Goal: Task Accomplishment & Management: Complete application form

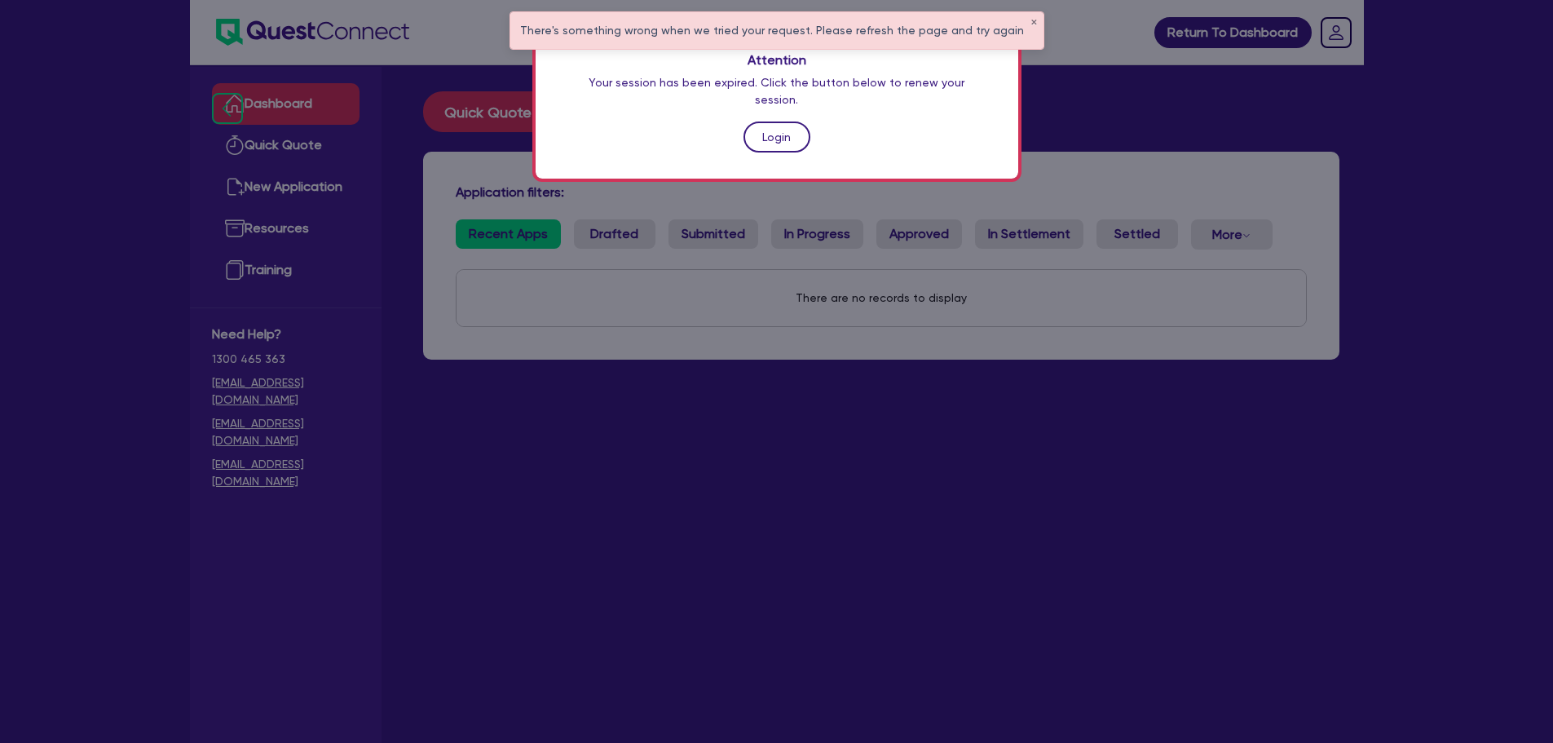
drag, startPoint x: 0, startPoint y: 0, endPoint x: 796, endPoint y: 122, distance: 805.1
click at [796, 122] on link "Login" at bounding box center [777, 136] width 67 height 31
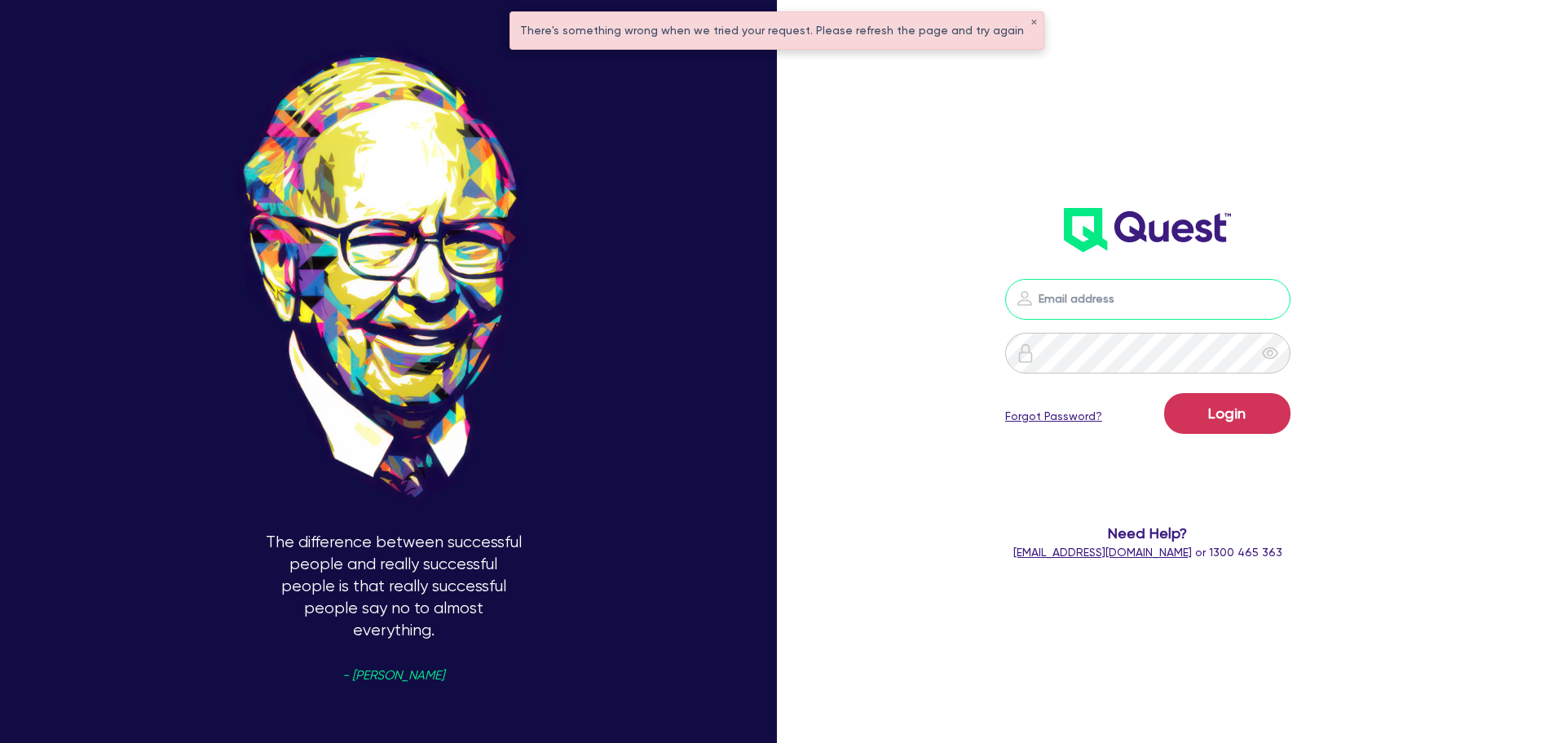
type input "[PERSON_NAME][EMAIL_ADDRESS][PERSON_NAME][DOMAIN_NAME]"
click at [1225, 418] on button "Login" at bounding box center [1227, 413] width 126 height 41
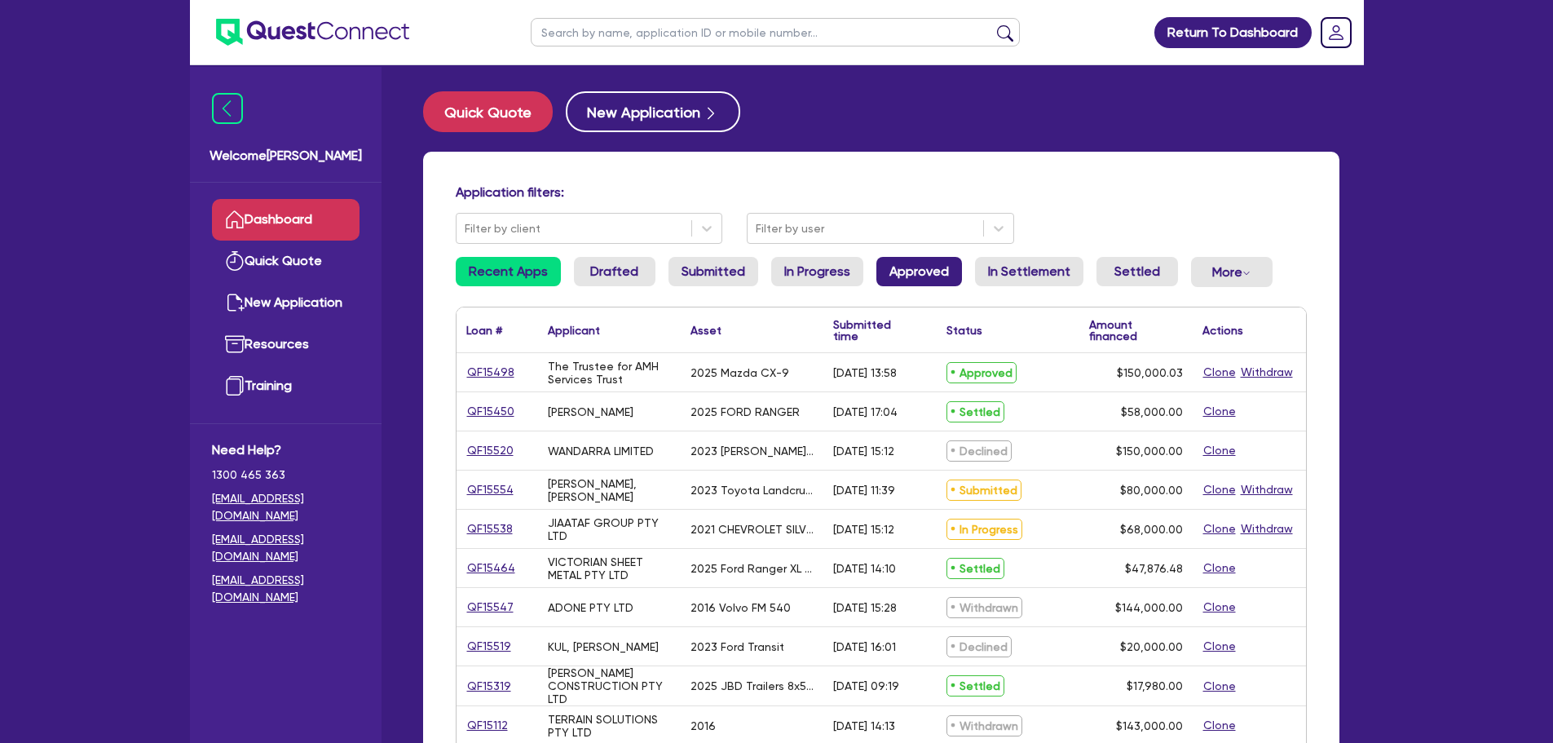
click at [911, 270] on link "Approved" at bounding box center [920, 271] width 86 height 29
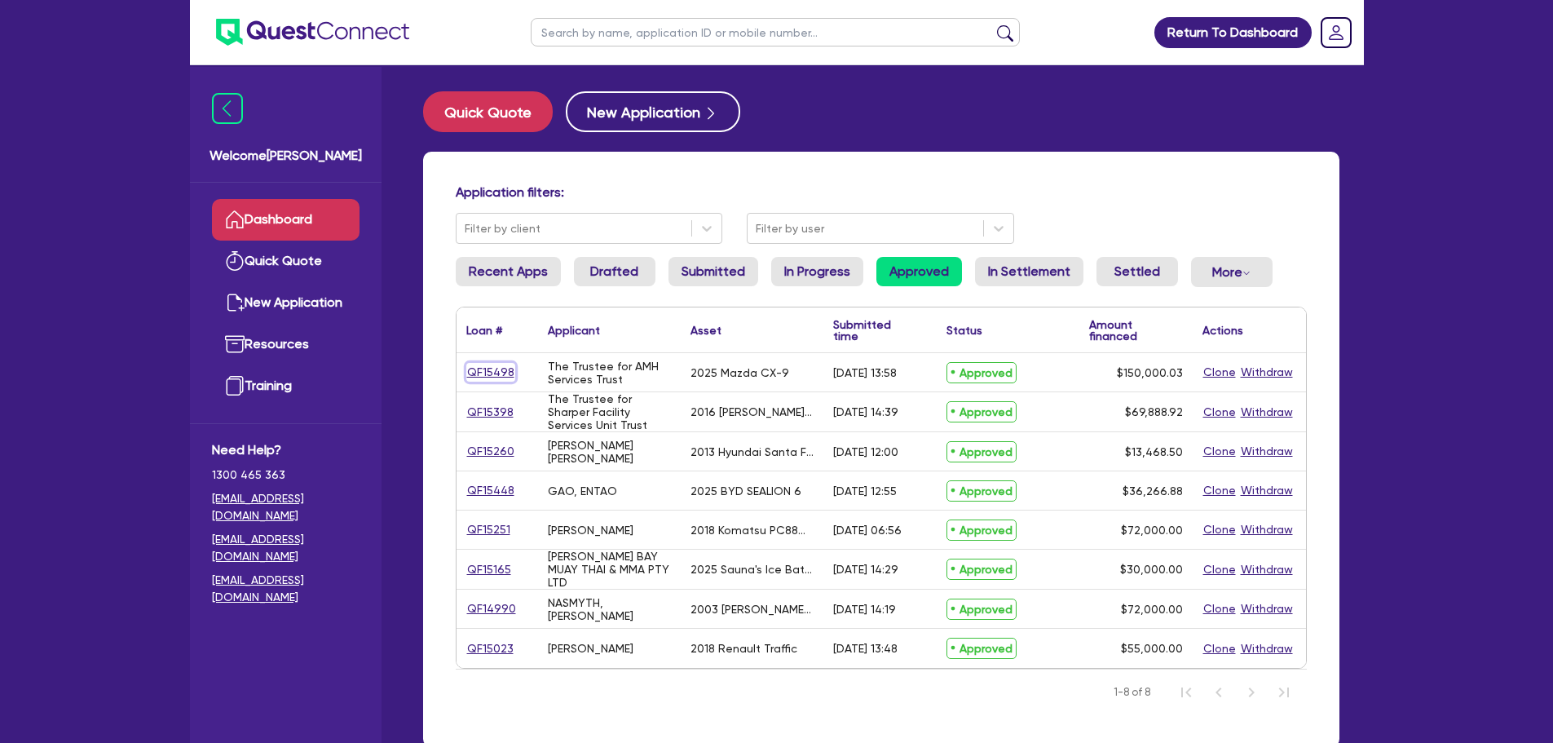
click at [495, 376] on link "QF15498" at bounding box center [490, 372] width 49 height 19
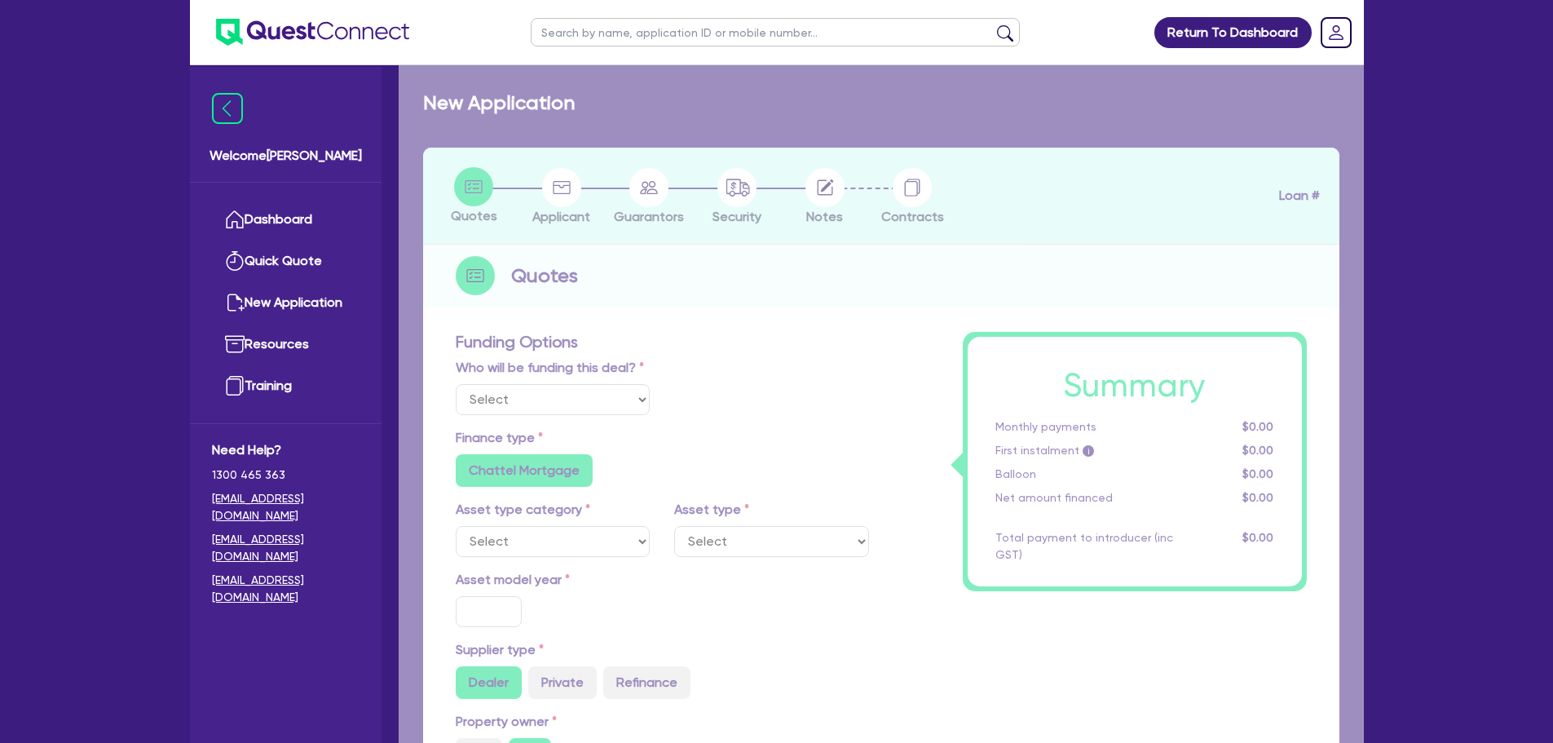
select select "Quest Finance - Own Book"
select select "CARS_AND_LIGHT_TRUCKS"
type input "2025"
radio input "false"
radio input "true"
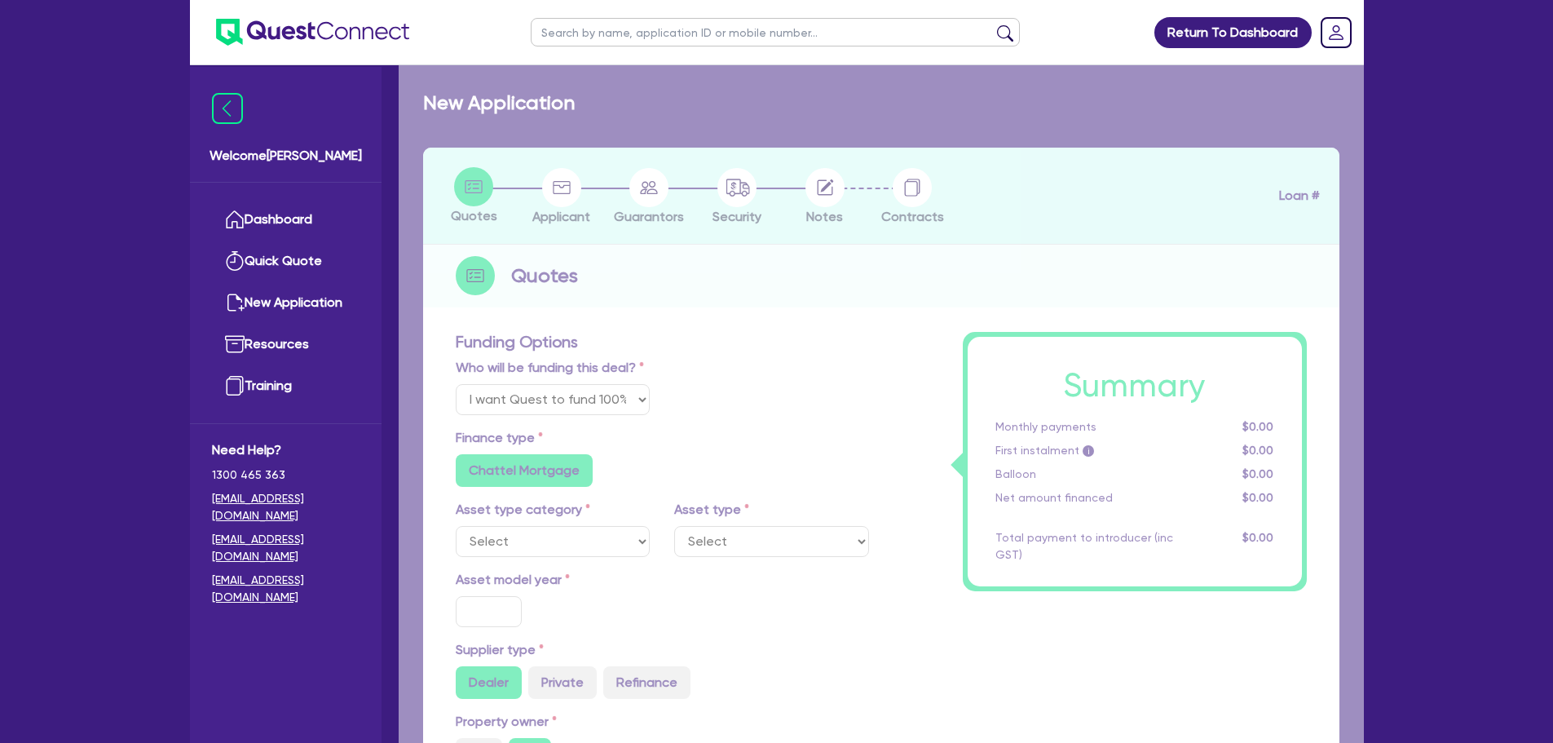
radio input "true"
type input "171,566.15"
type input "21,566.12"
type input "4"
type input "6,000"
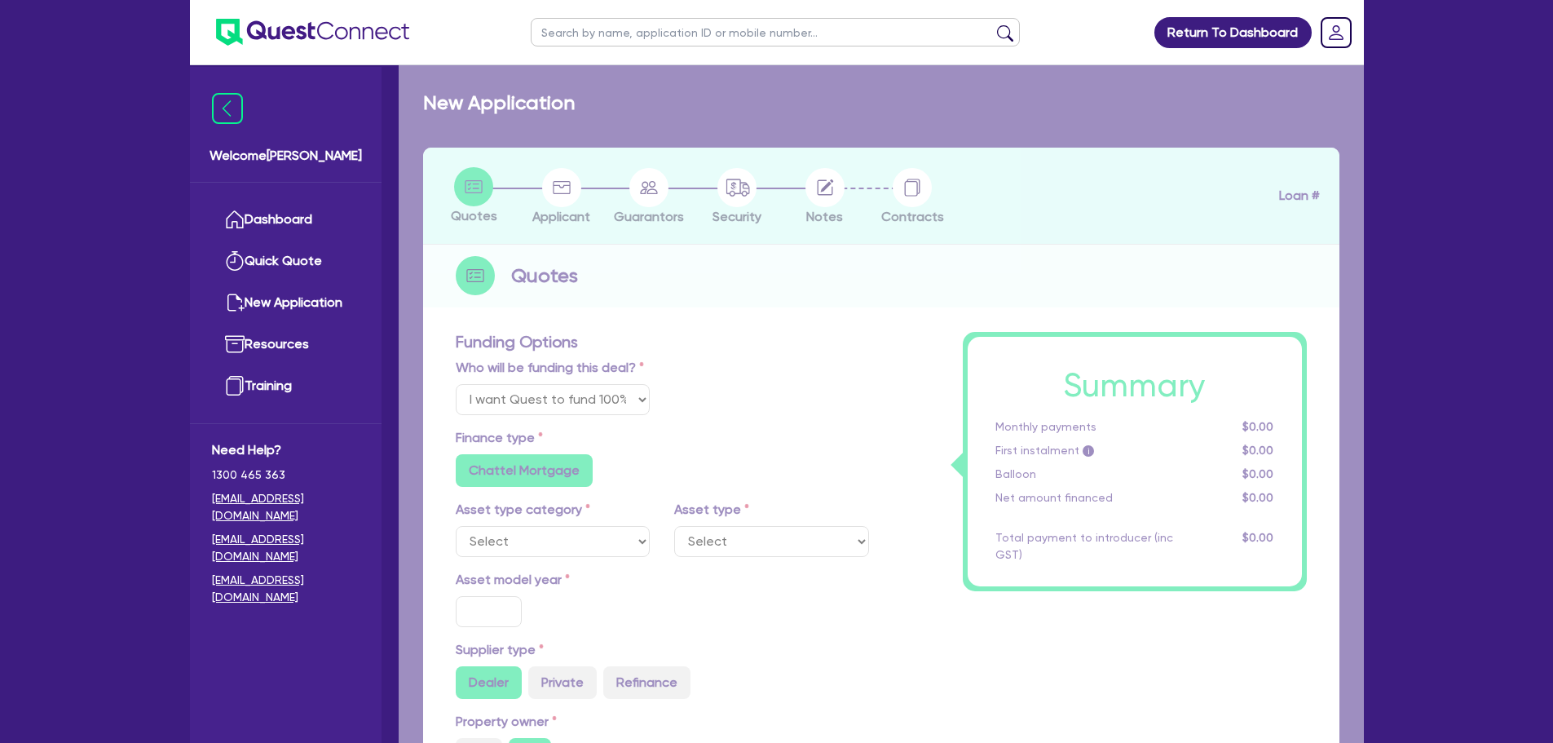
radio input "true"
type input "17.95"
select select "PASSENGER_VEHICLES"
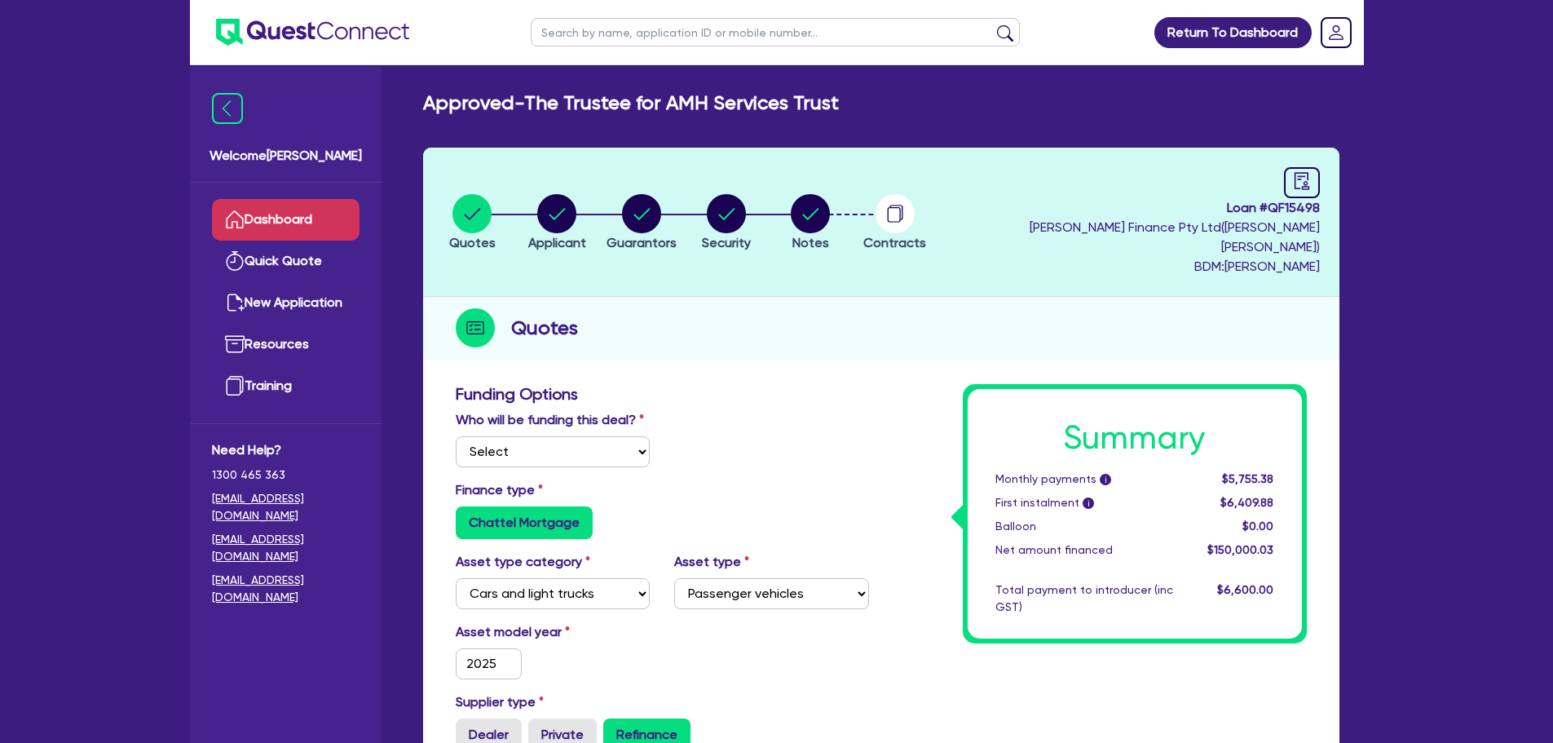
click at [284, 208] on link "Dashboard" at bounding box center [286, 220] width 148 height 42
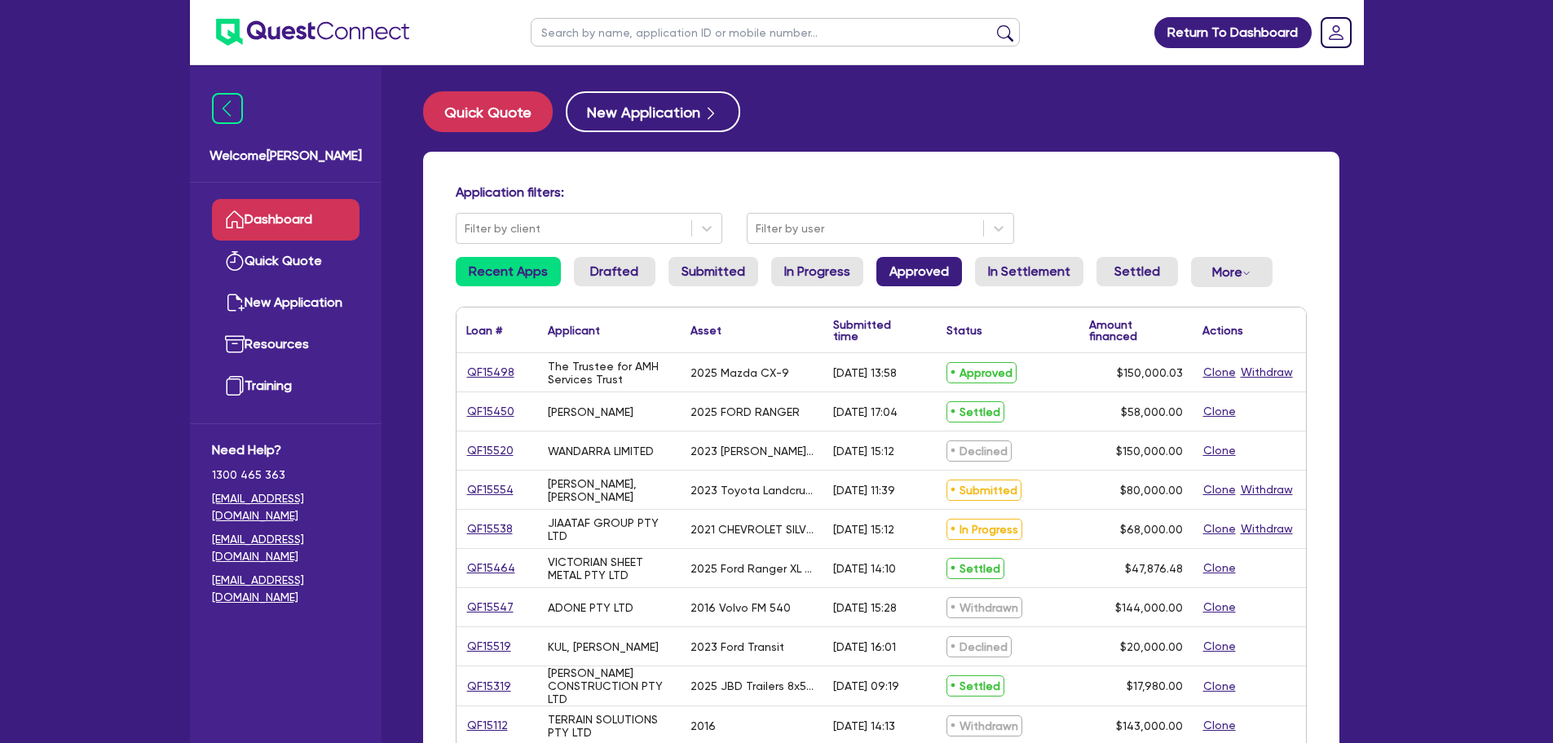
click at [895, 267] on link "Approved" at bounding box center [920, 271] width 86 height 29
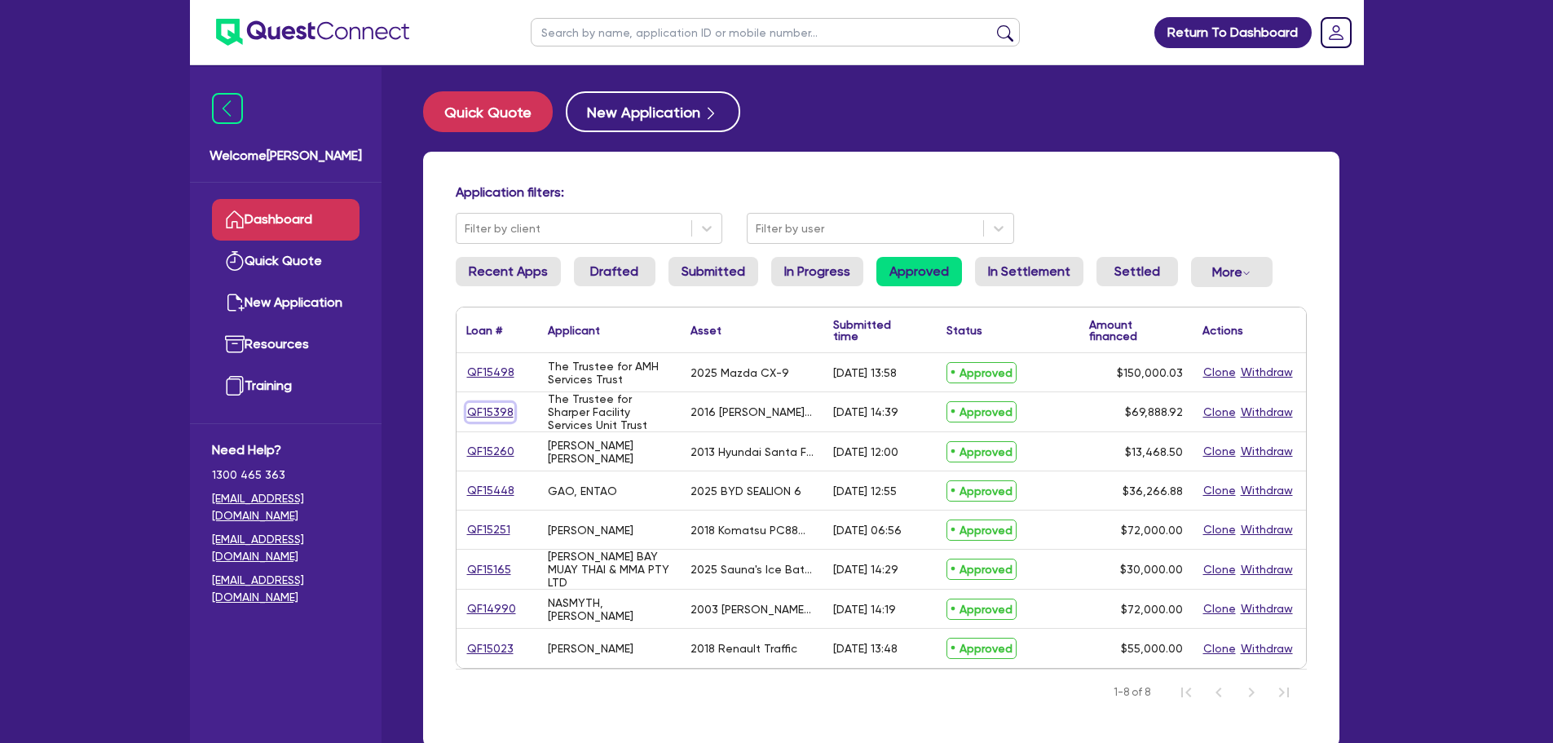
click at [489, 415] on link "QF15398" at bounding box center [490, 412] width 48 height 19
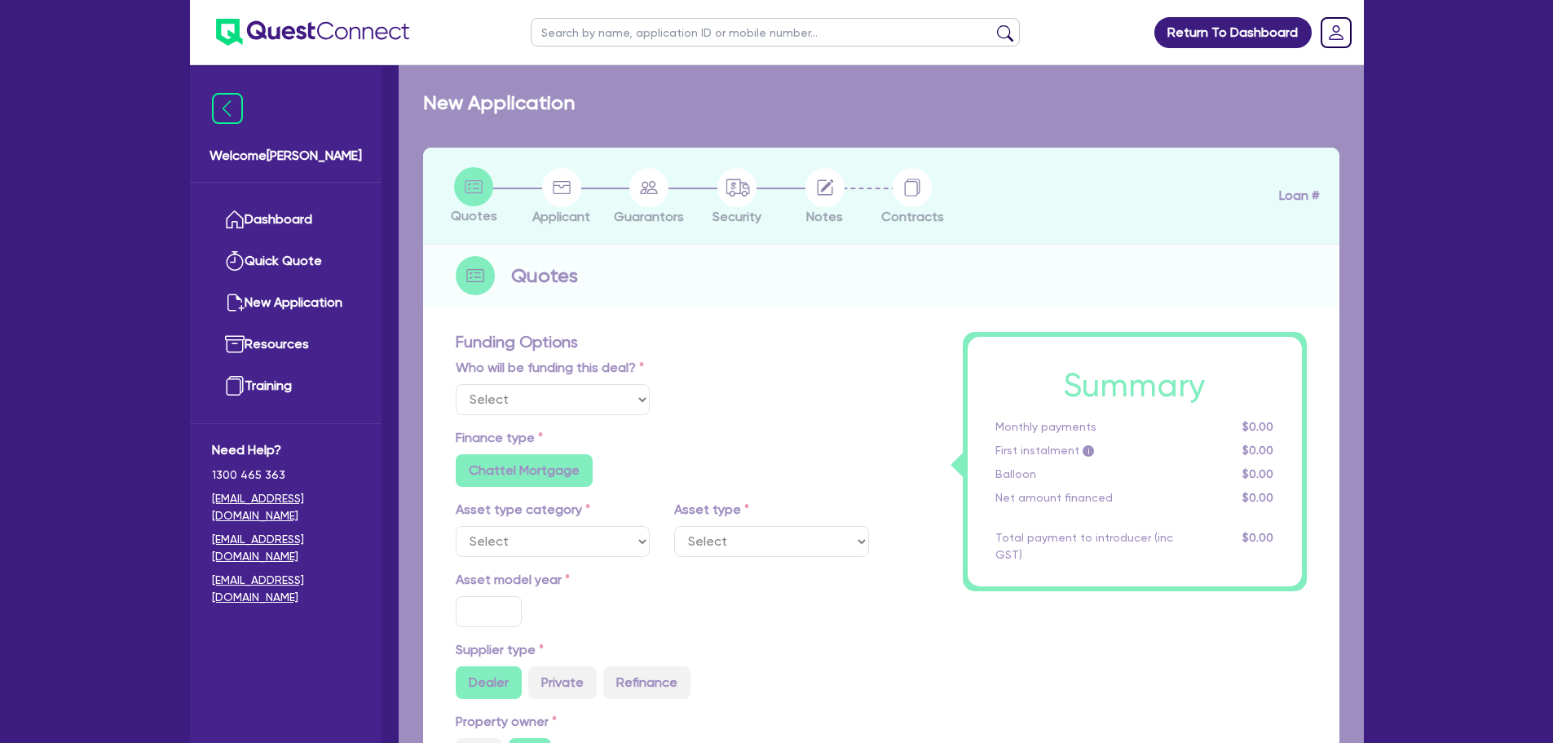
select select "Quest Finance - Own Book"
select select "CARS_AND_LIGHT_TRUCKS"
type input "2016"
radio input "false"
radio input "true"
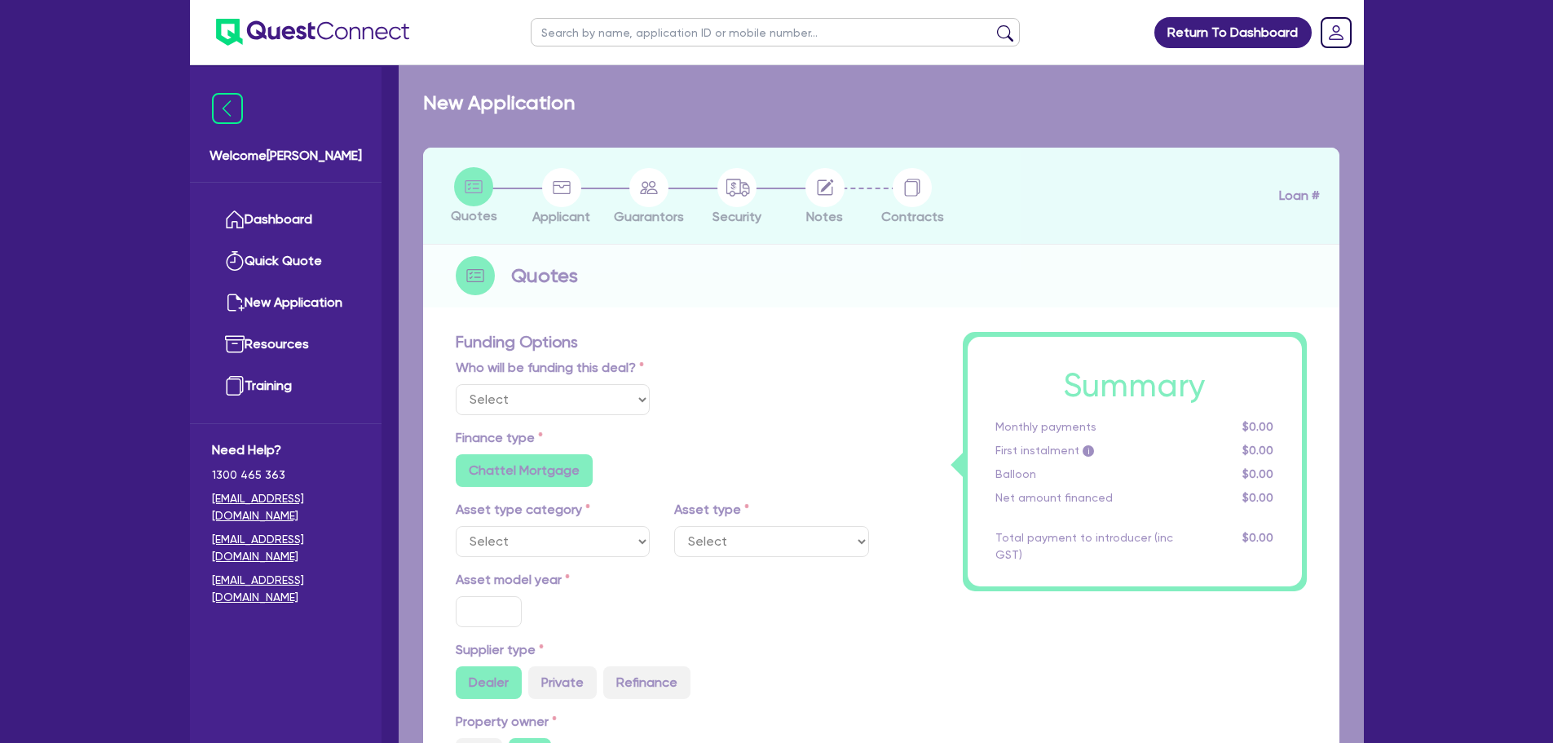
type input "69,888.92"
type input "10"
type input "6,988.89"
radio input "true"
type input "17.95"
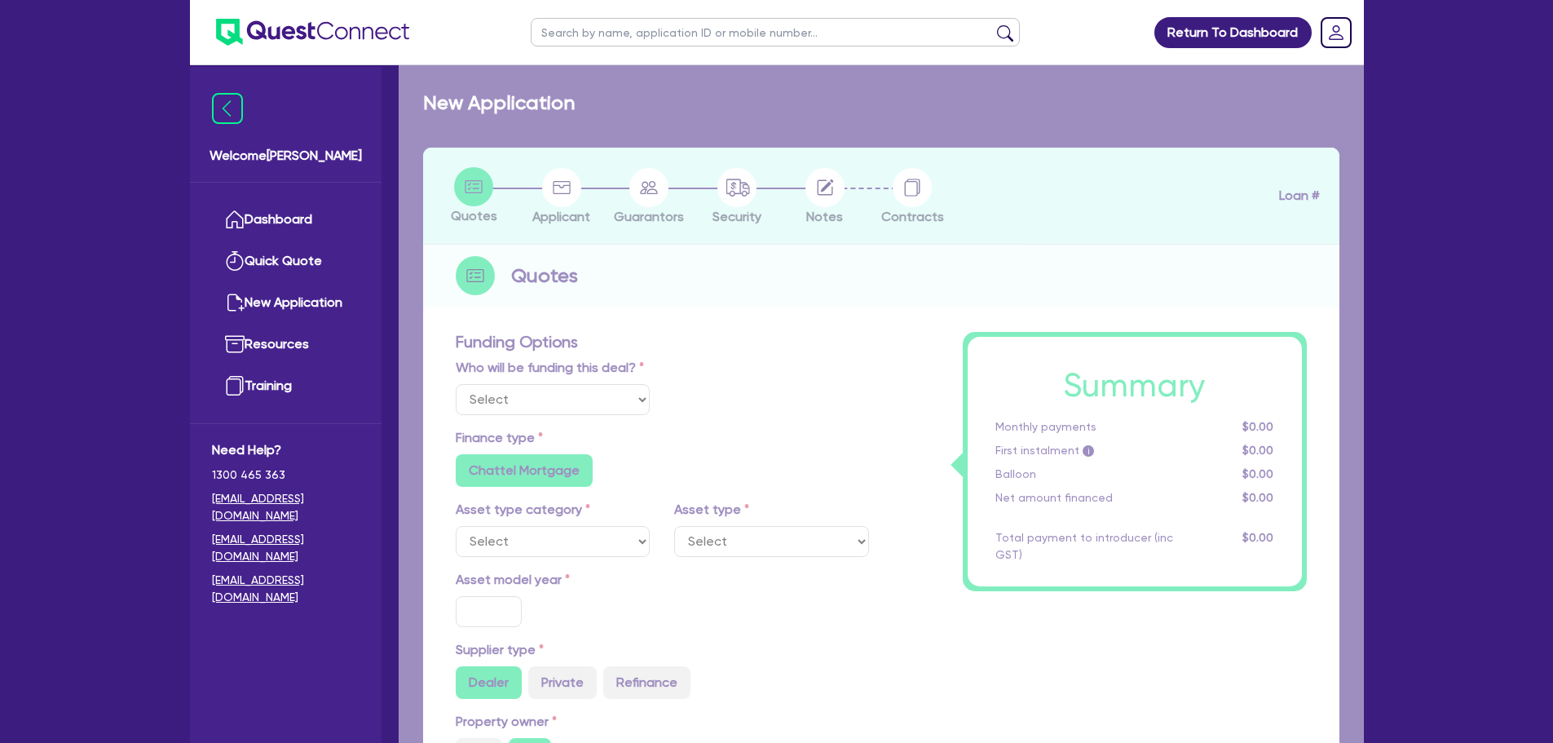
type input "900"
select select "PASSENGER_VEHICLES"
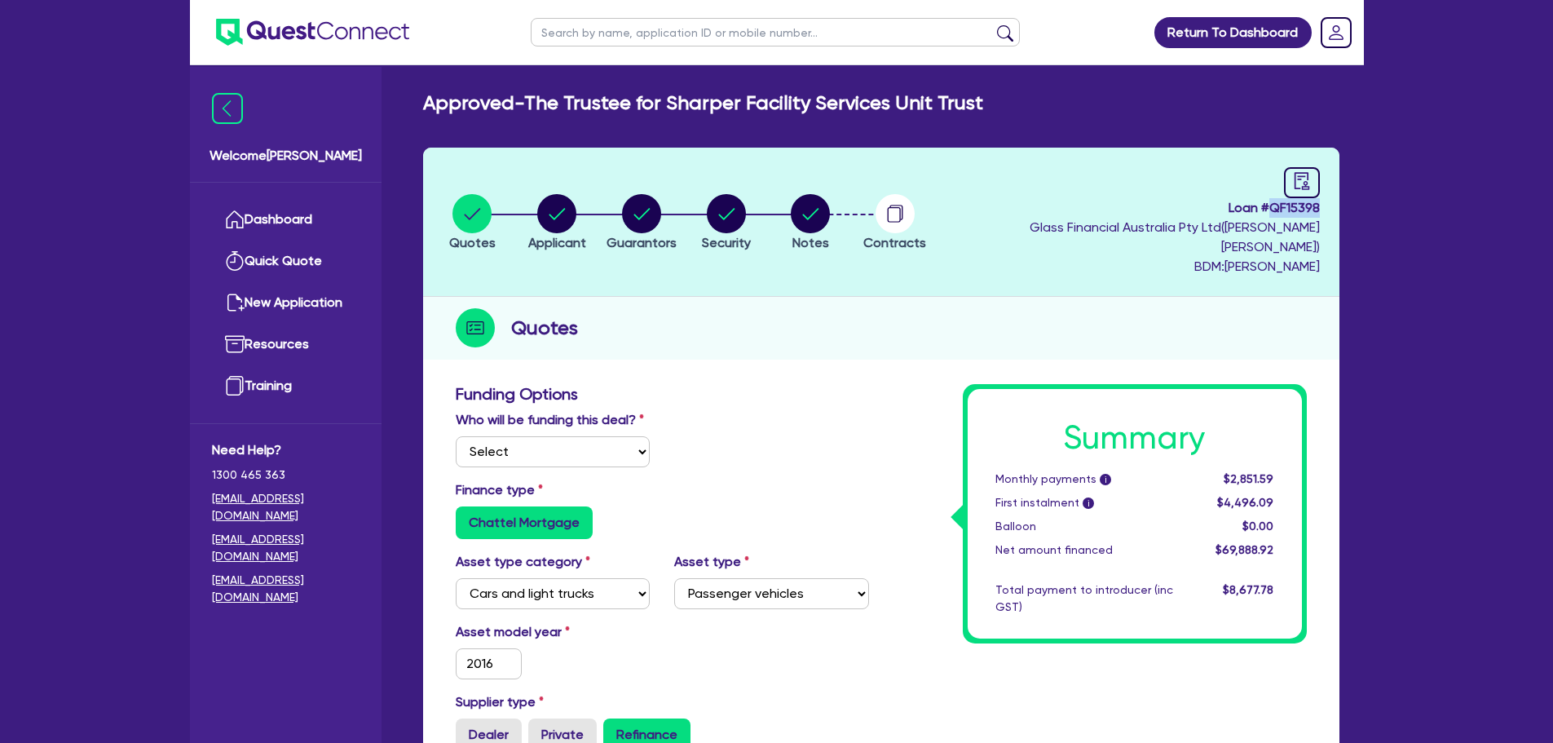
drag, startPoint x: 1269, startPoint y: 209, endPoint x: 1341, endPoint y: 211, distance: 72.6
copy span "QF15398"
click at [320, 222] on link "Dashboard" at bounding box center [286, 220] width 148 height 42
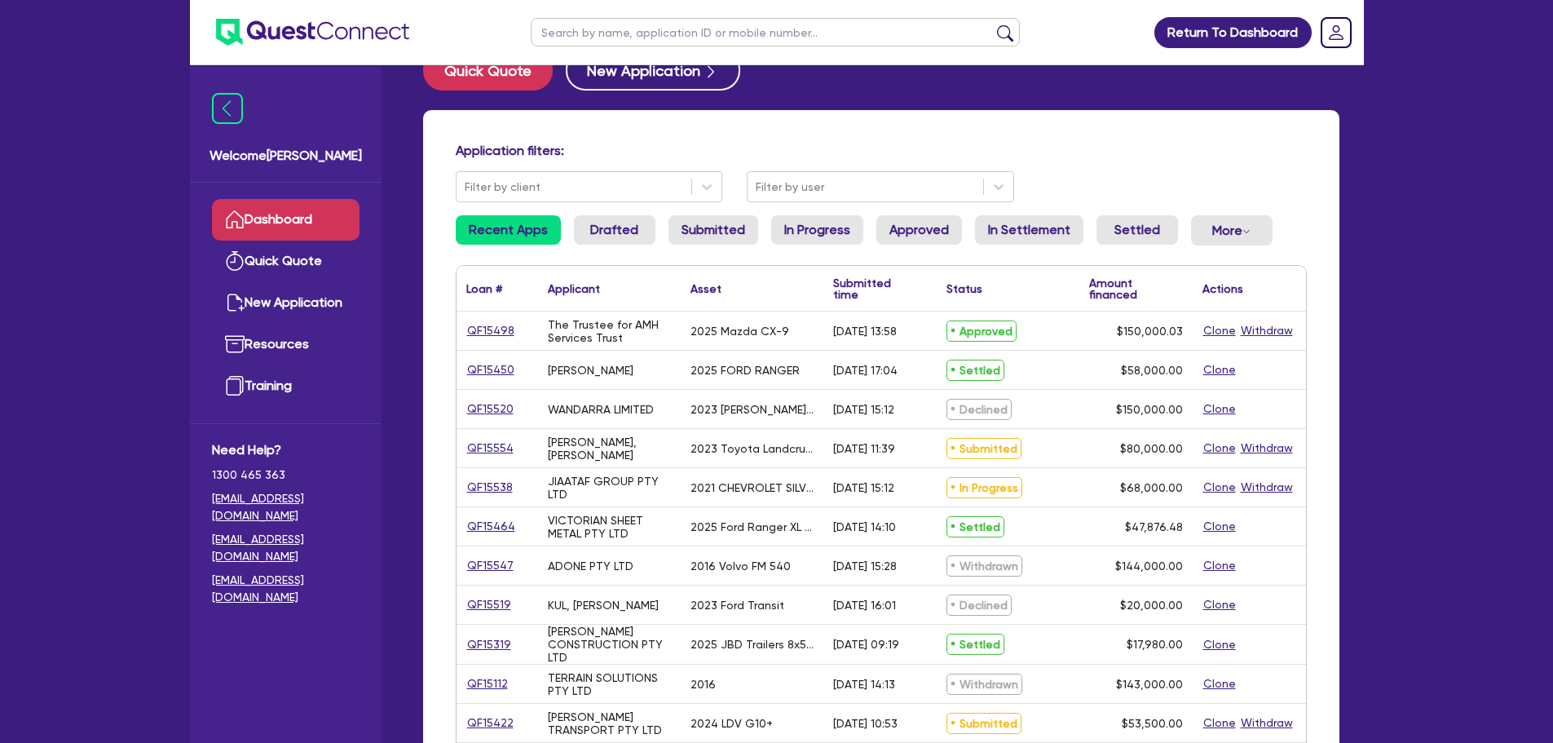
scroll to position [82, 0]
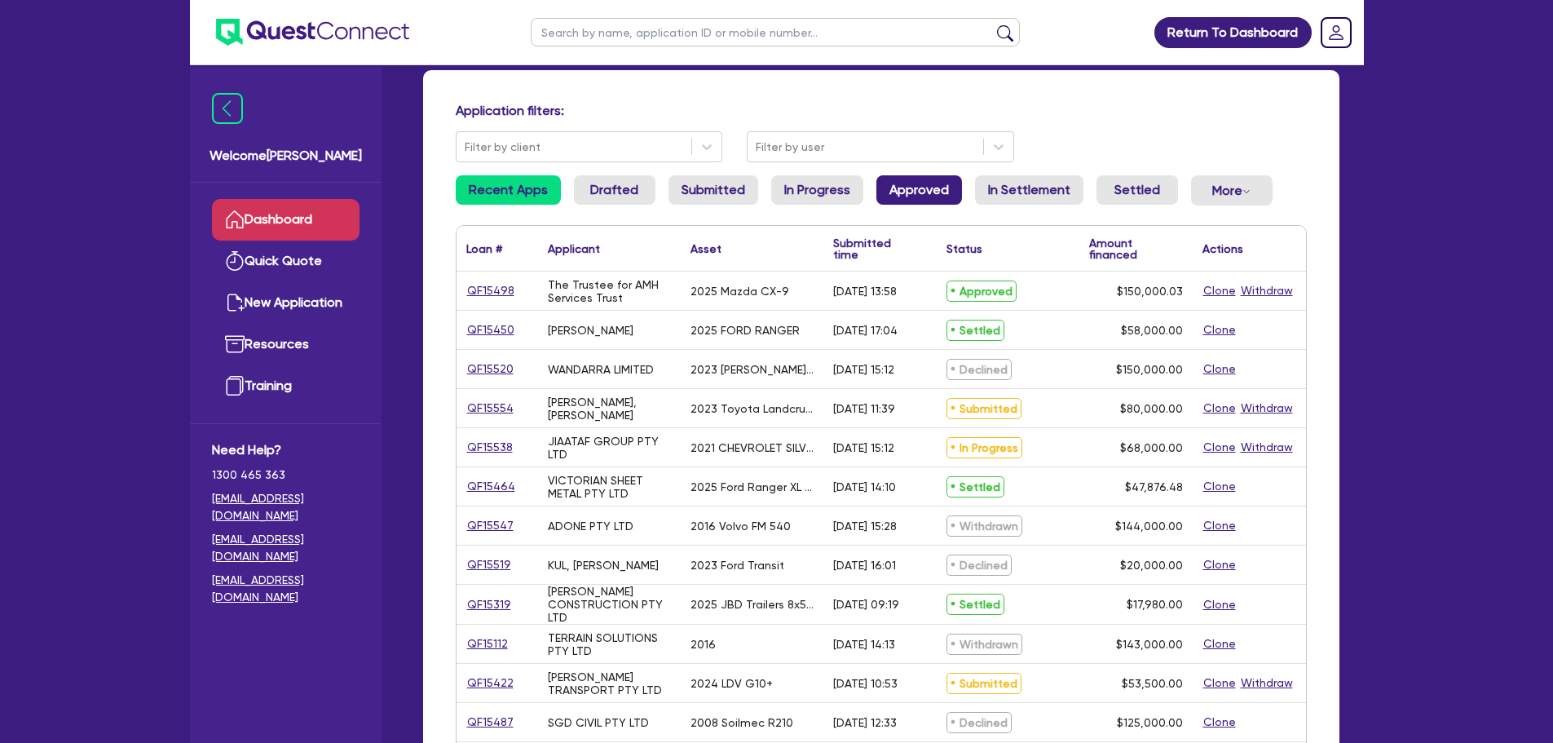
click at [889, 188] on link "Approved" at bounding box center [920, 189] width 86 height 29
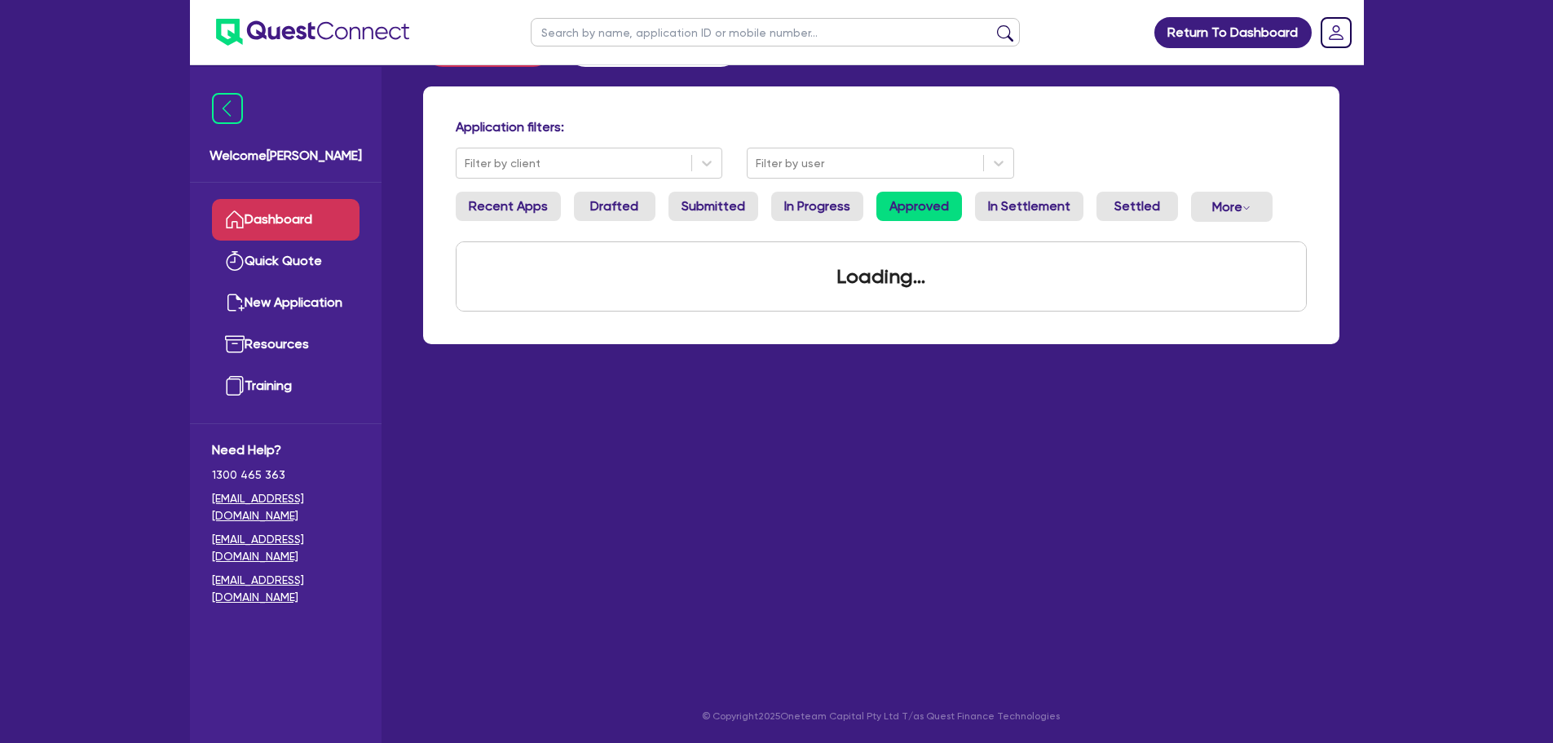
scroll to position [82, 0]
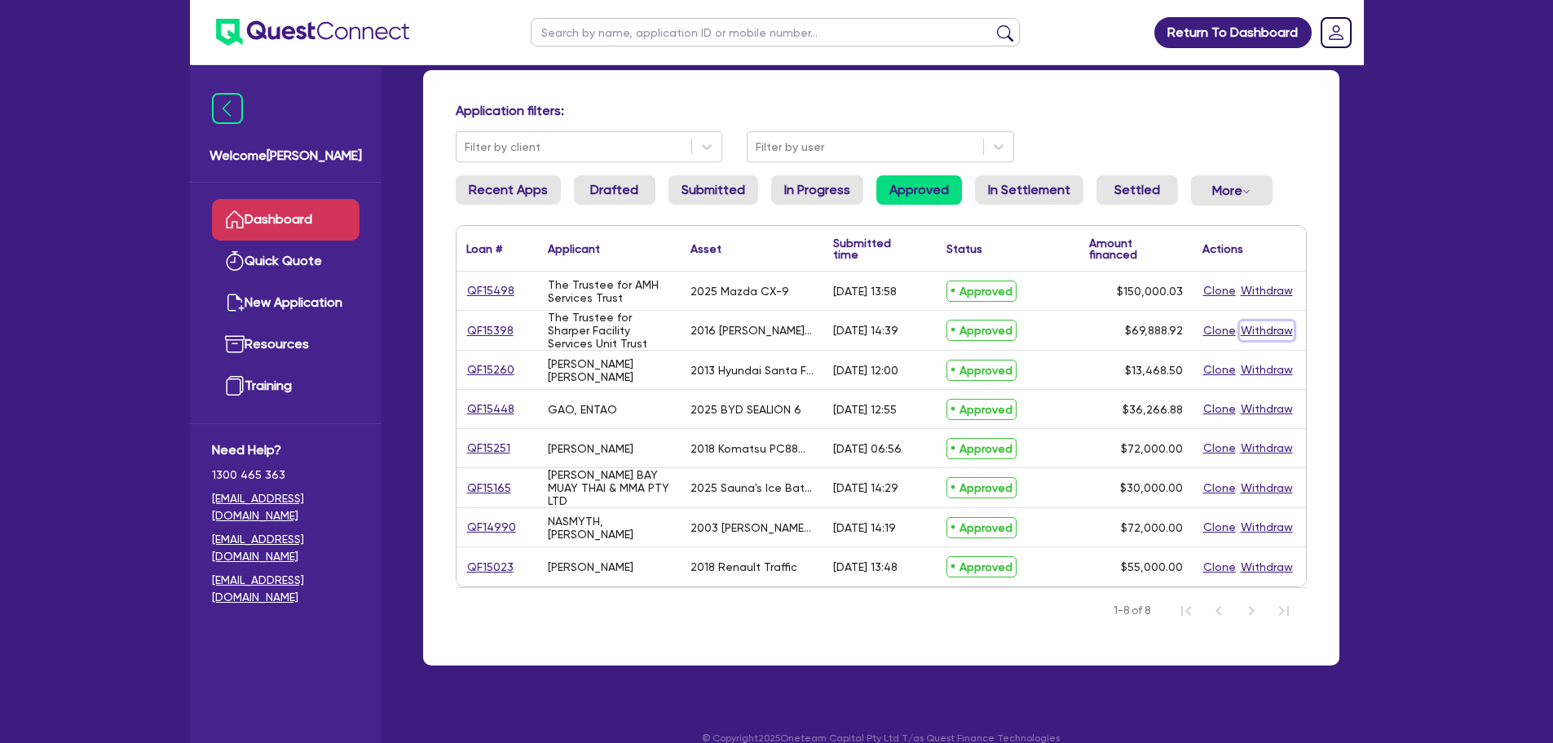
click at [1281, 335] on button "Withdraw" at bounding box center [1267, 330] width 54 height 19
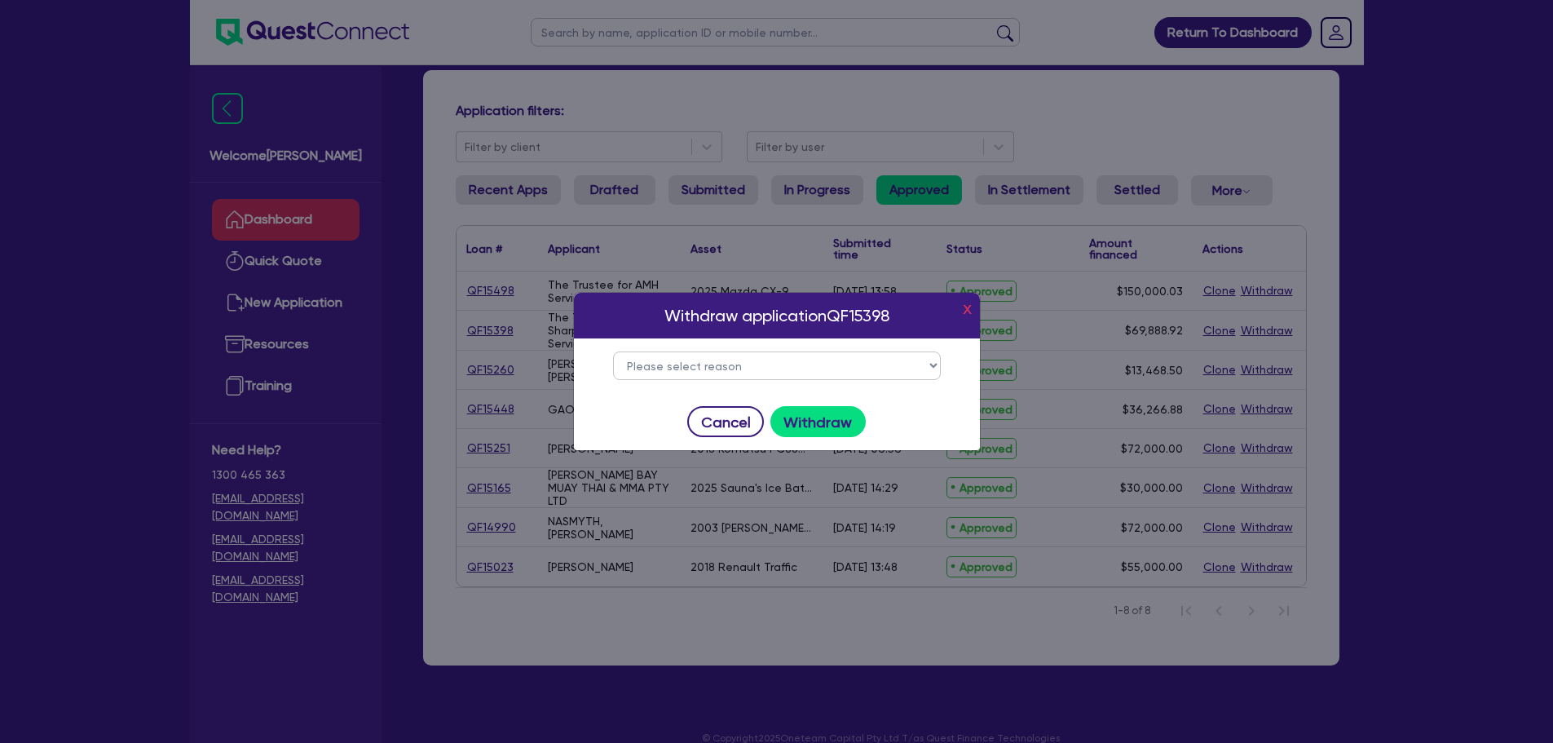
click at [728, 370] on select "Please select reason Change of mind Asset no longer available Alternative finan…" at bounding box center [777, 365] width 328 height 29
select select "5"
click at [613, 351] on select "Please select reason Change of mind Asset no longer available Alternative finan…" at bounding box center [777, 365] width 328 height 29
click at [796, 417] on button "Withdraw" at bounding box center [818, 421] width 95 height 31
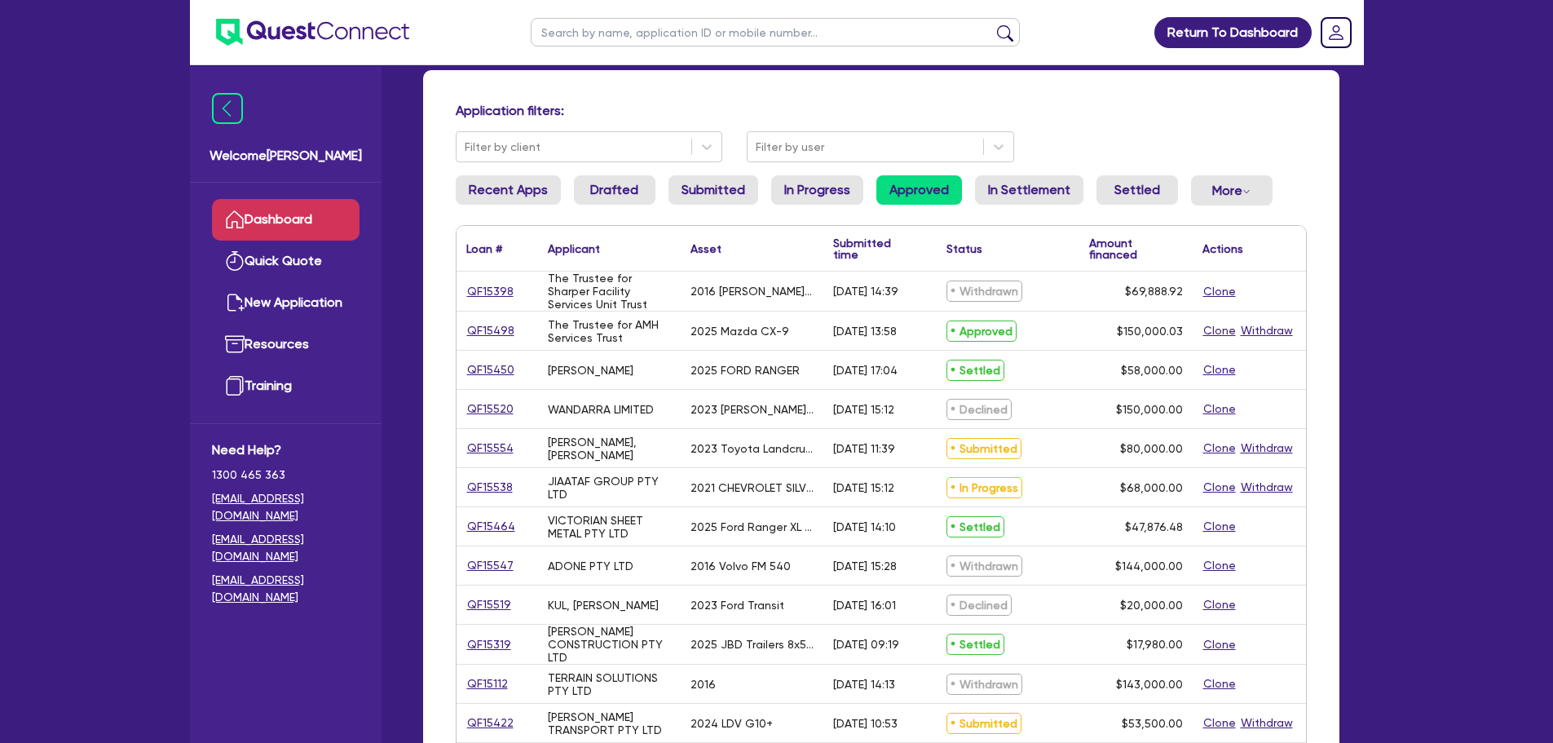
click at [1106, 183] on link "Settled" at bounding box center [1138, 189] width 82 height 29
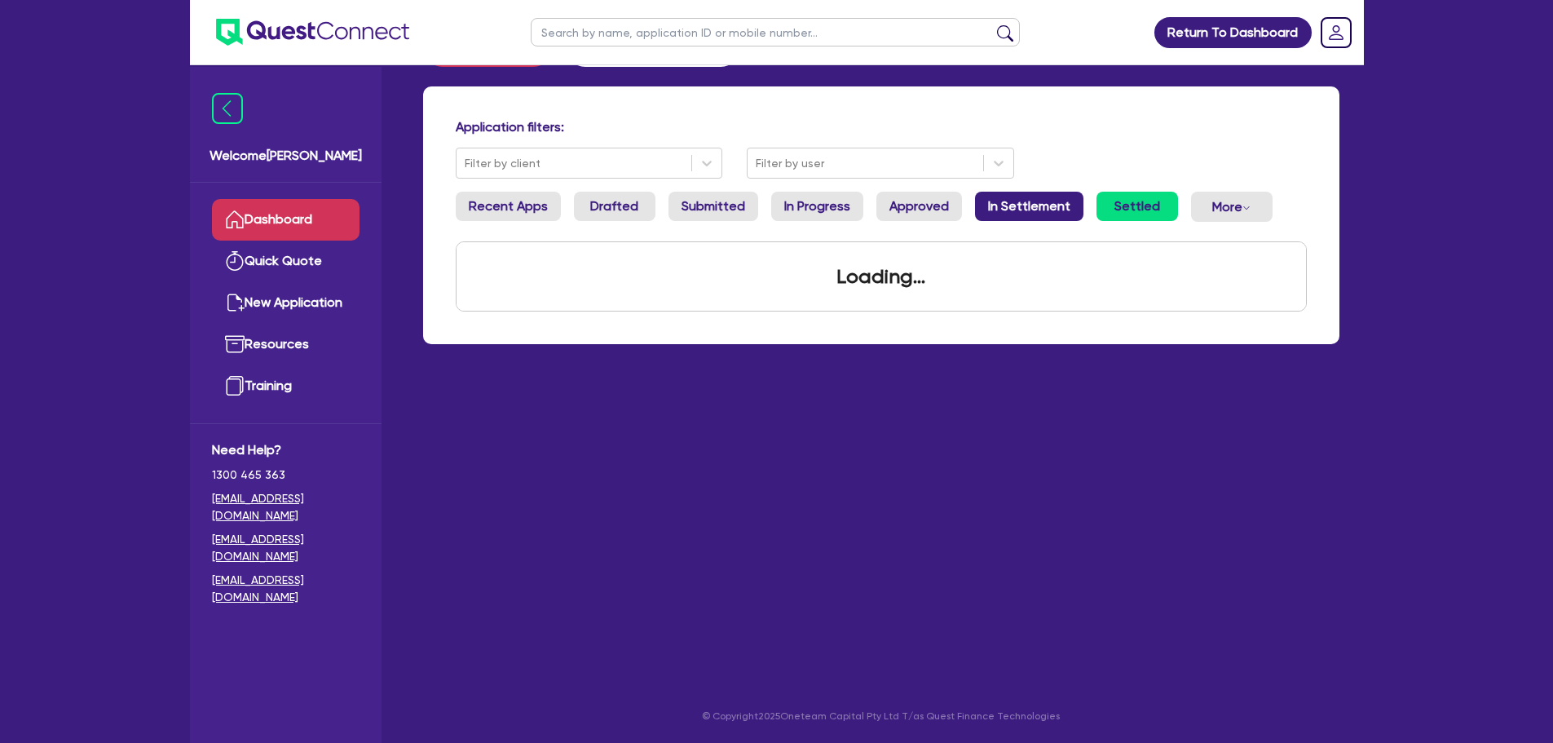
scroll to position [82, 0]
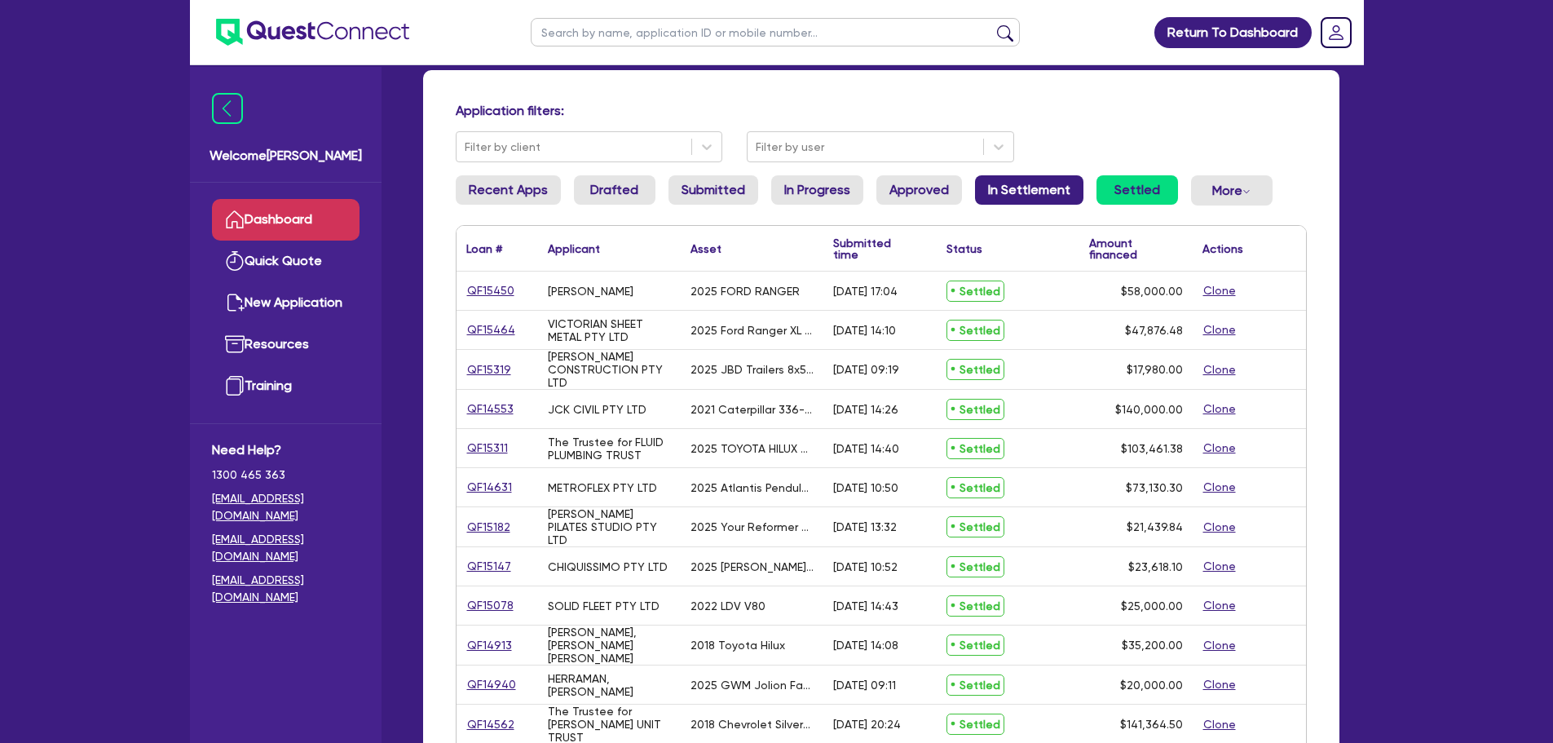
click at [1007, 179] on link "In Settlement" at bounding box center [1029, 189] width 108 height 29
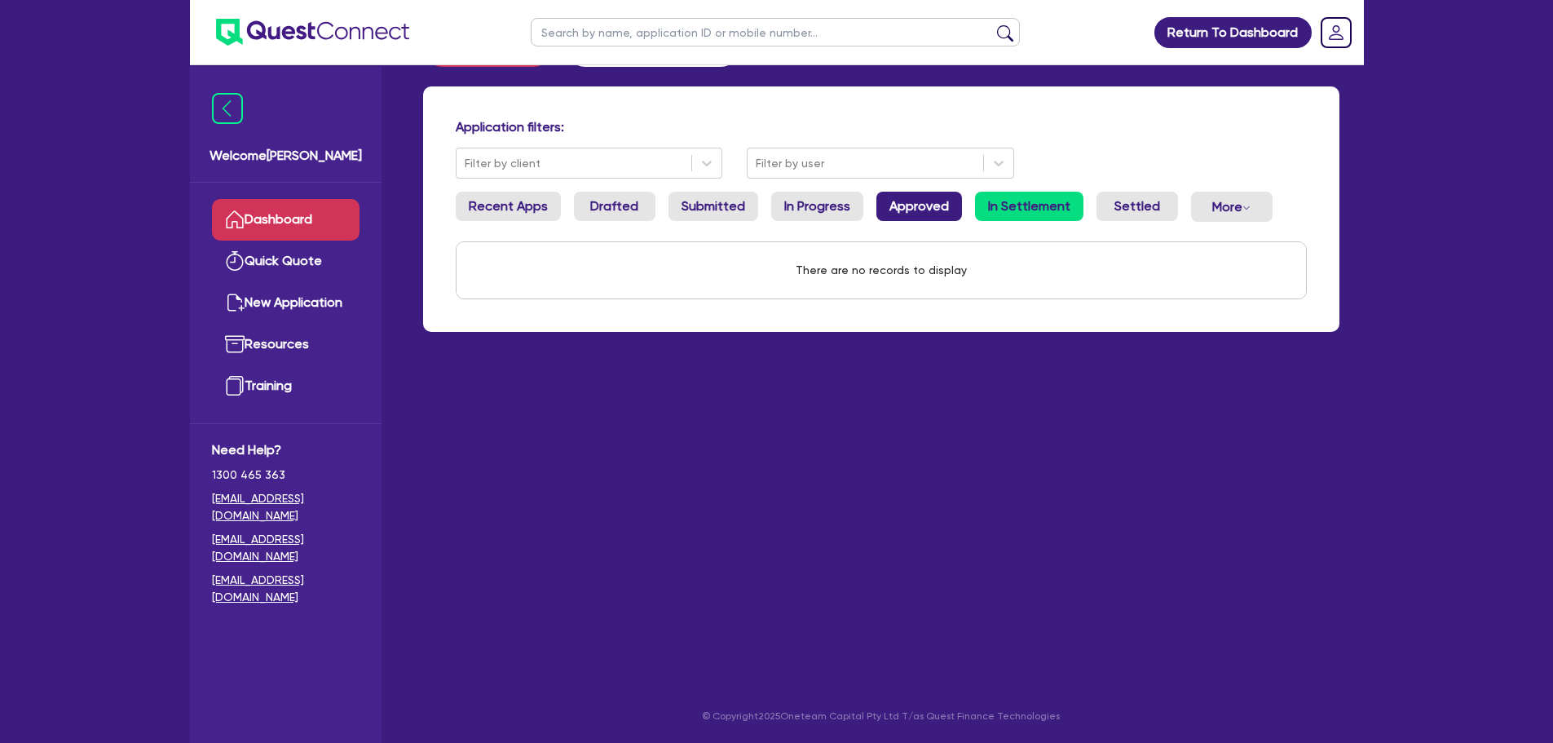
click at [912, 199] on link "Approved" at bounding box center [920, 206] width 86 height 29
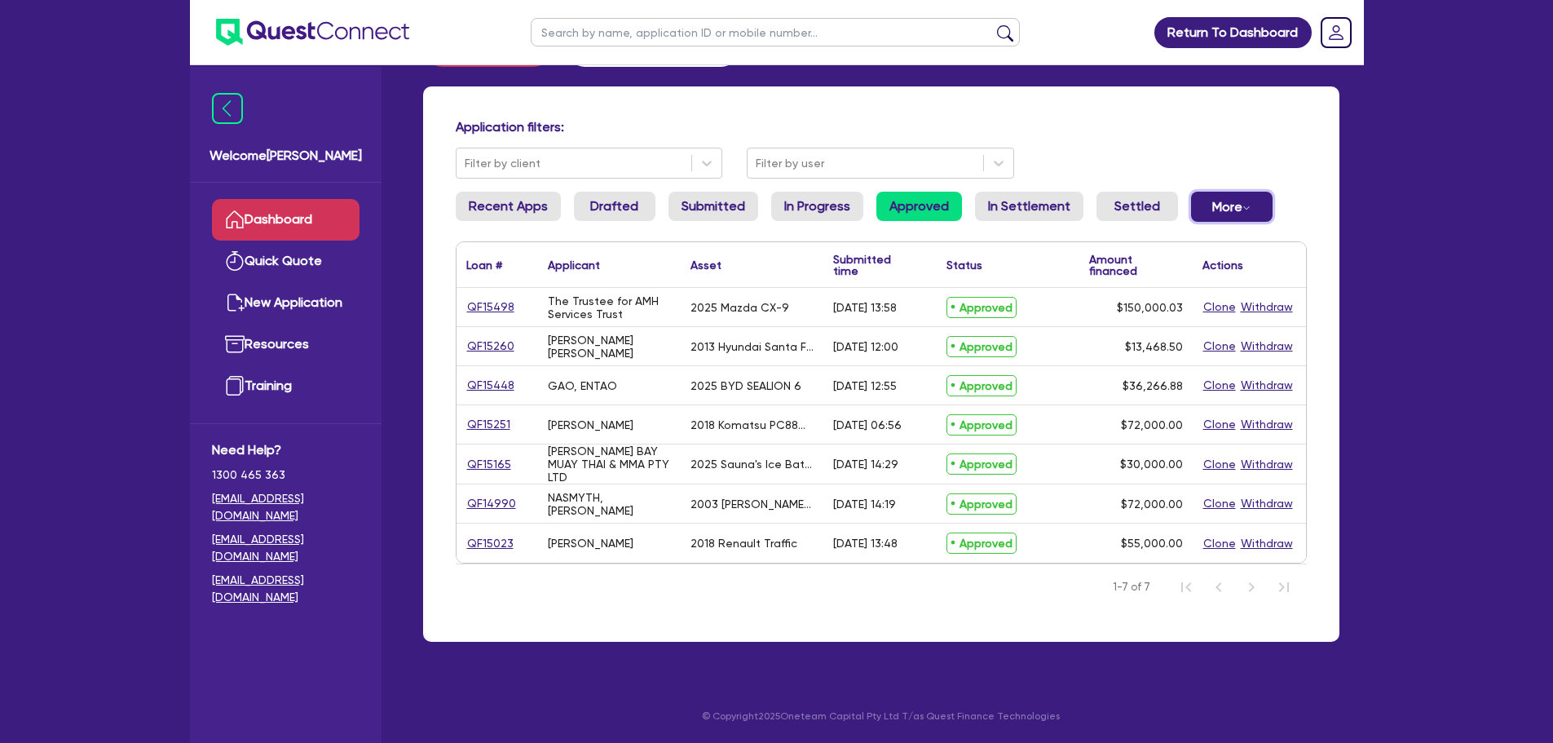
click at [1234, 208] on button "More Withdrawn Declined" at bounding box center [1232, 207] width 82 height 30
click at [1211, 263] on link "Declined" at bounding box center [1205, 272] width 122 height 29
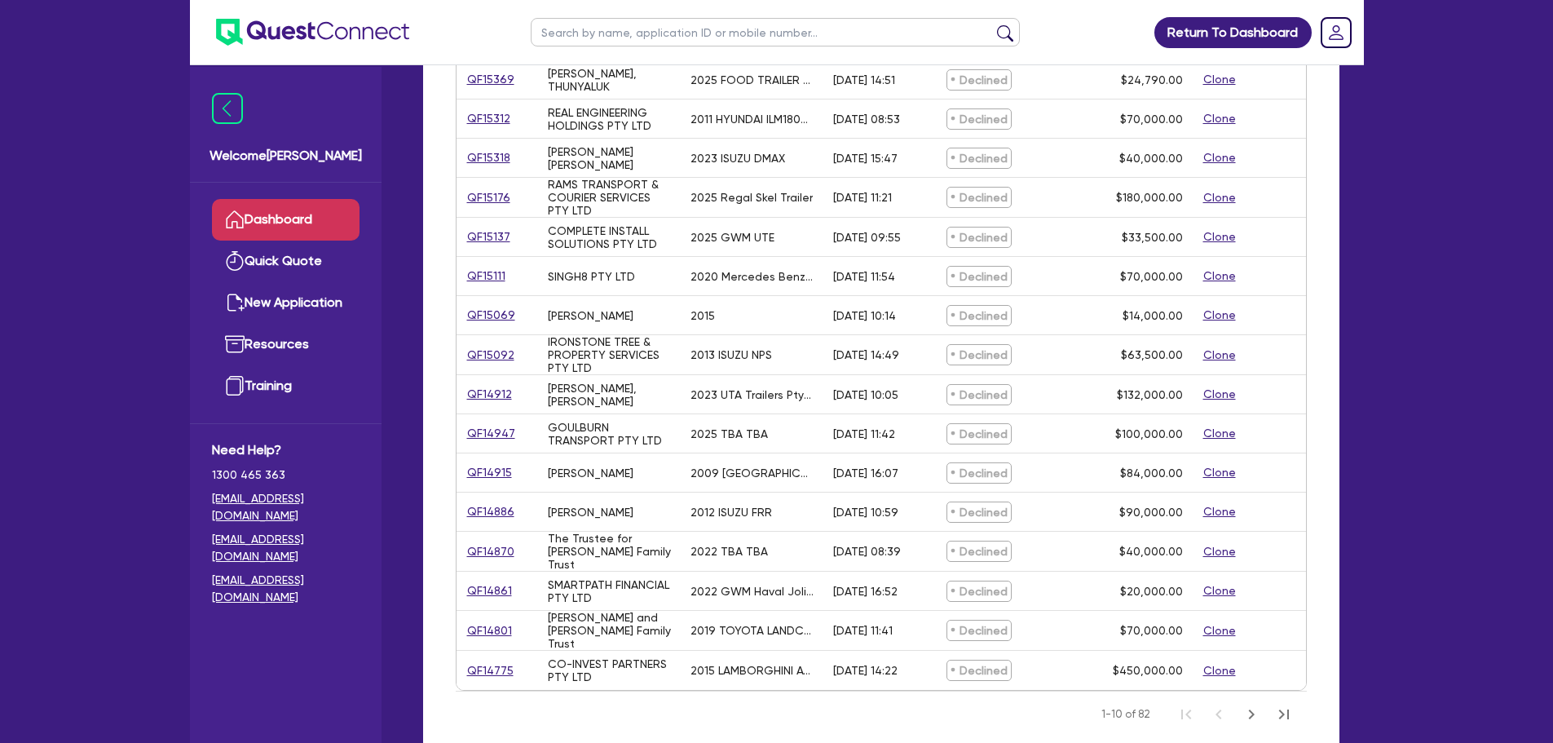
scroll to position [554, 0]
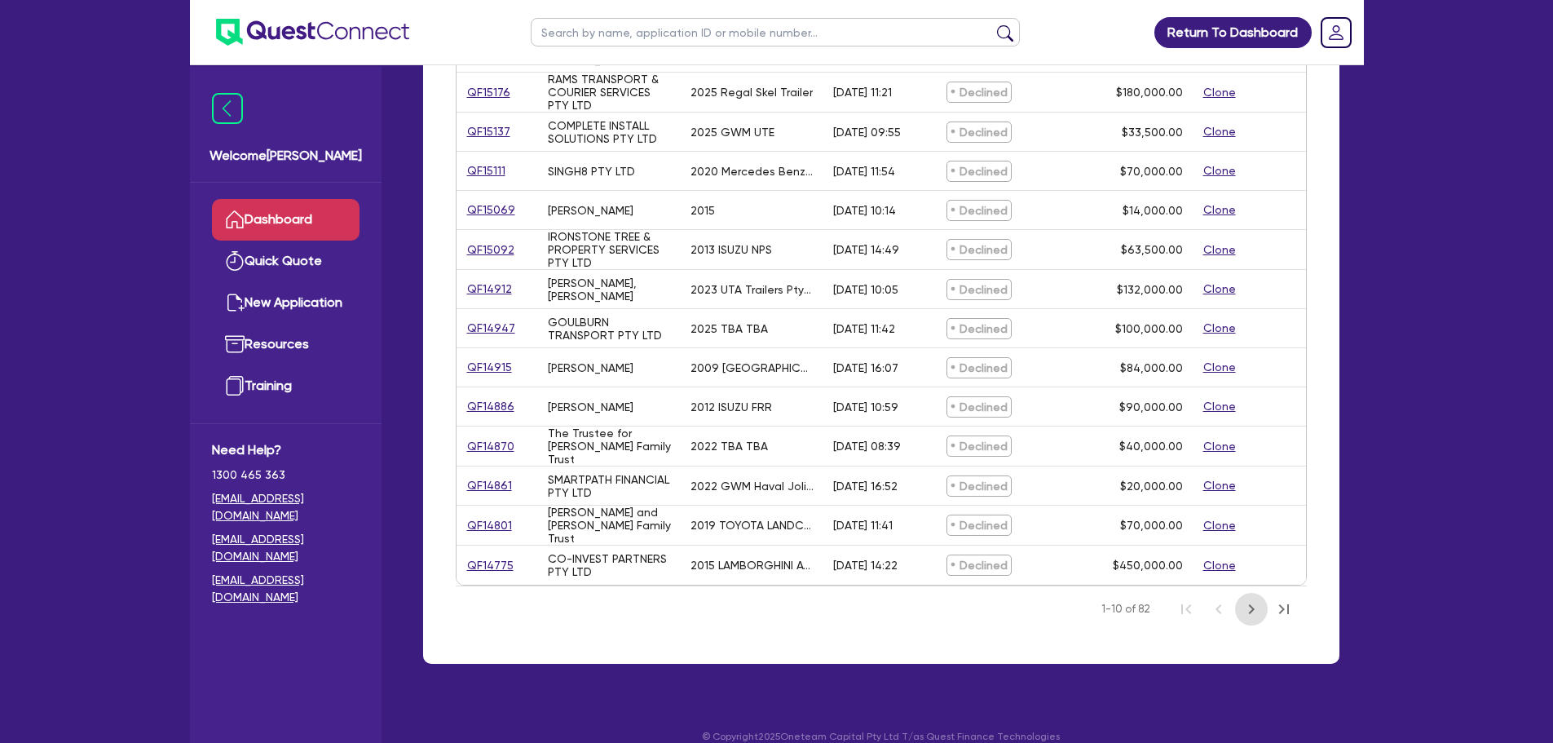
click at [1252, 610] on icon "Next Page" at bounding box center [1252, 609] width 20 height 20
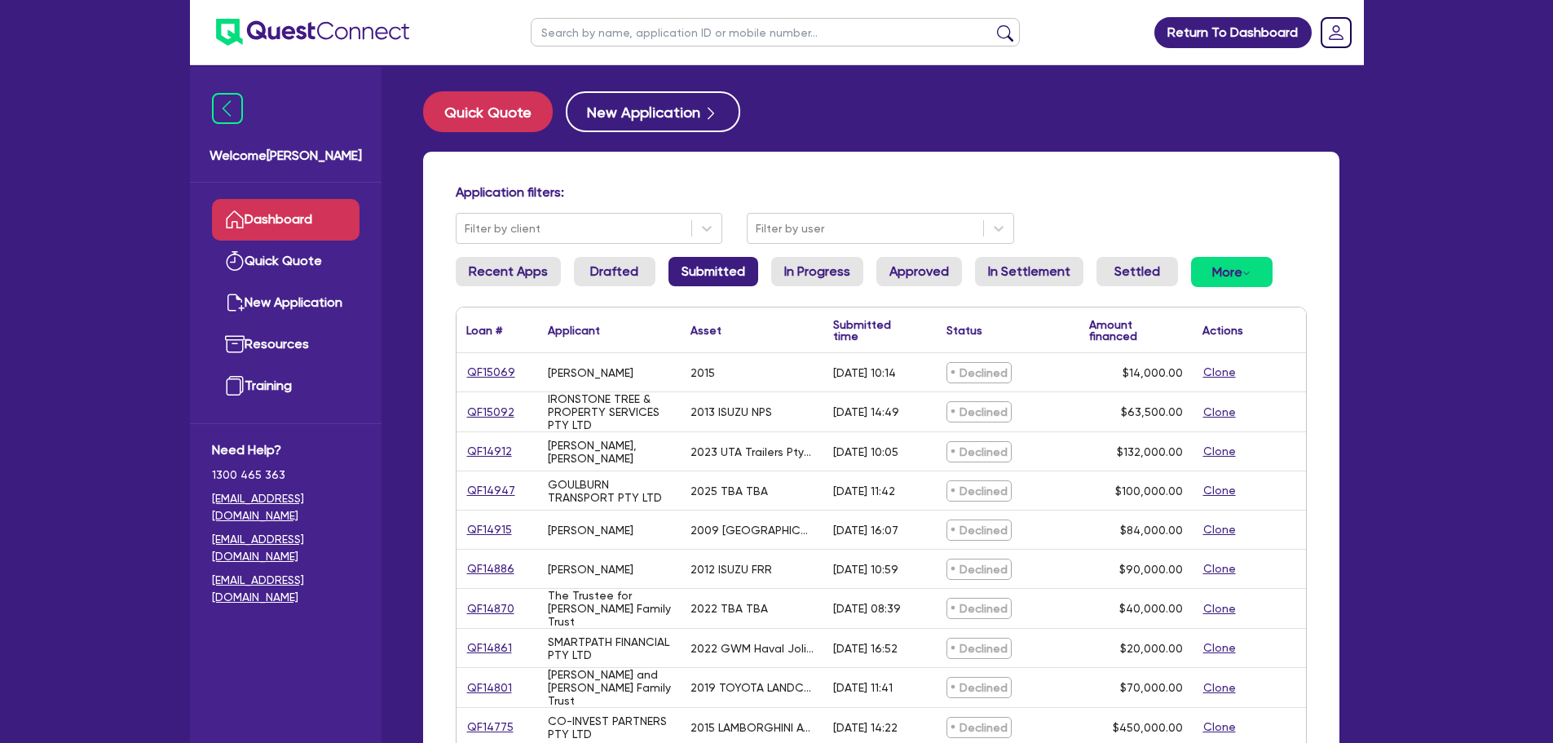
click at [733, 270] on link "Submitted" at bounding box center [714, 271] width 90 height 29
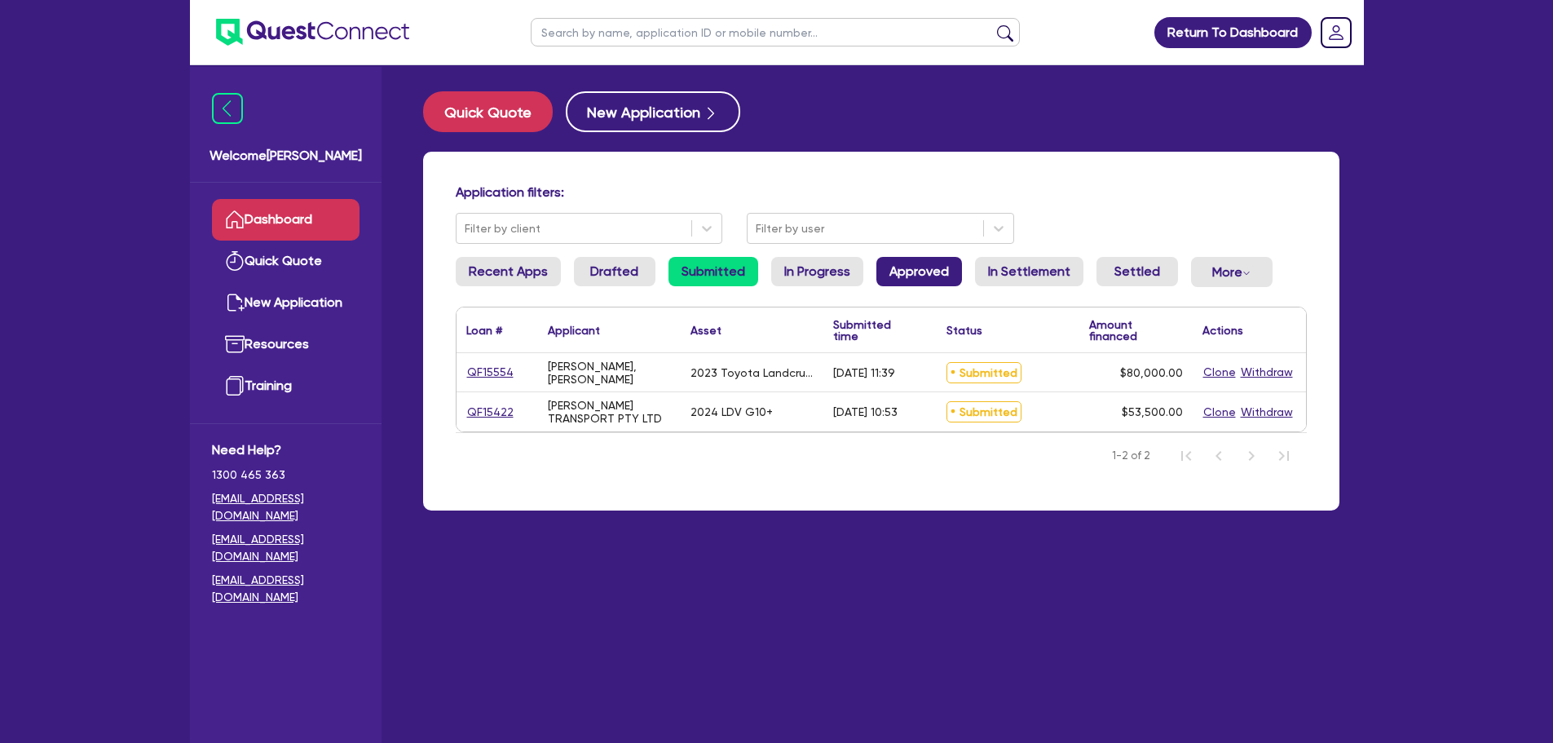
click at [923, 270] on link "Approved" at bounding box center [920, 271] width 86 height 29
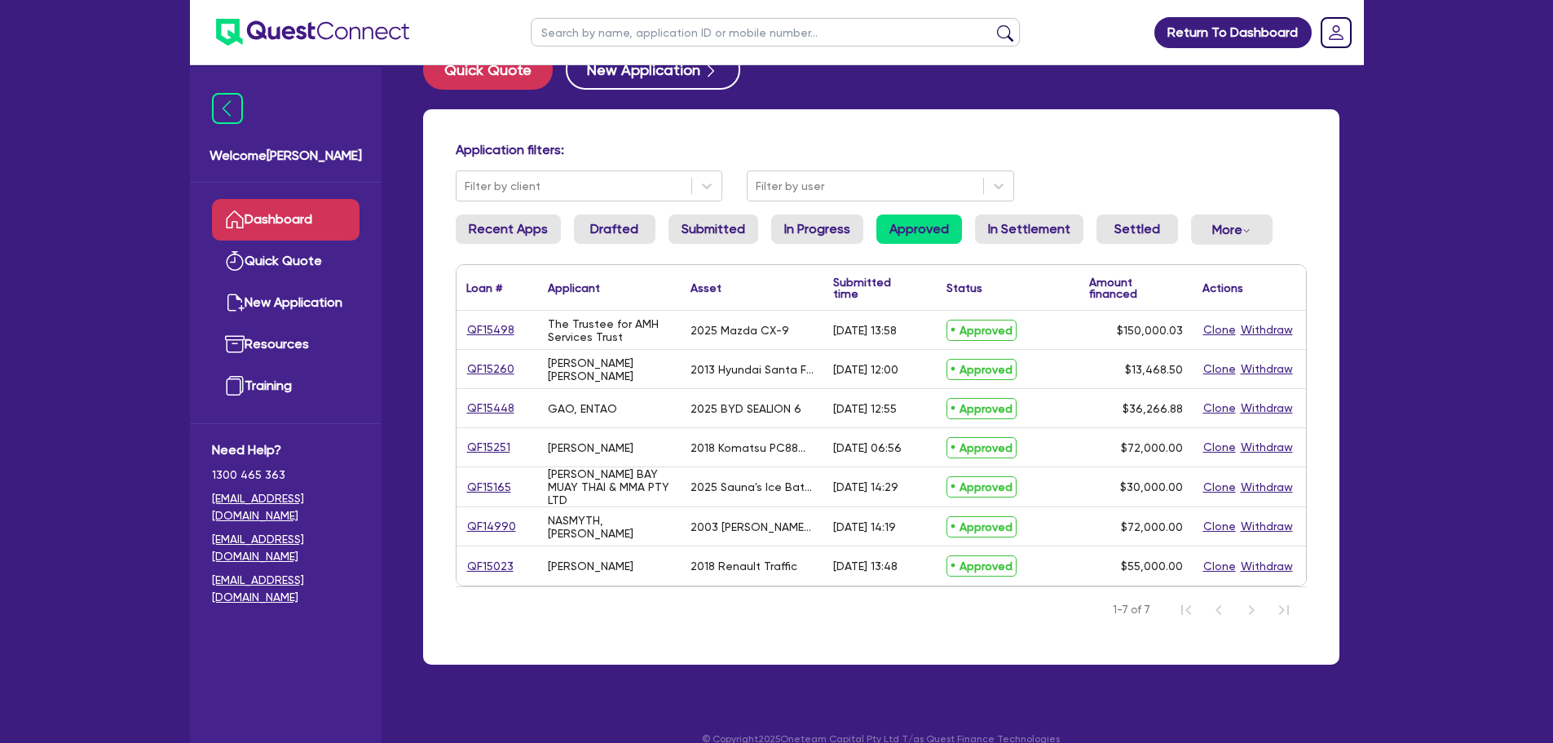
scroll to position [65, 0]
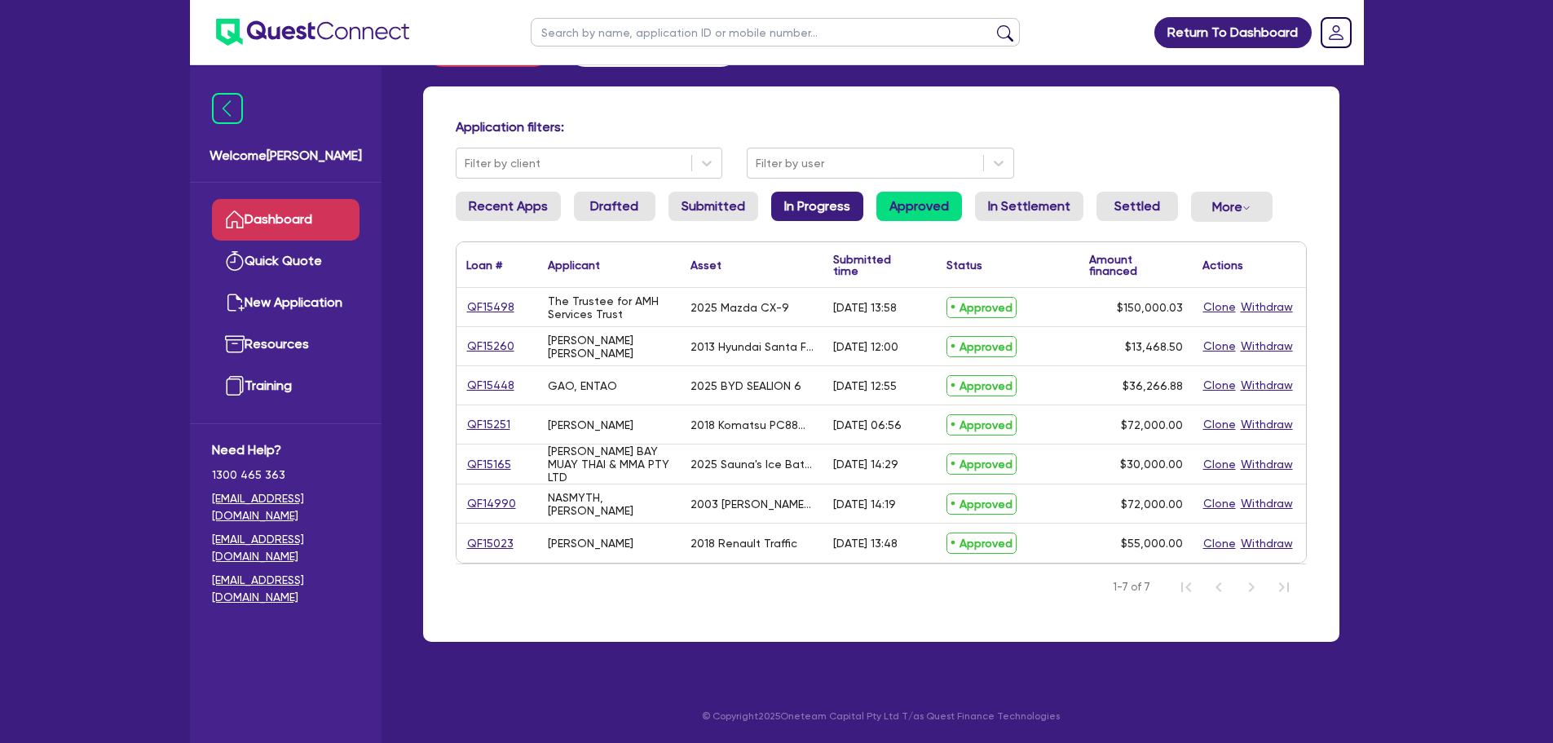
click at [830, 205] on link "In Progress" at bounding box center [817, 206] width 92 height 29
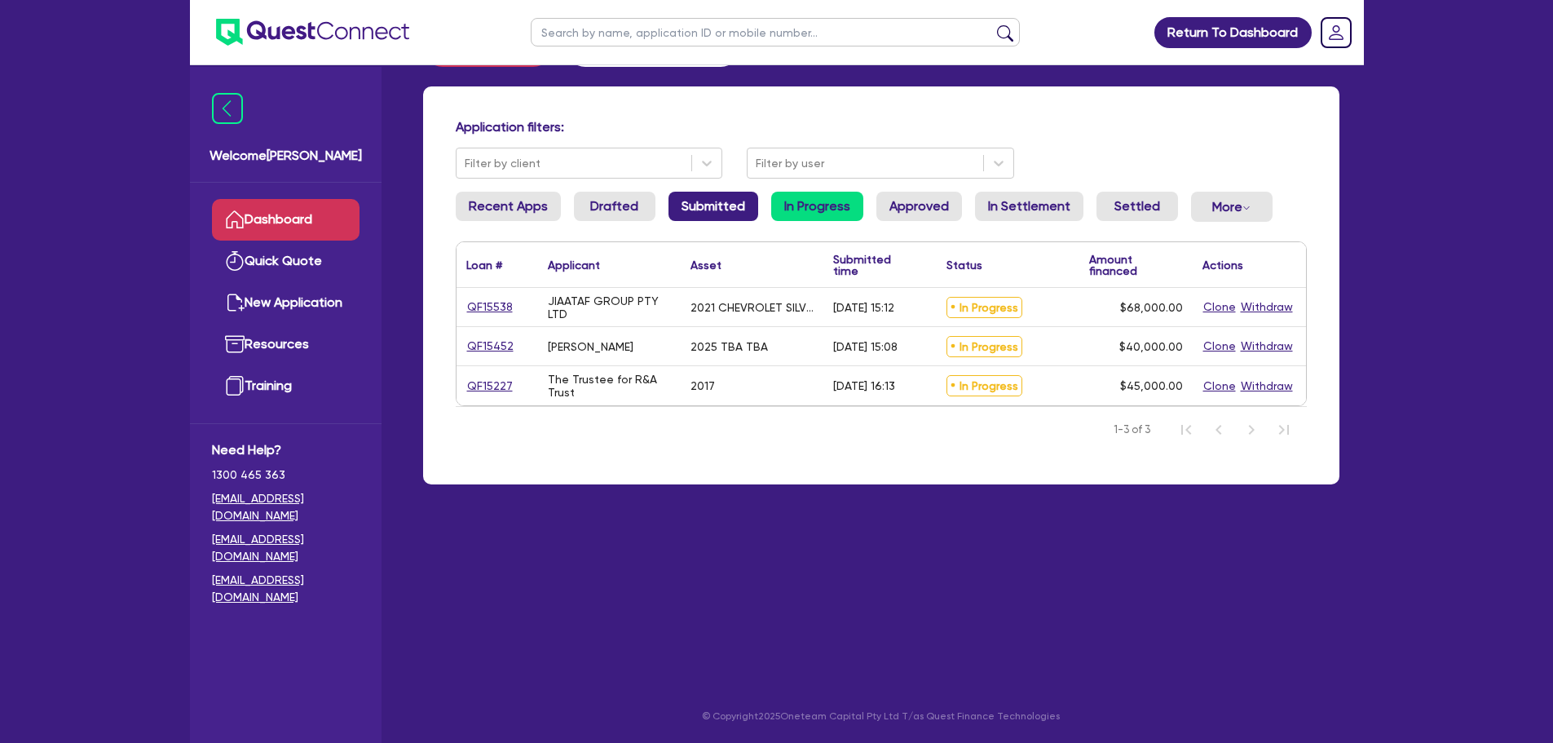
click at [713, 201] on link "Submitted" at bounding box center [714, 206] width 90 height 29
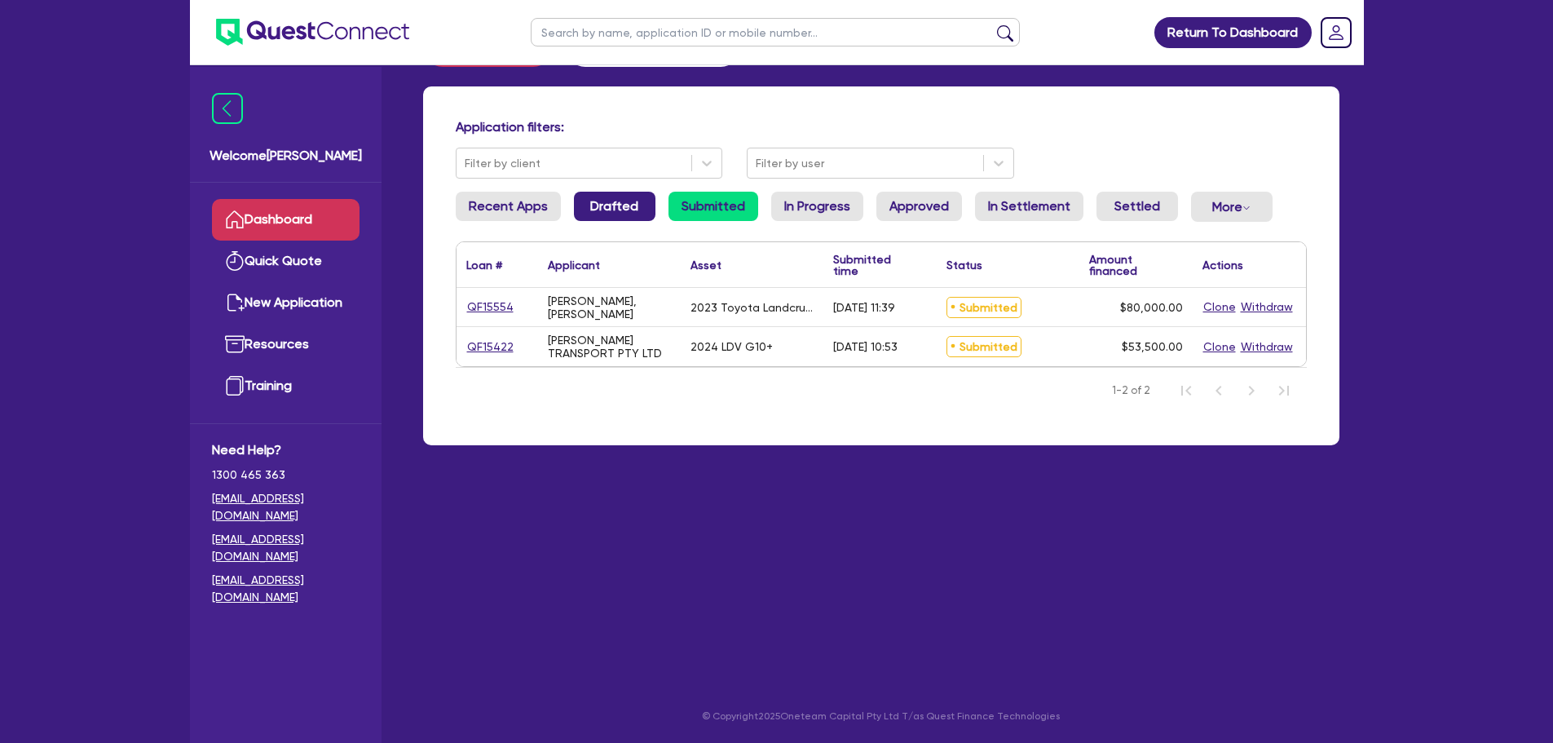
click at [606, 196] on link "Drafted" at bounding box center [615, 206] width 82 height 29
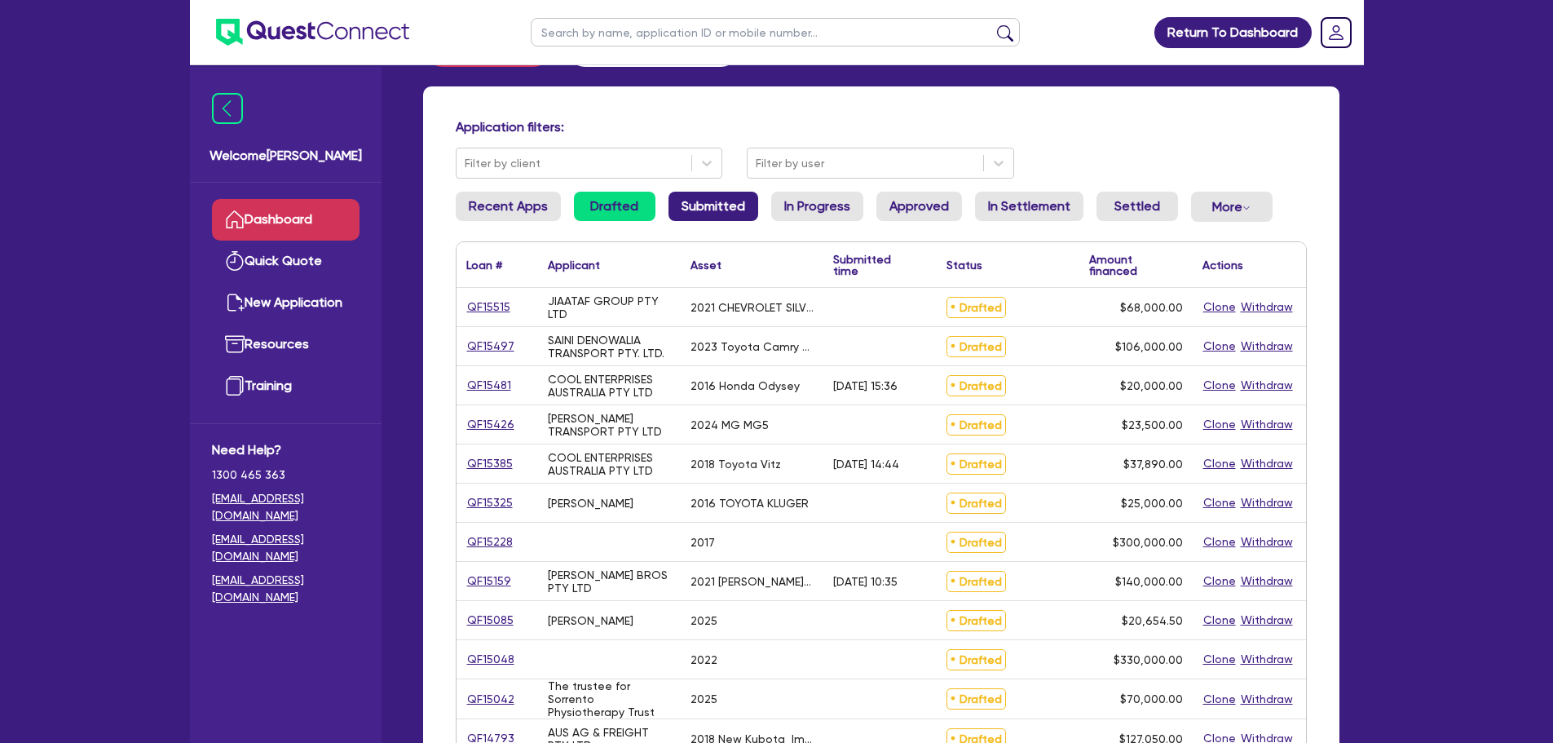
click at [699, 205] on link "Submitted" at bounding box center [714, 206] width 90 height 29
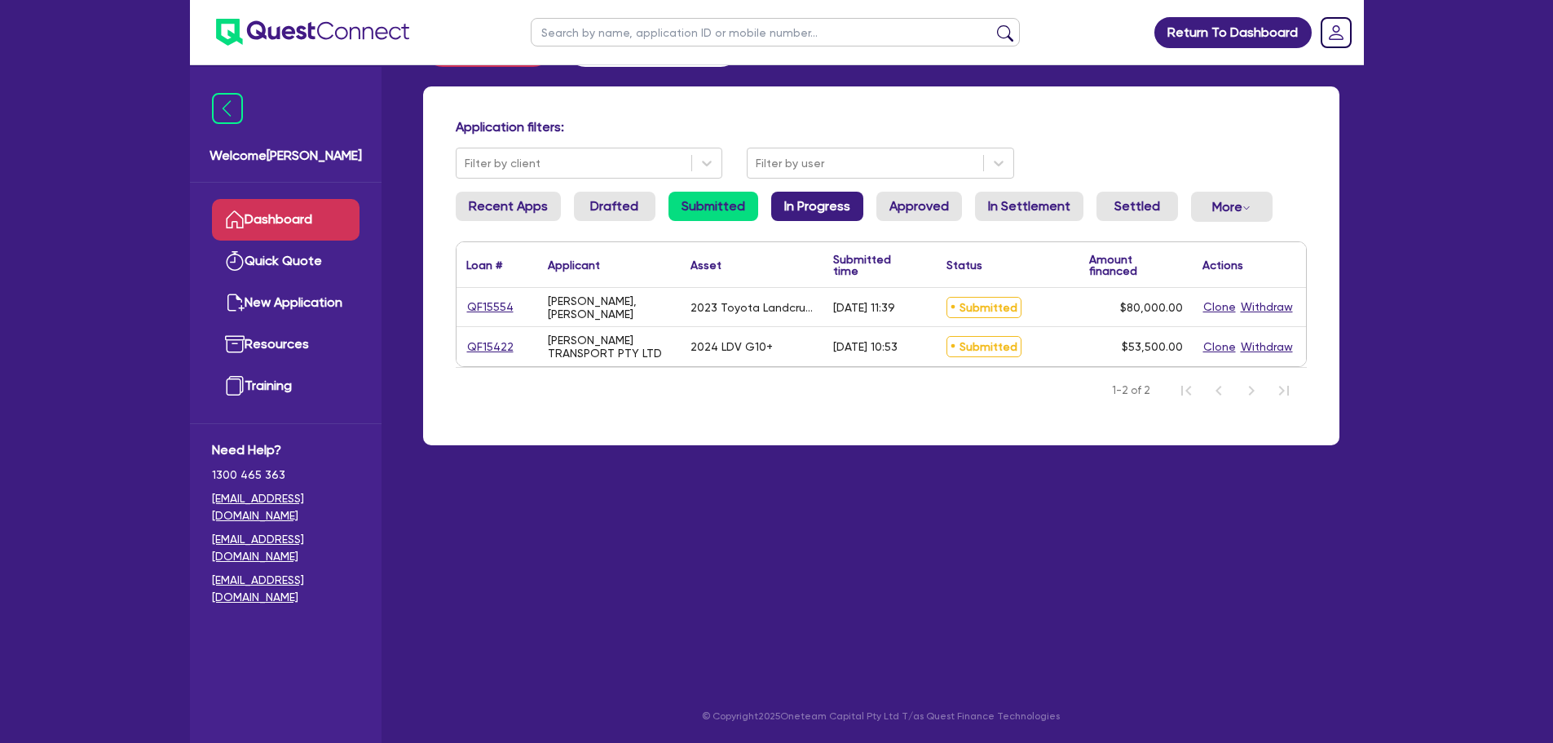
click at [805, 192] on link "In Progress" at bounding box center [817, 206] width 92 height 29
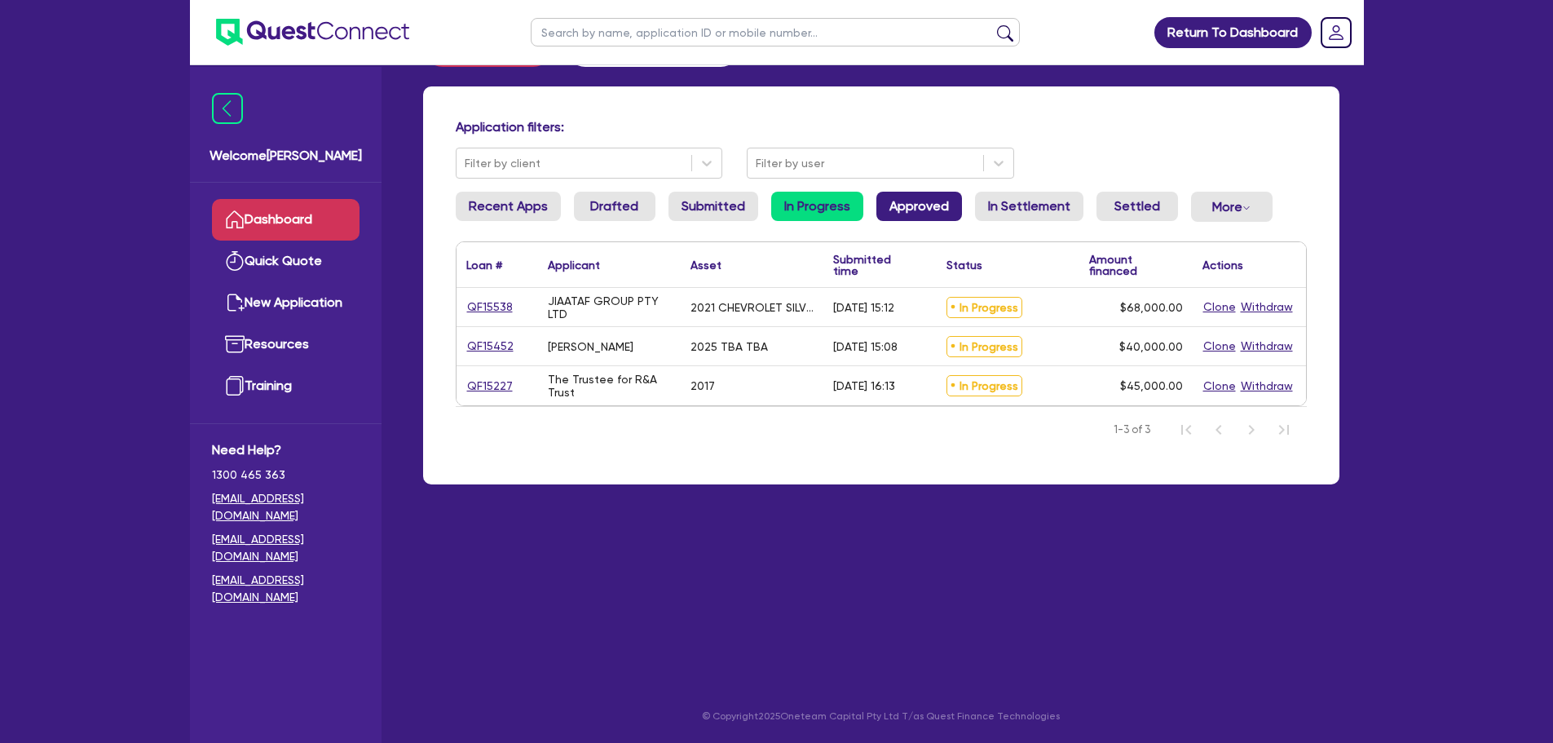
click at [915, 220] on link "Approved" at bounding box center [920, 206] width 86 height 29
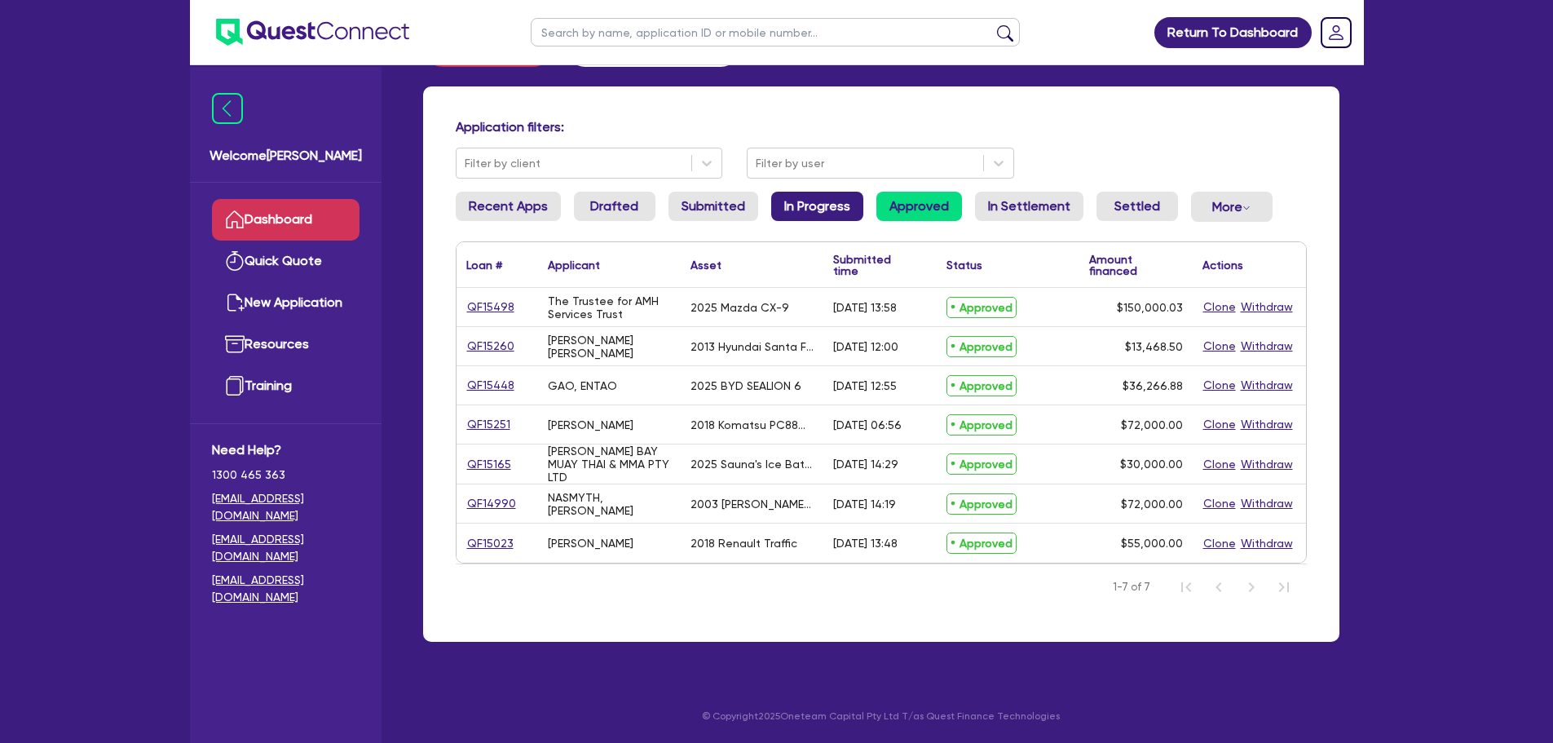
click at [811, 216] on link "In Progress" at bounding box center [817, 206] width 92 height 29
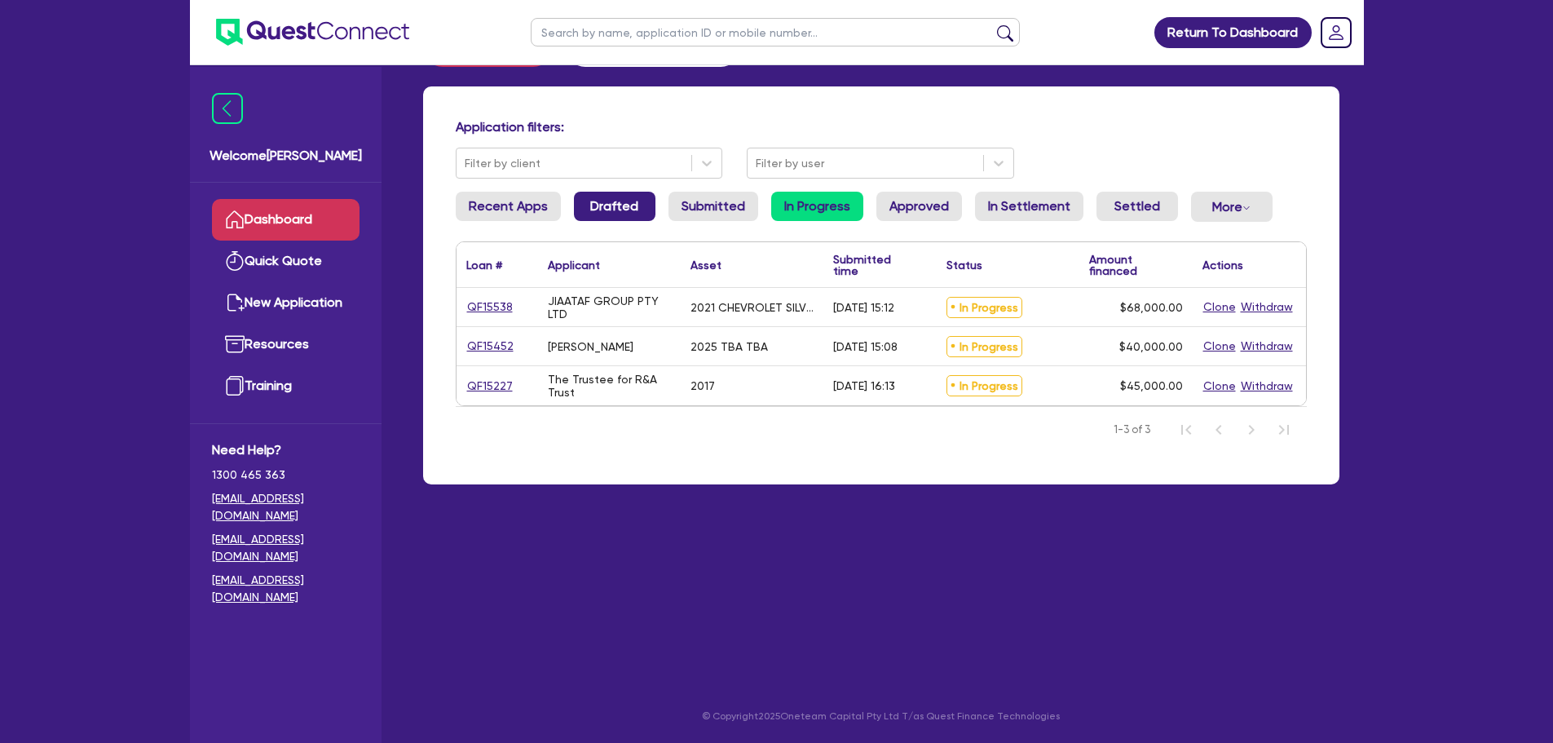
click at [621, 205] on link "Drafted" at bounding box center [615, 206] width 82 height 29
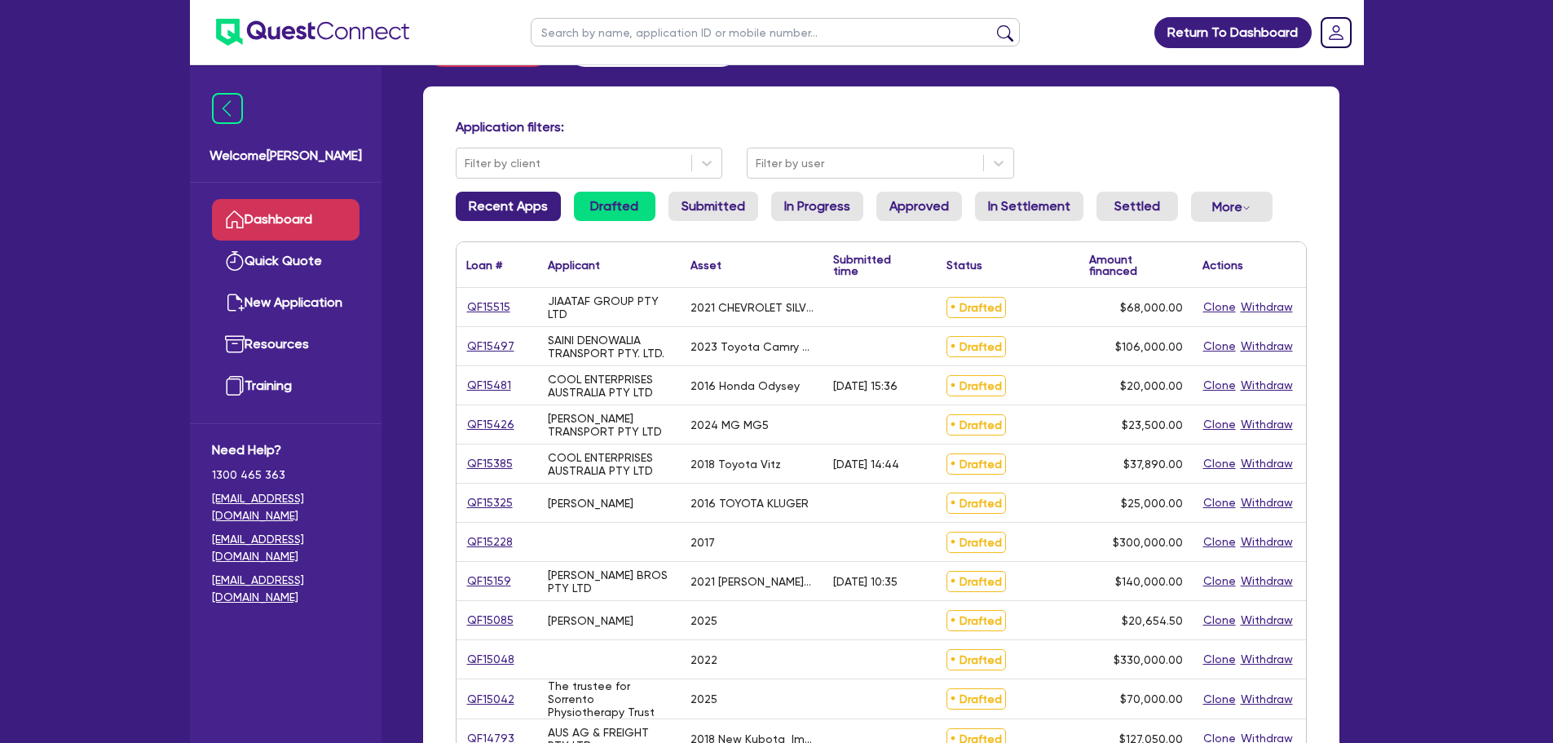
click at [495, 202] on link "Recent Apps" at bounding box center [508, 206] width 105 height 29
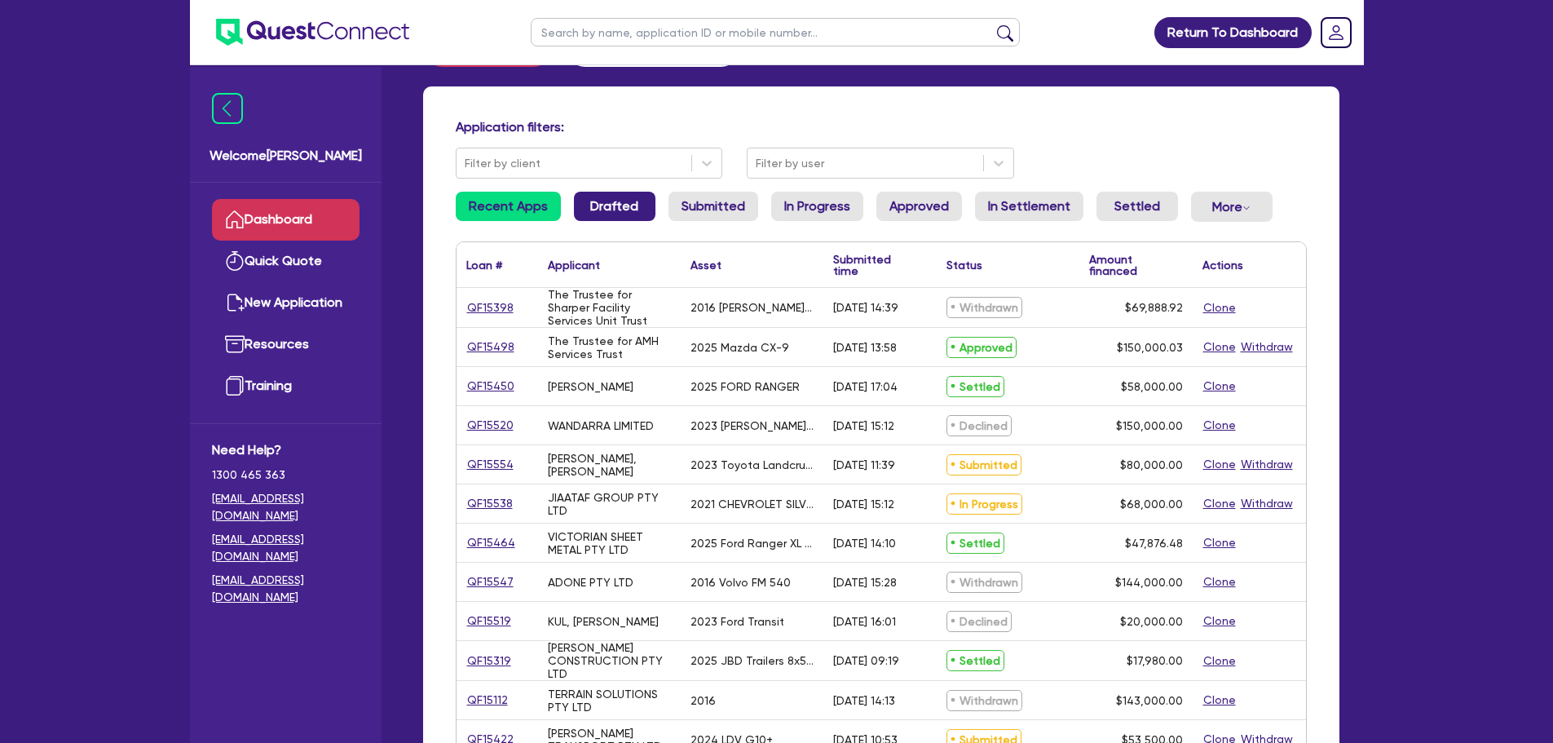
click at [639, 204] on link "Drafted" at bounding box center [615, 206] width 82 height 29
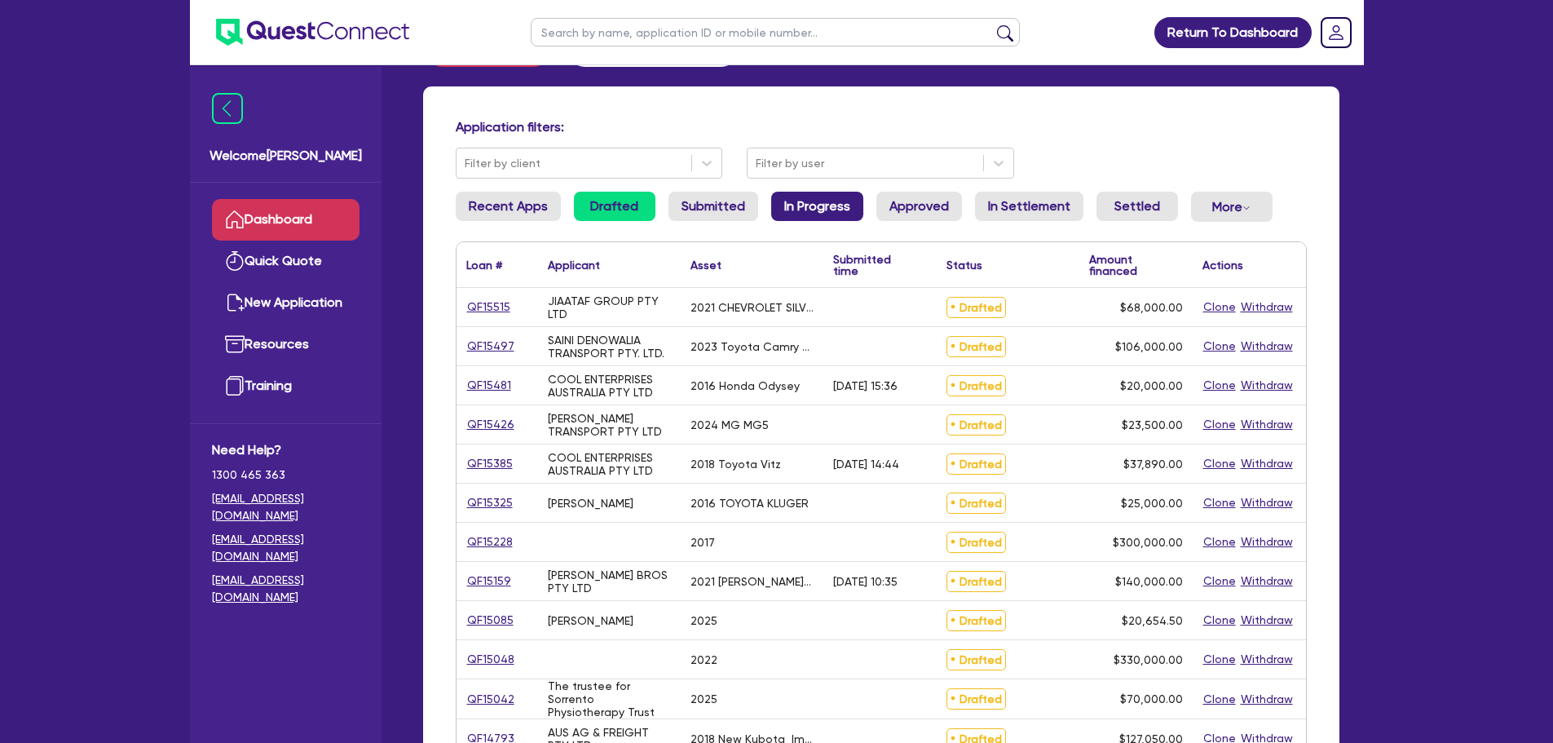
click at [818, 214] on link "In Progress" at bounding box center [817, 206] width 92 height 29
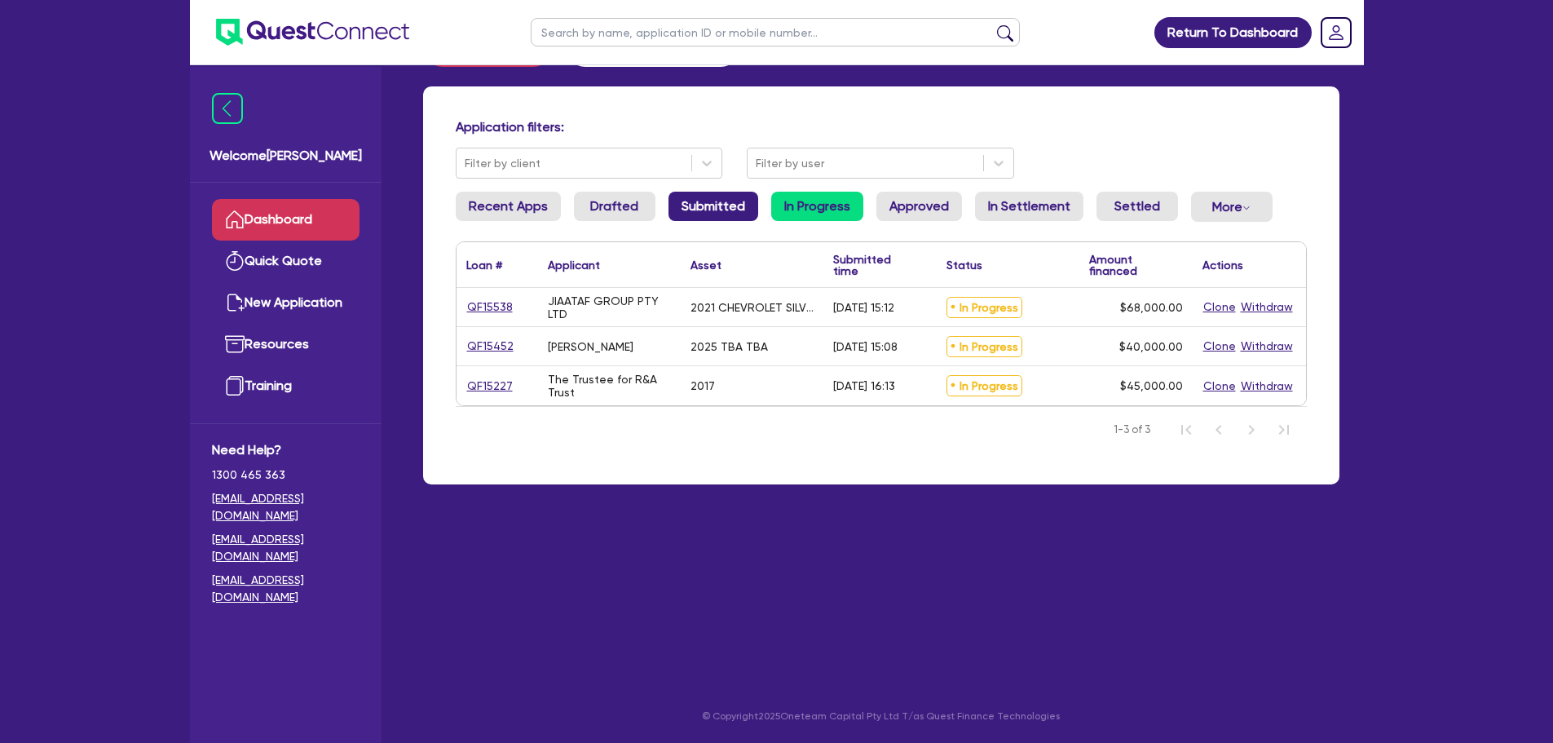
click at [706, 212] on link "Submitted" at bounding box center [714, 206] width 90 height 29
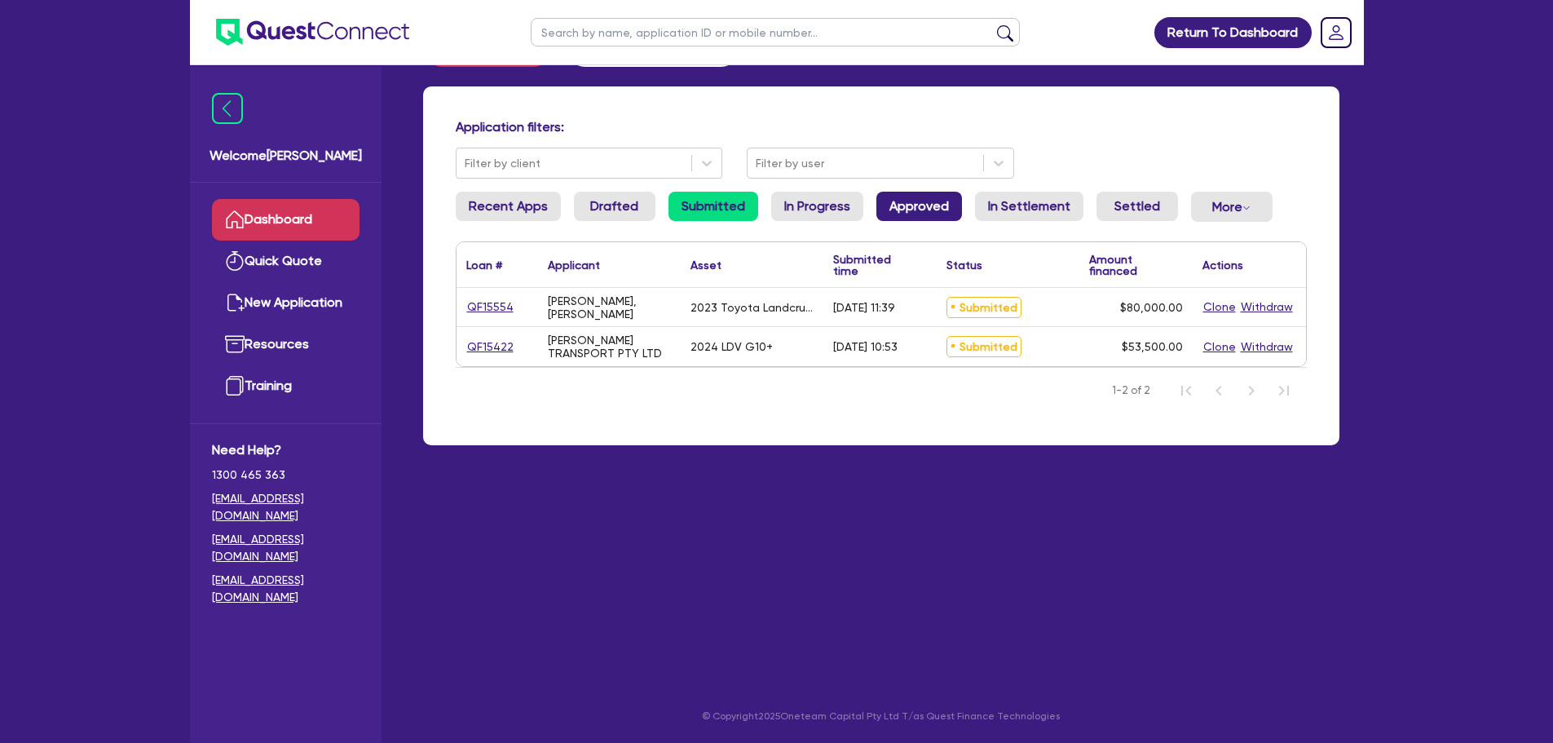
click at [907, 205] on link "Approved" at bounding box center [920, 206] width 86 height 29
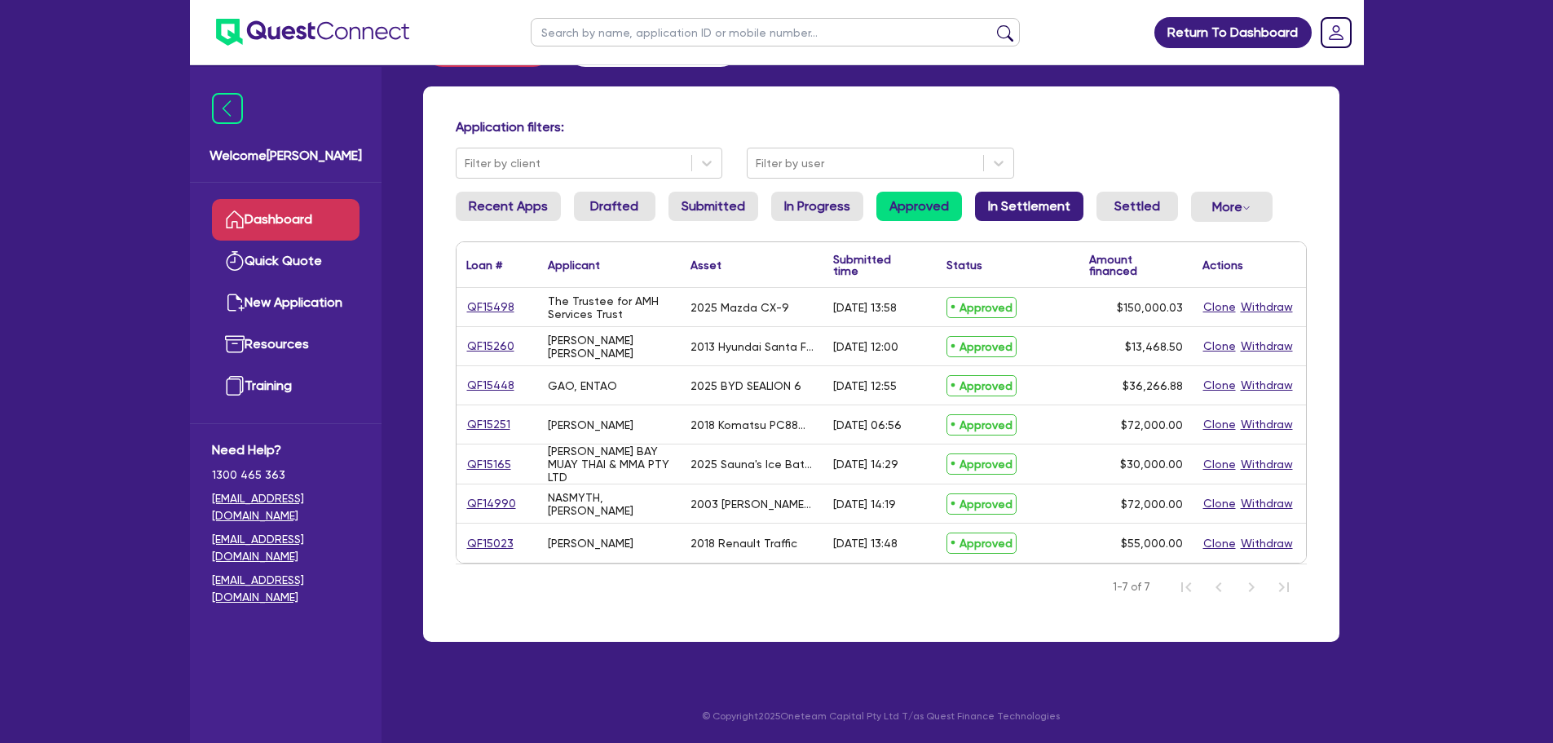
click at [1038, 214] on link "In Settlement" at bounding box center [1029, 206] width 108 height 29
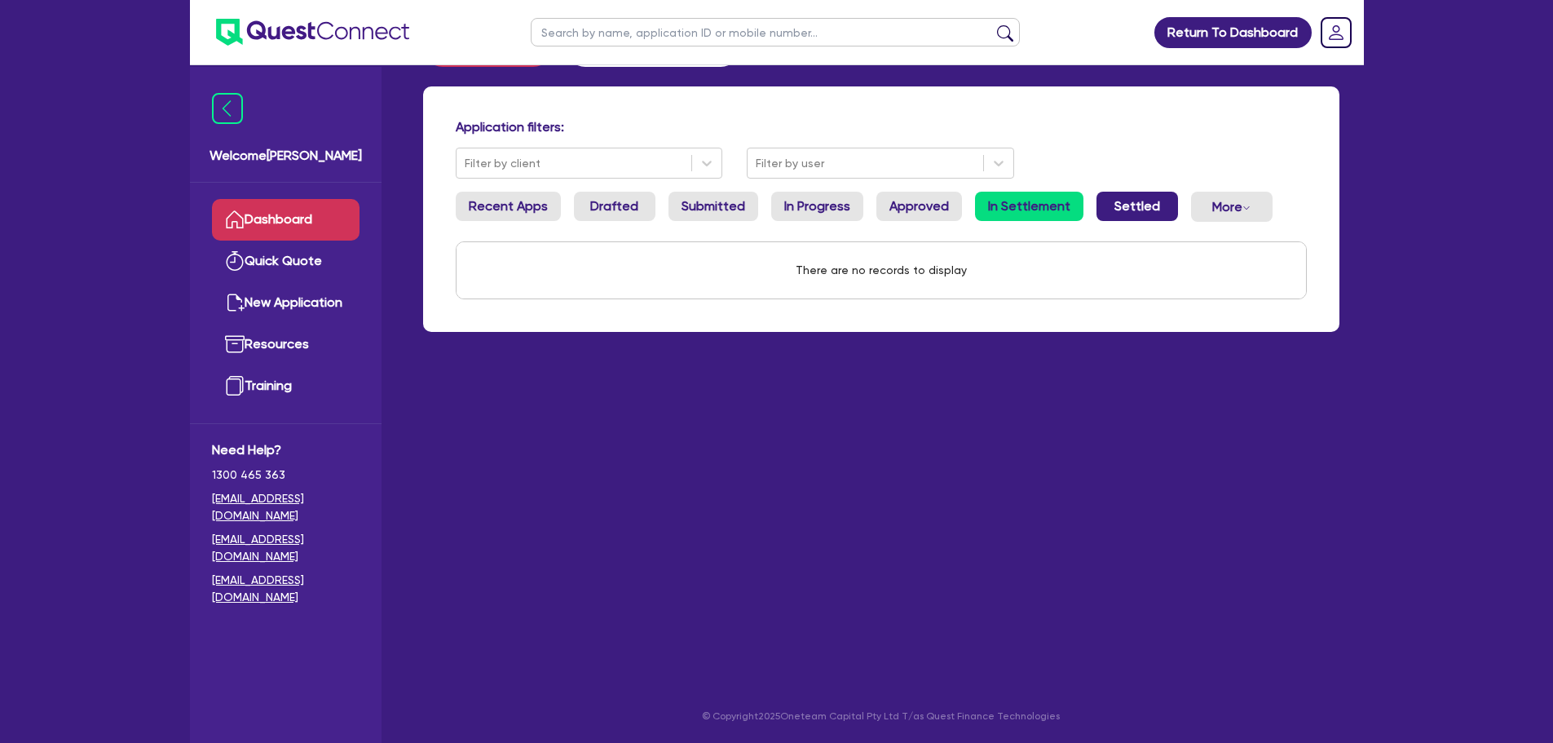
click at [1114, 213] on link "Settled" at bounding box center [1138, 206] width 82 height 29
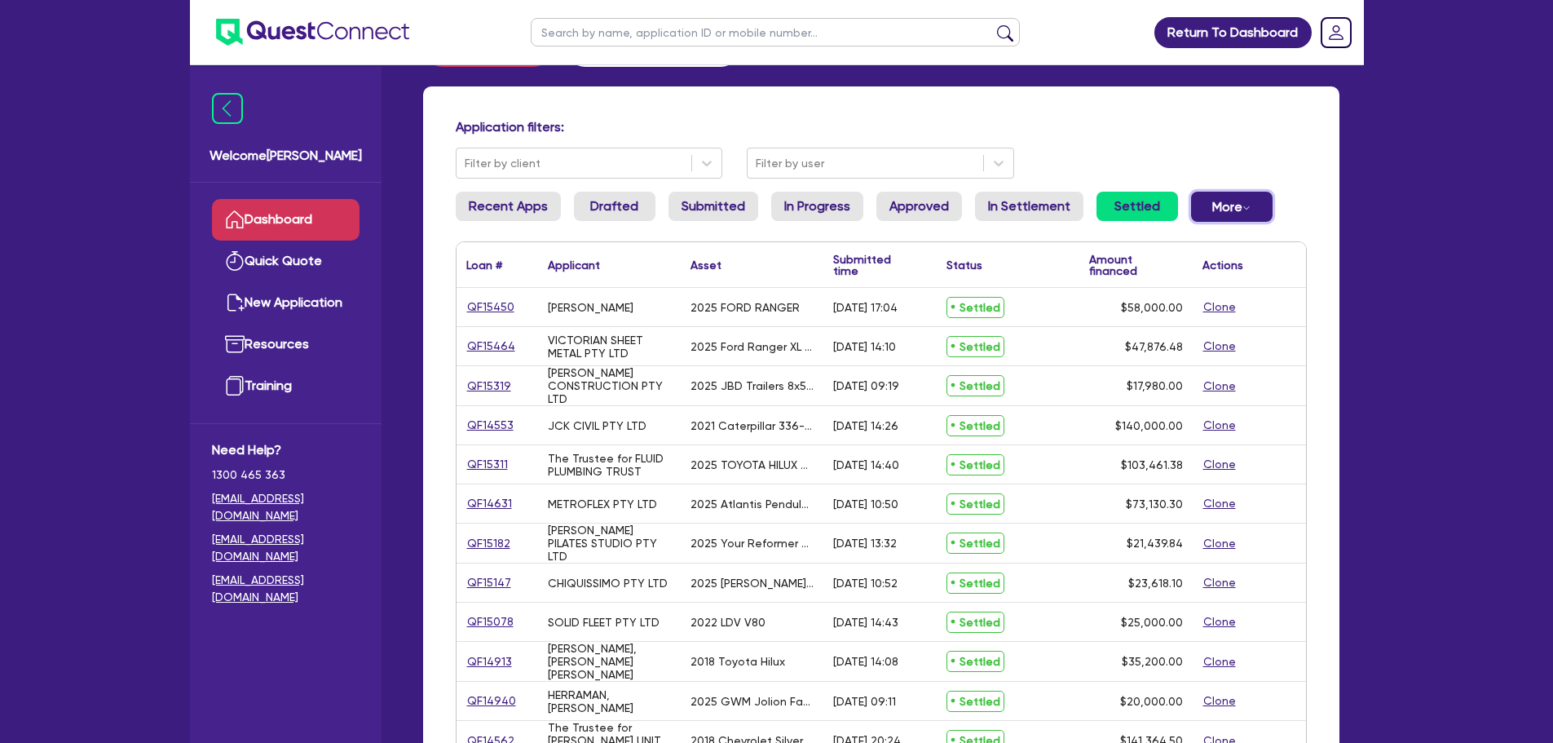
click at [1243, 214] on div "Dropdown toggle" at bounding box center [1247, 207] width 8 height 16
drag, startPoint x: 623, startPoint y: 226, endPoint x: 618, endPoint y: 211, distance: 15.5
click at [623, 226] on li "Drafted" at bounding box center [615, 213] width 82 height 43
click at [617, 205] on link "Drafted" at bounding box center [615, 206] width 82 height 29
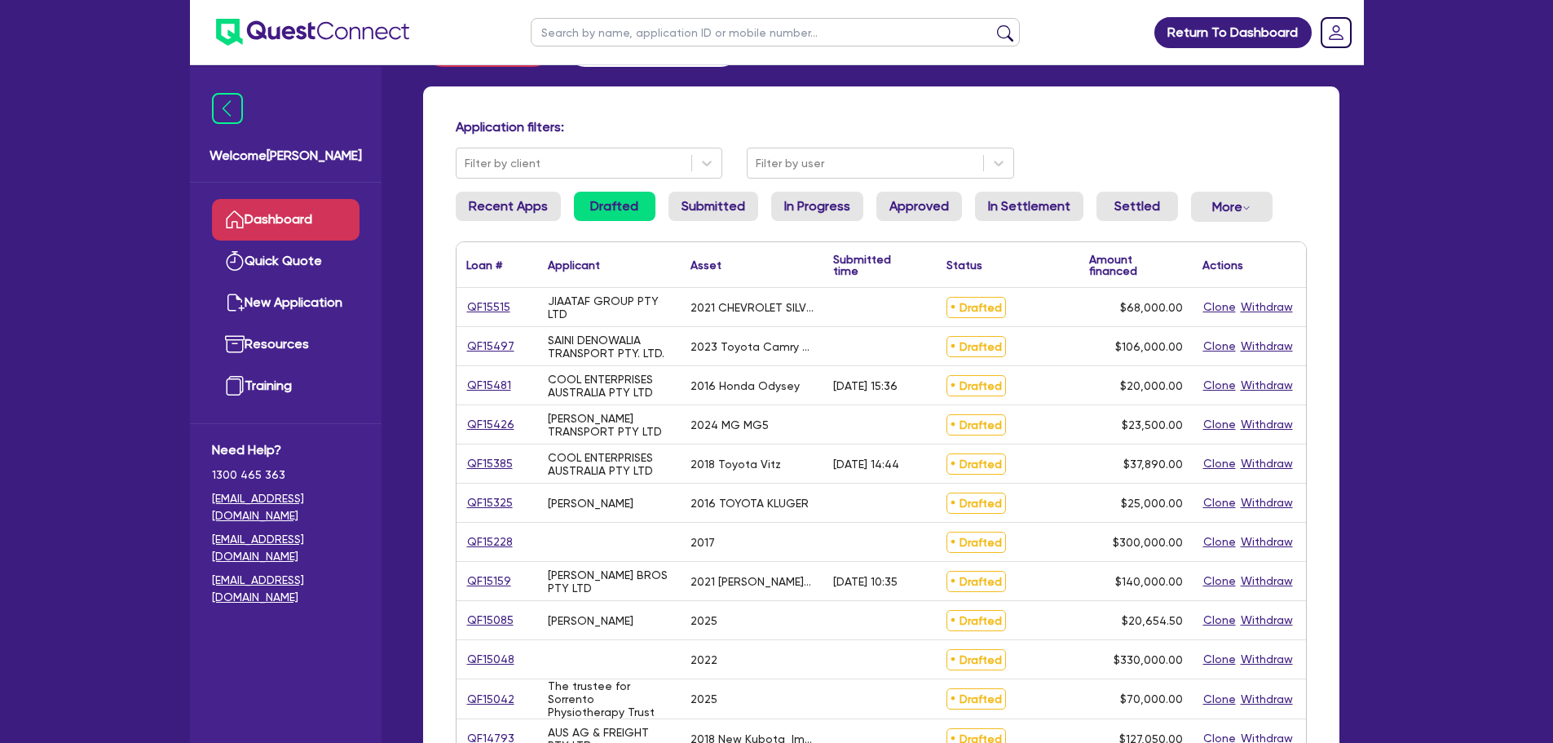
click at [483, 331] on div "QF15497" at bounding box center [498, 346] width 82 height 38
click at [480, 349] on link "QF15497" at bounding box center [490, 346] width 49 height 19
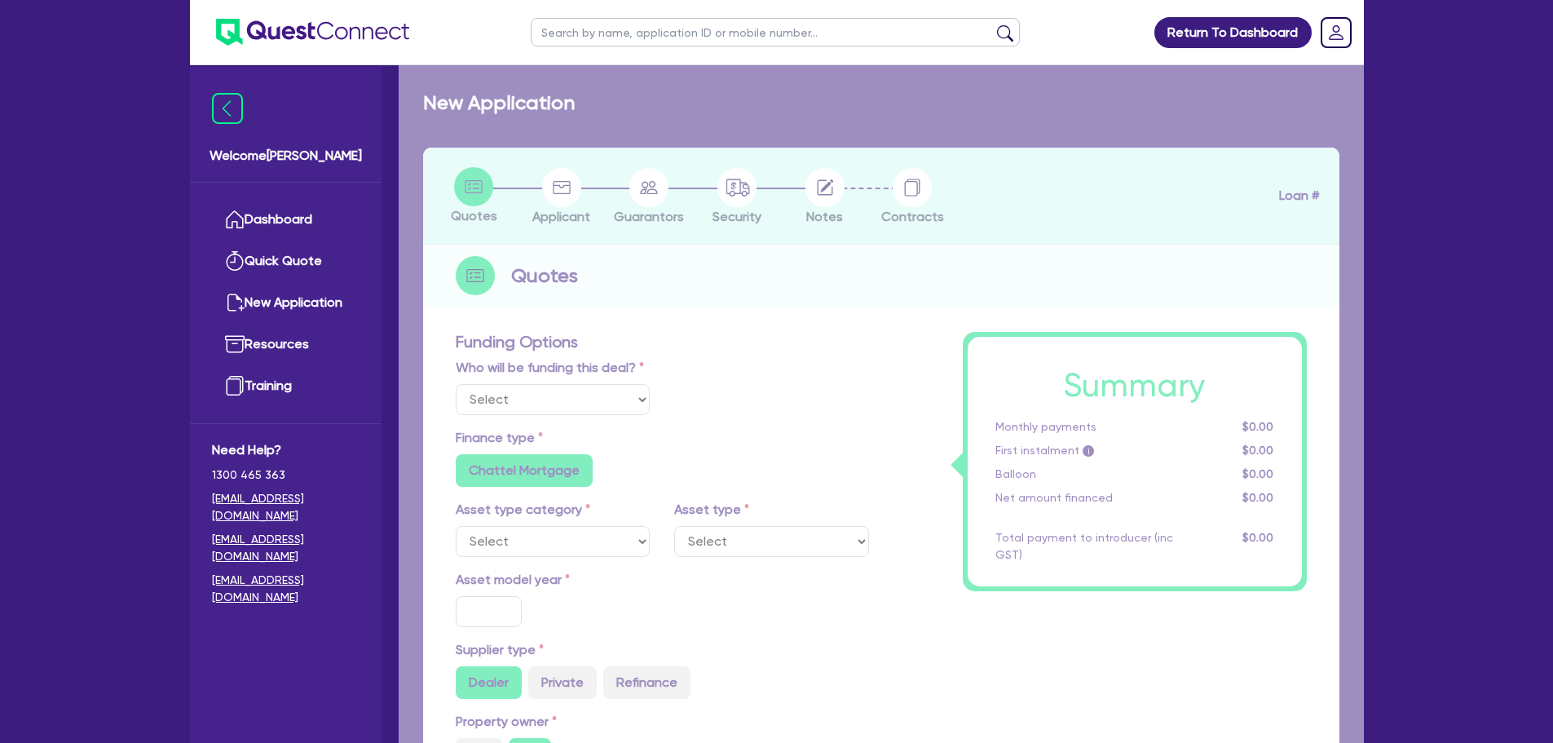
select select "Quest Finance - Own Book"
select select "CARS_AND_LIGHT_TRUCKS"
type input "2023"
radio input "true"
type input "106,000"
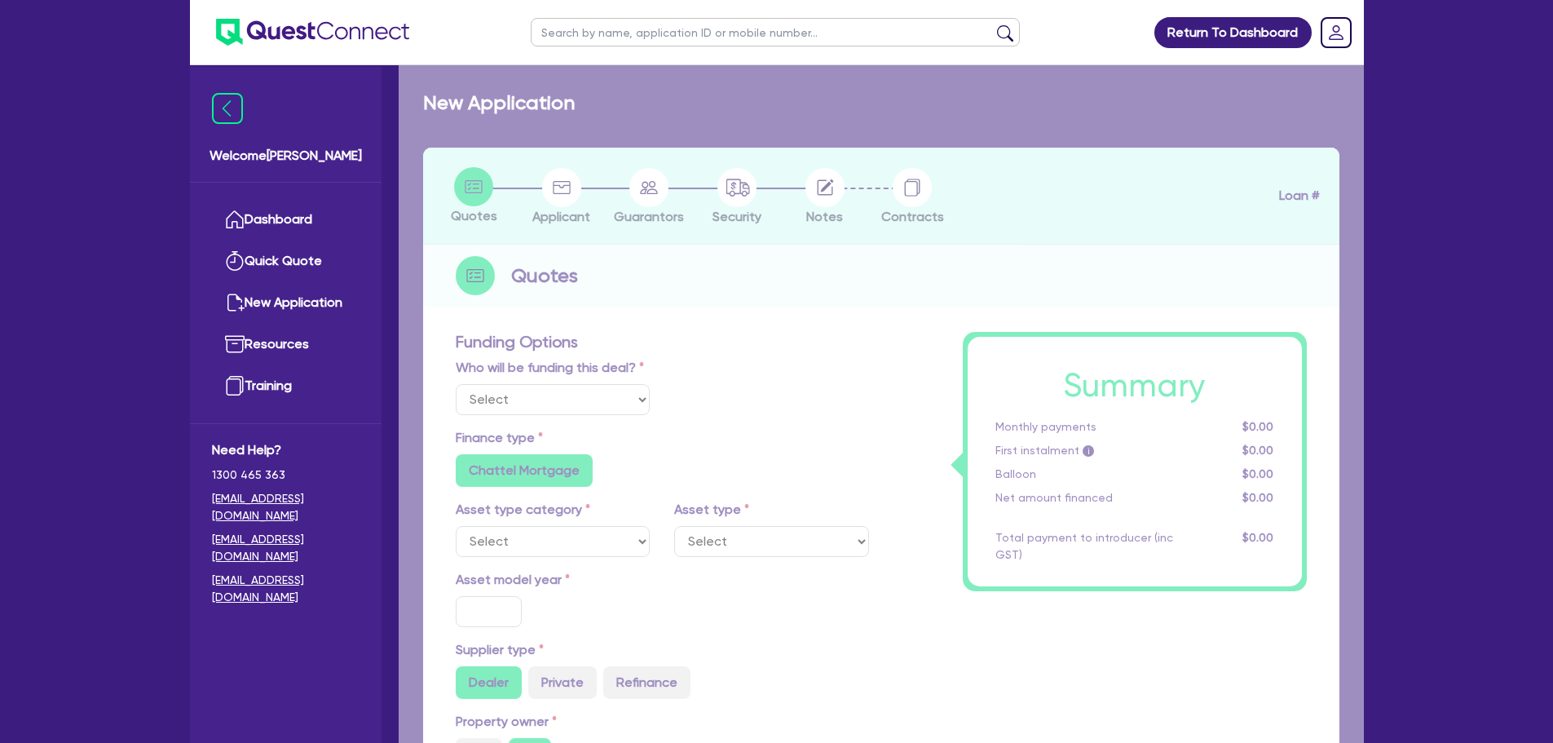
type input "30"
type input "31,800"
type input "2.5"
type input "2,650"
type input "17.95"
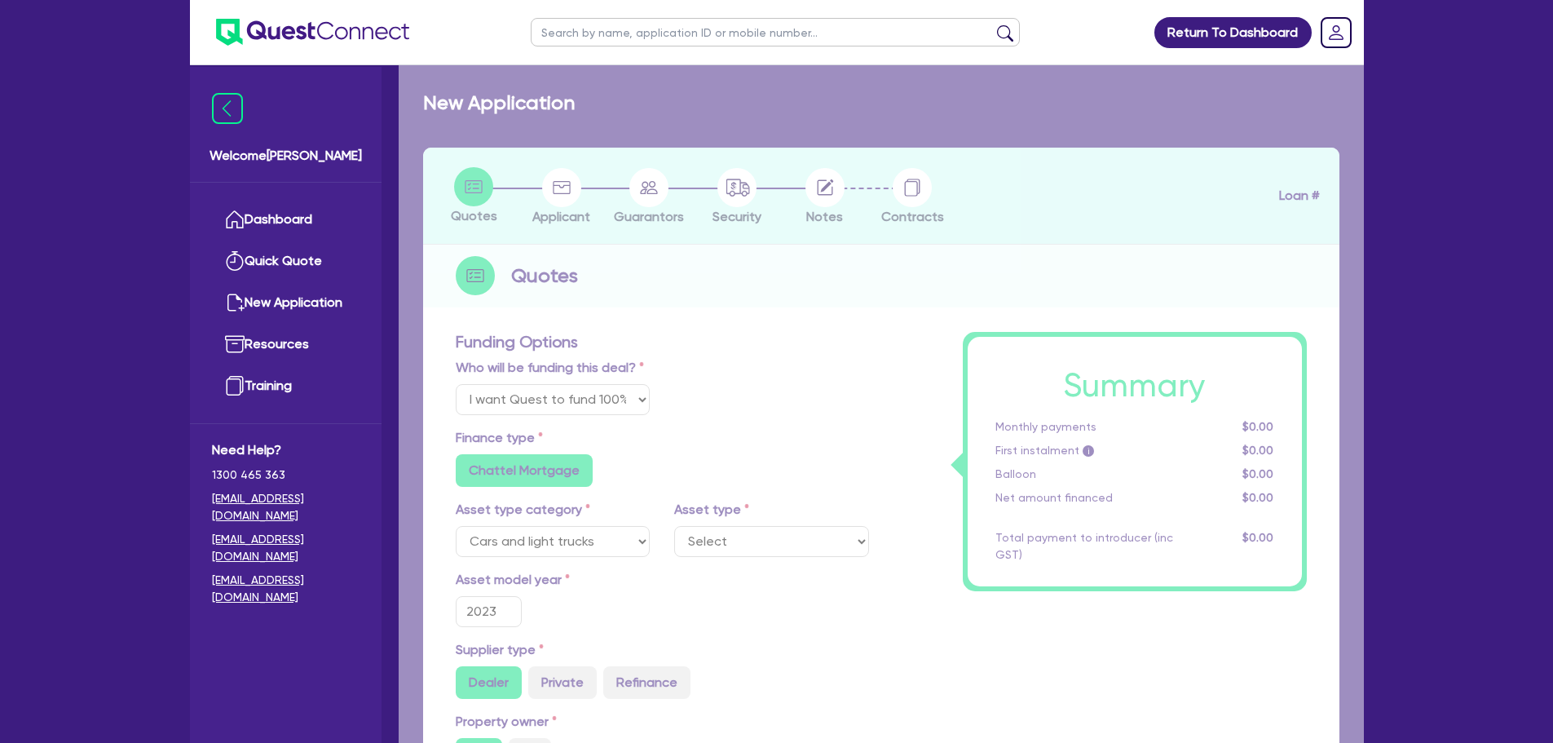
select select "PASSENGER_VEHICLES"
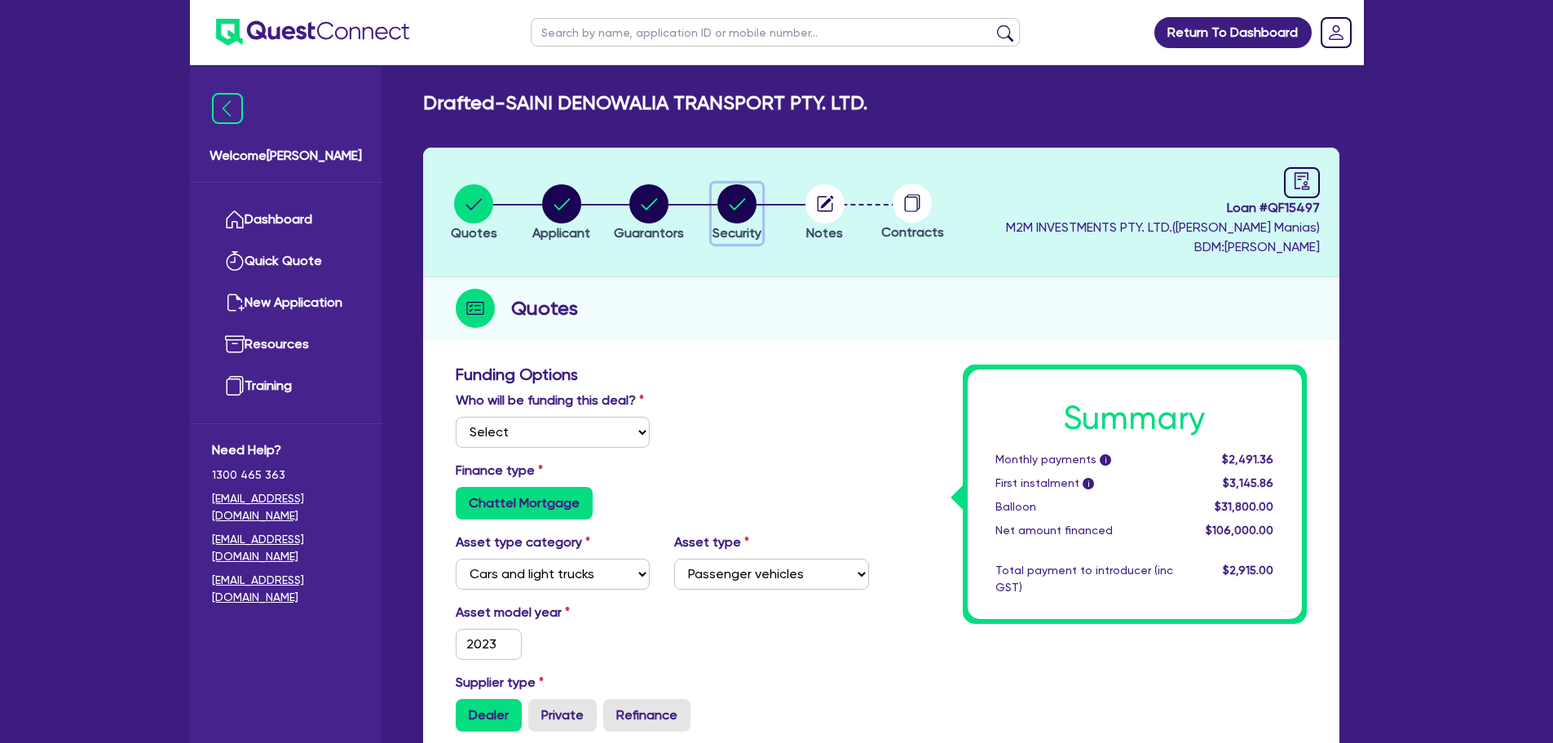
click at [734, 197] on circle "button" at bounding box center [737, 203] width 39 height 39
select select "CARS_AND_LIGHT_TRUCKS"
select select "PASSENGER_VEHICLES"
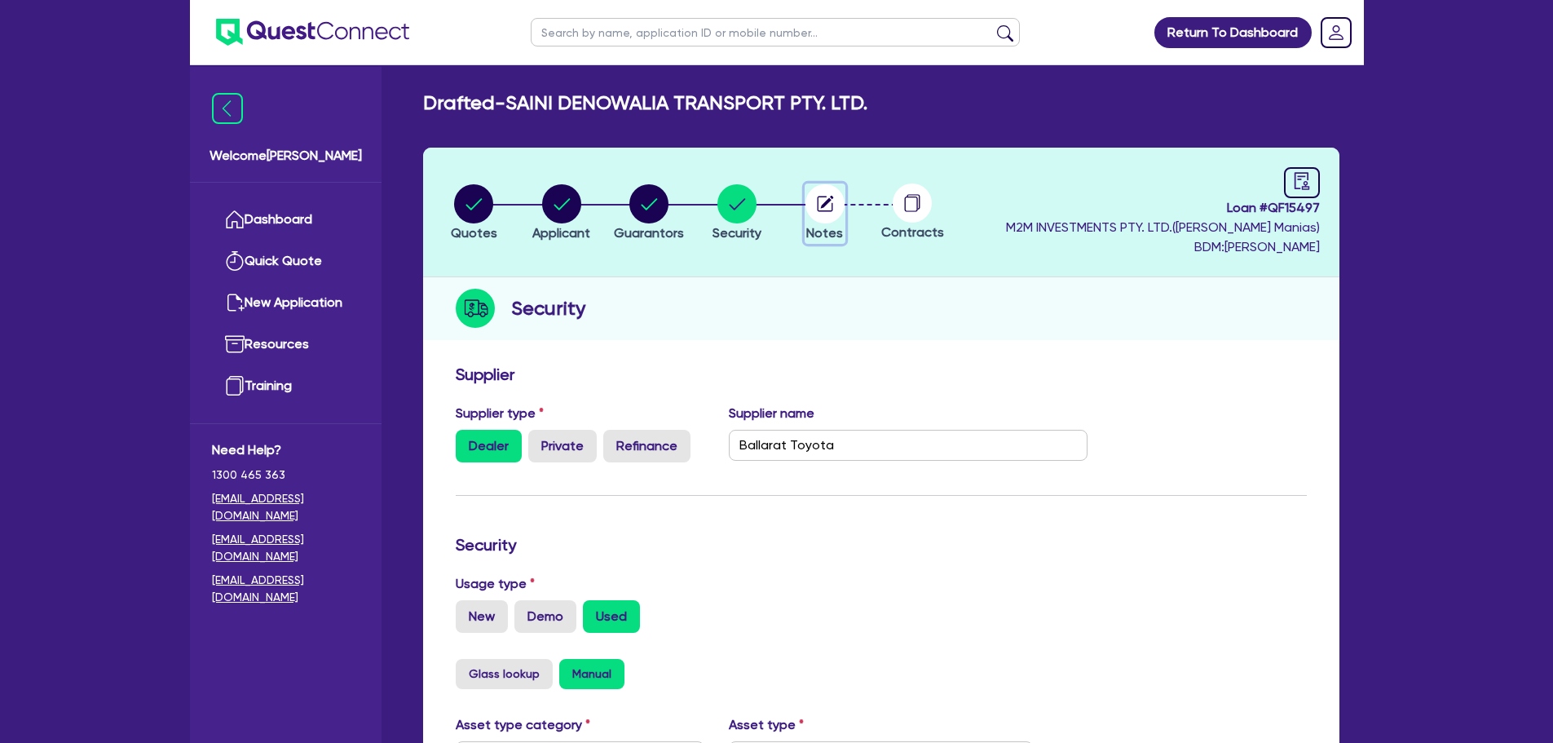
click at [810, 206] on circle "button" at bounding box center [825, 203] width 39 height 39
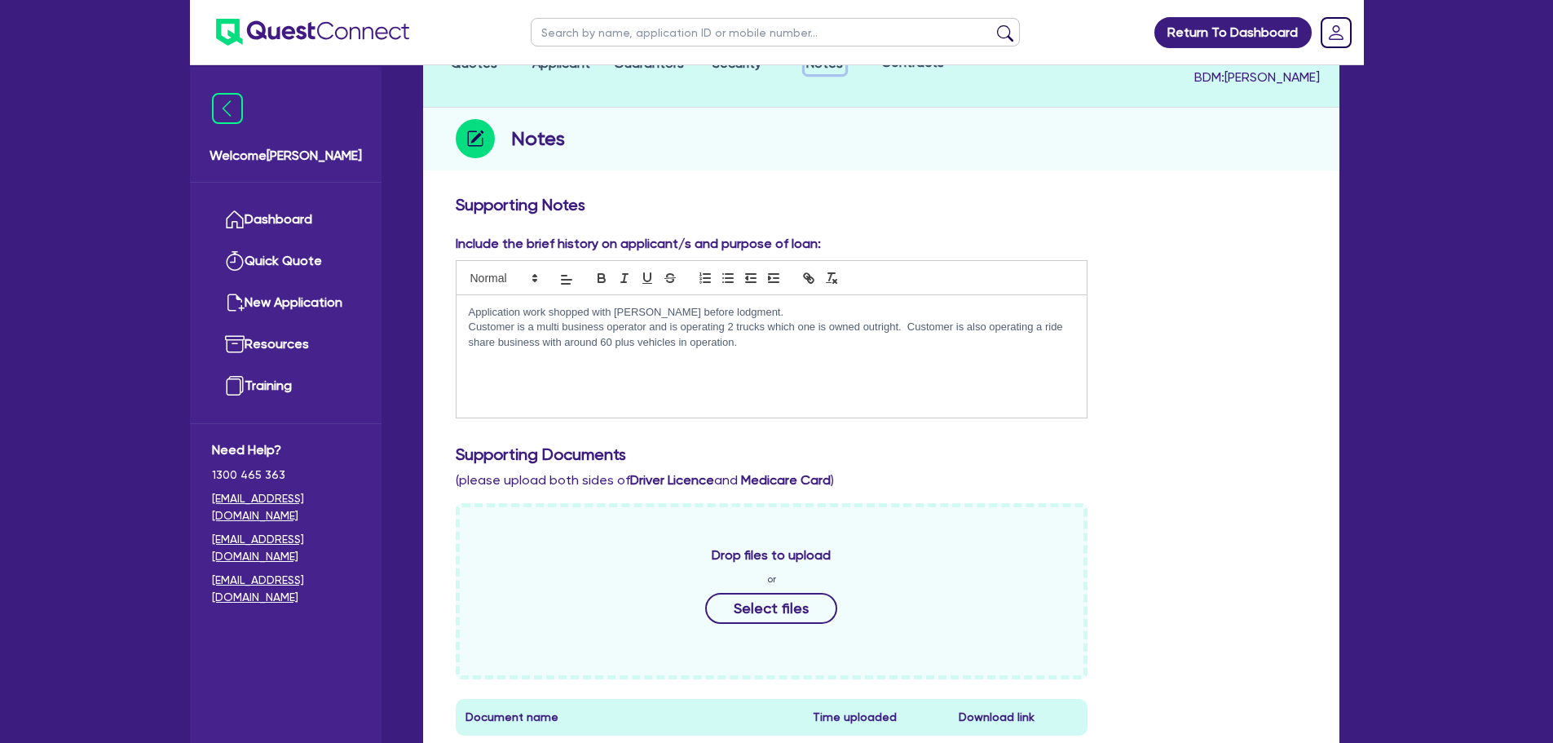
scroll to position [163, 0]
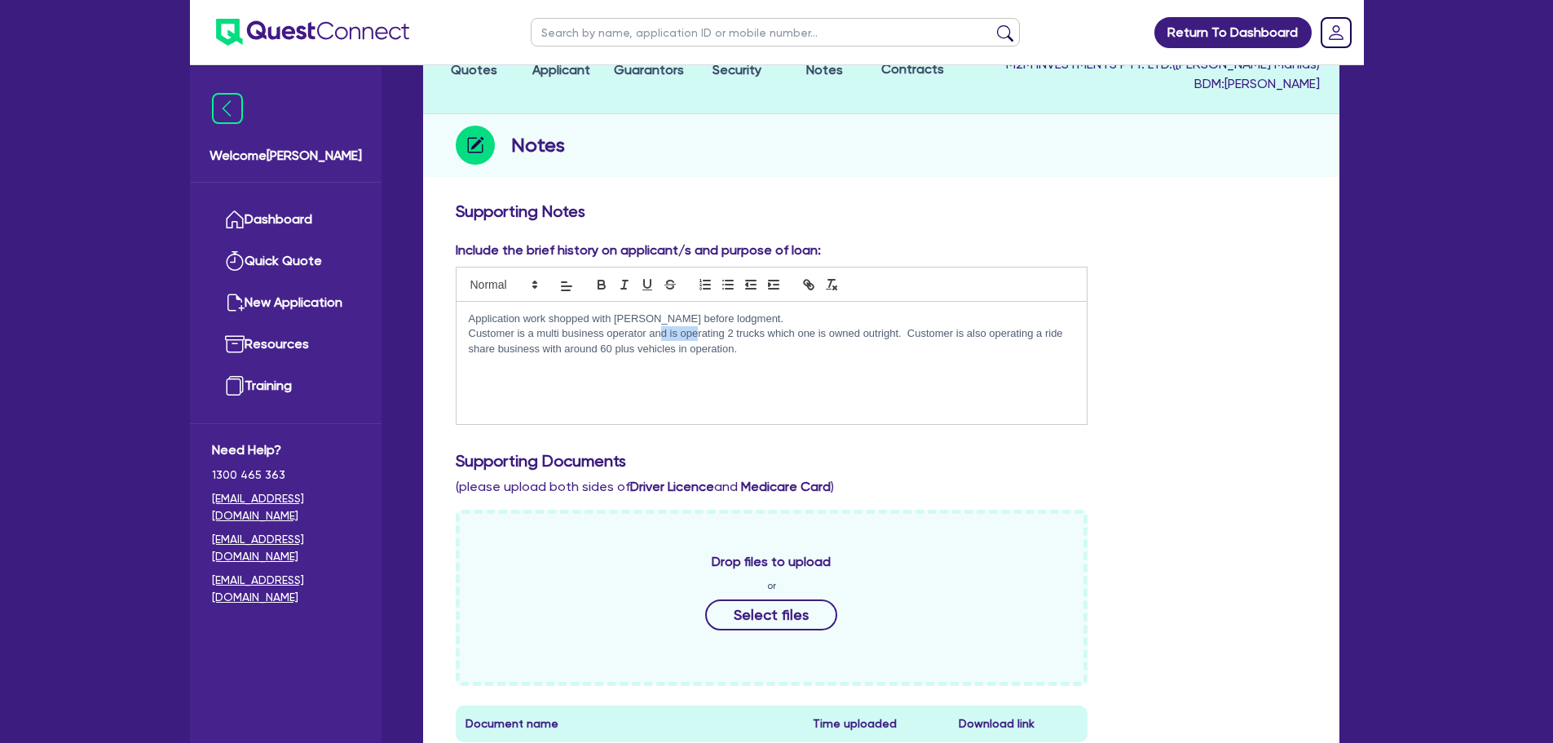
drag, startPoint x: 663, startPoint y: 334, endPoint x: 718, endPoint y: 339, distance: 55.7
click at [716, 338] on p "Customer is a multi business operator and is operating 2 trucks which one is ow…" at bounding box center [772, 341] width 607 height 30
drag, startPoint x: 801, startPoint y: 360, endPoint x: 576, endPoint y: 329, distance: 226.4
click at [801, 361] on div "Application work shopped with [PERSON_NAME] before lodgment. Customer is a mult…" at bounding box center [772, 363] width 631 height 122
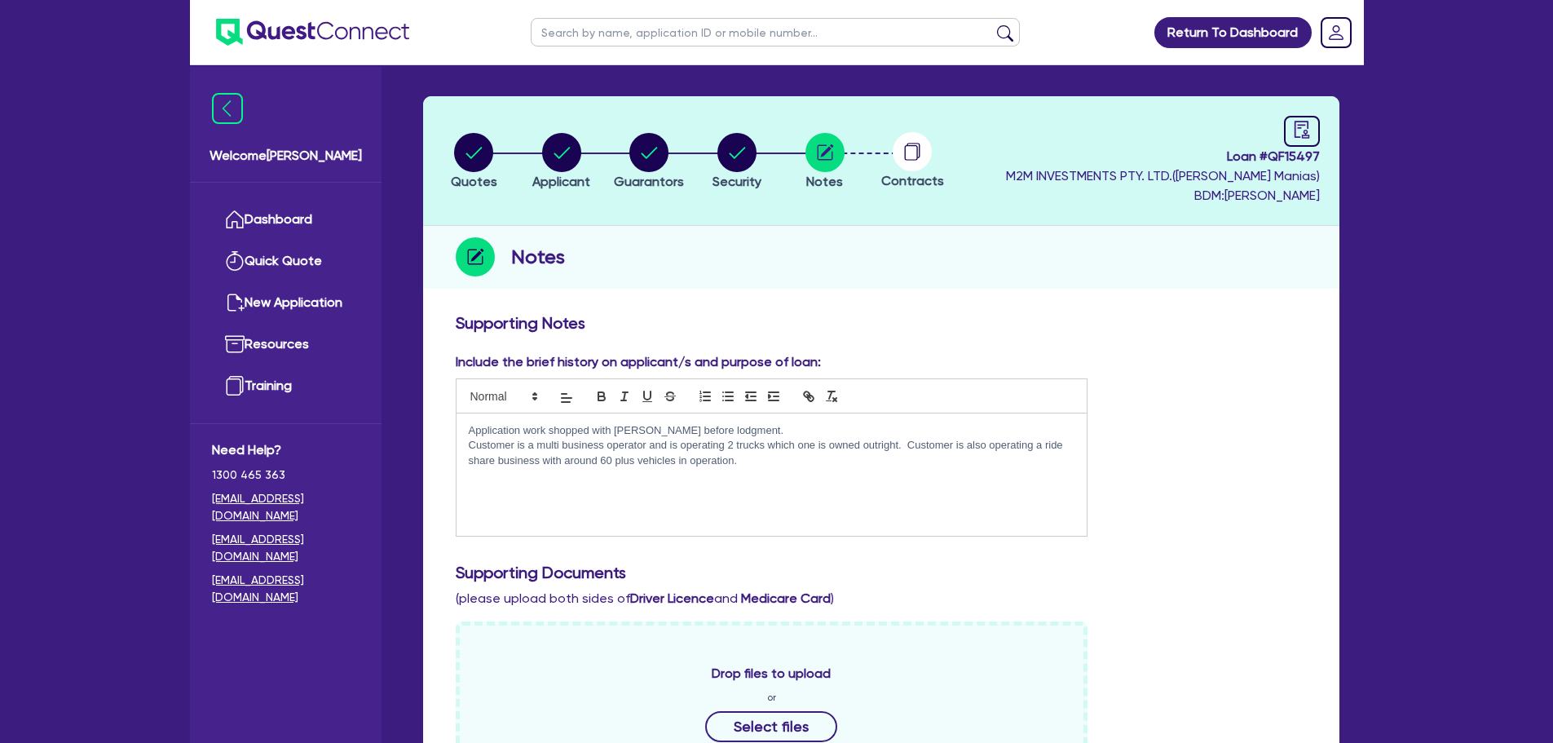
scroll to position [0, 0]
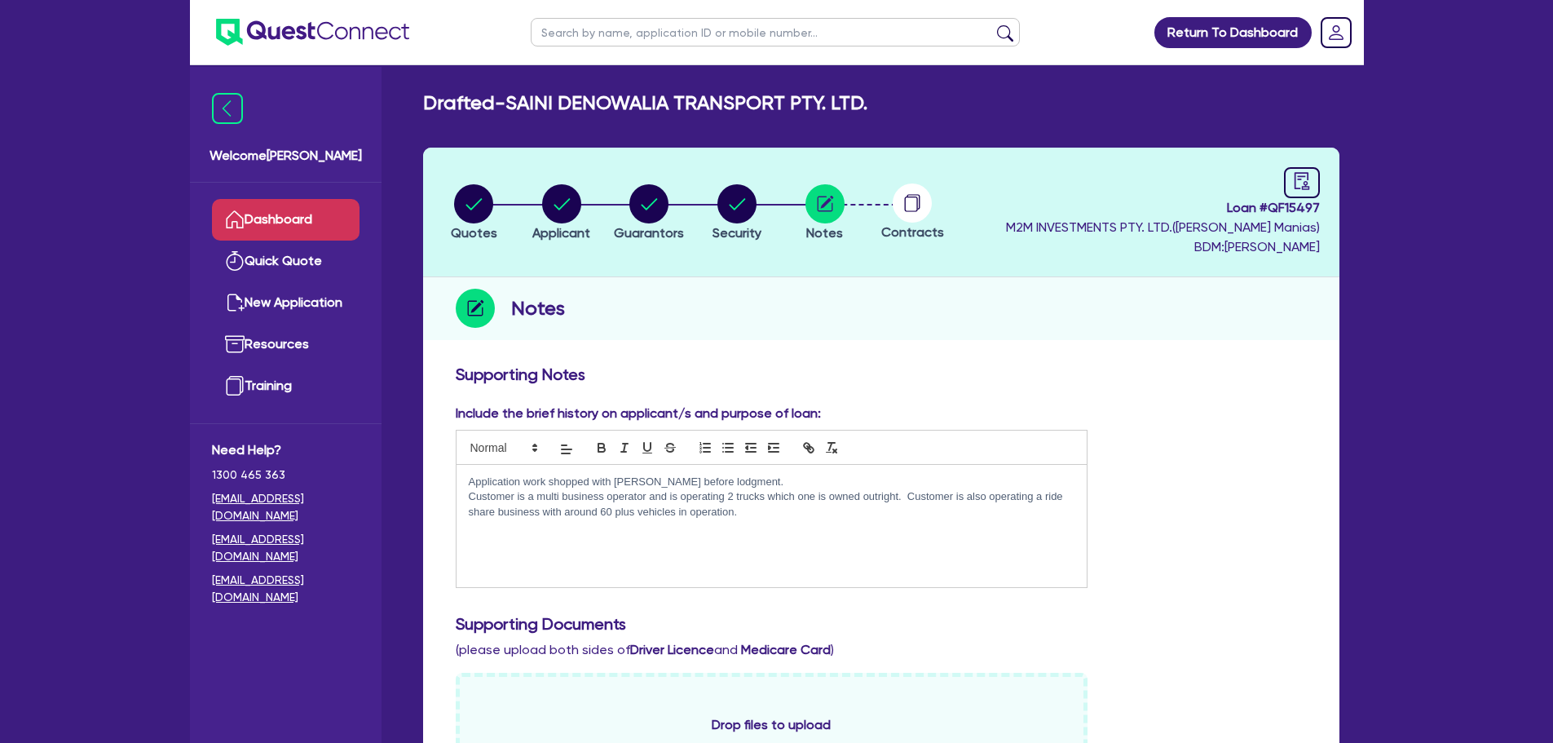
click at [272, 217] on link "Dashboard" at bounding box center [286, 220] width 148 height 42
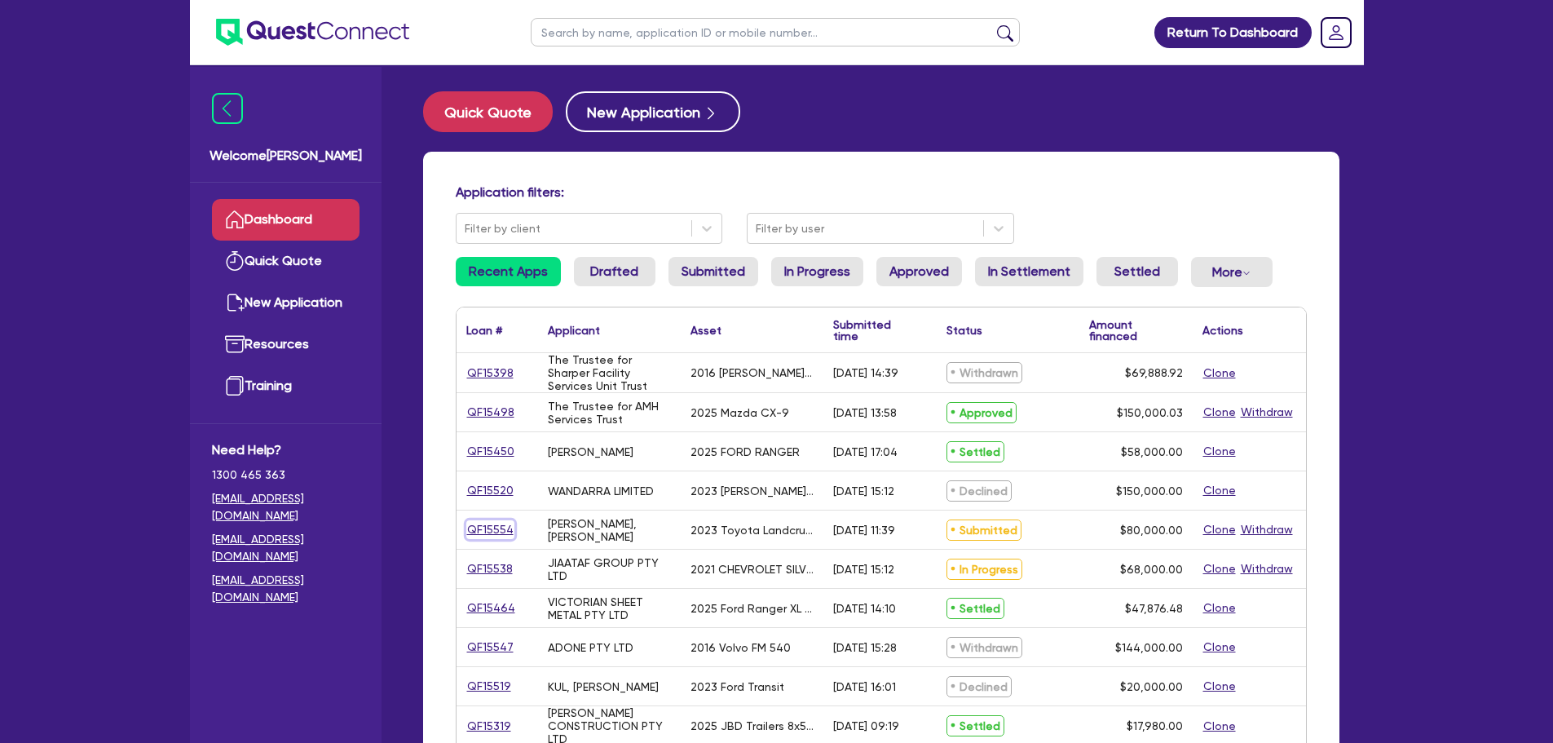
click at [497, 528] on link "QF15554" at bounding box center [490, 529] width 48 height 19
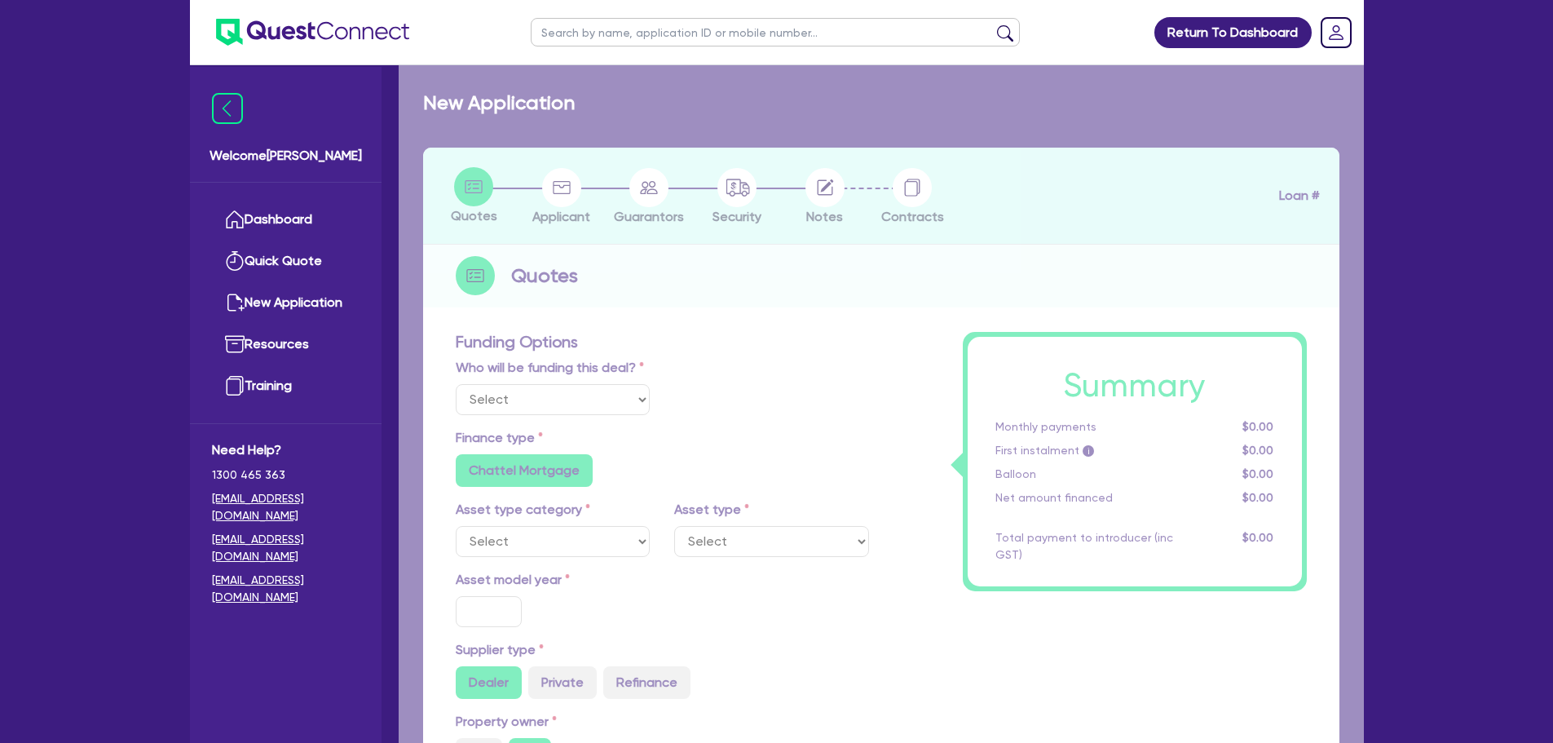
select select "Quest Finance - Own Book"
select select "CARS_AND_LIGHT_TRUCKS"
type input "2023"
type input "100,000"
type input "20,000"
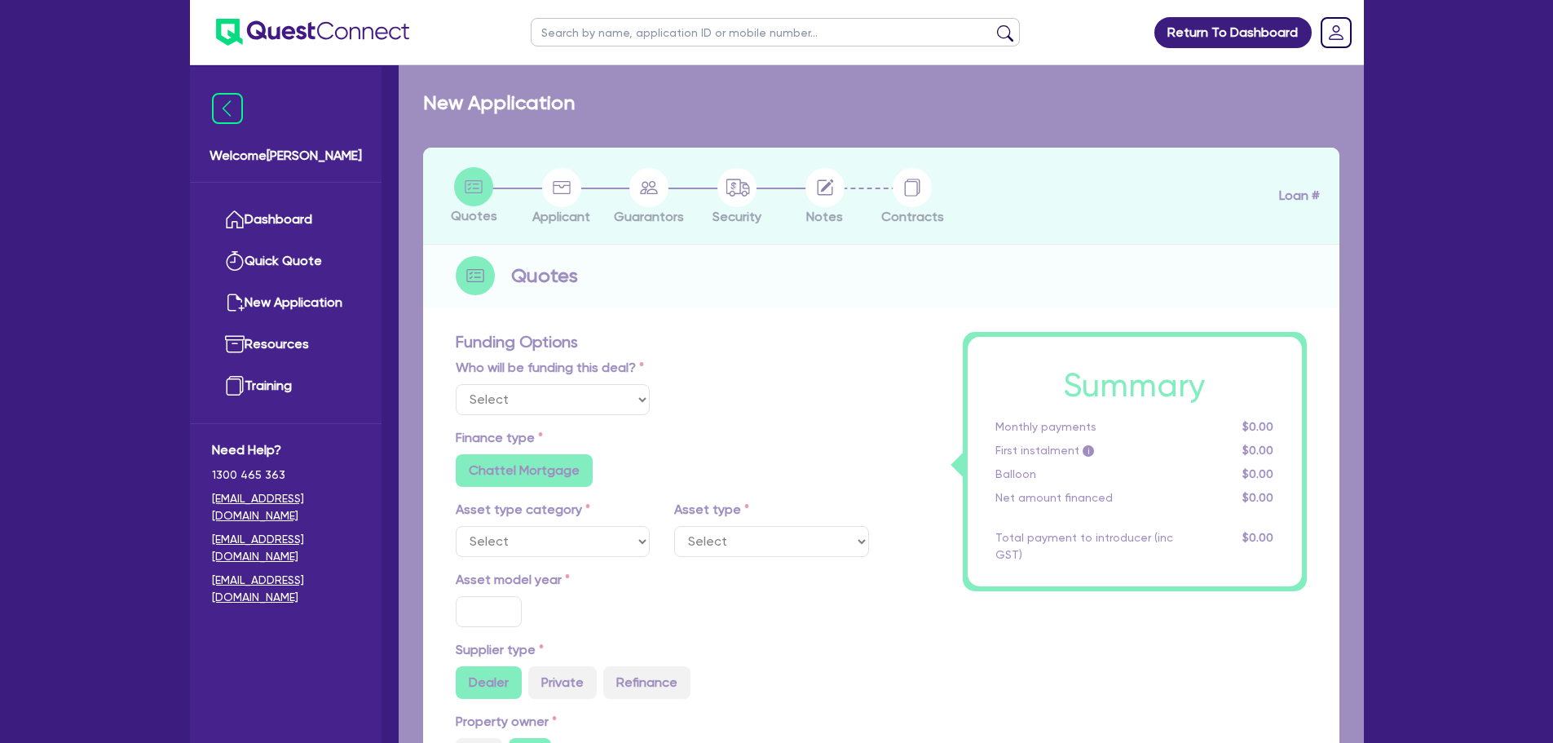
type input "6"
type input "4,800"
type input "17.95"
type input "990"
select select "PASSENGER_VEHICLES"
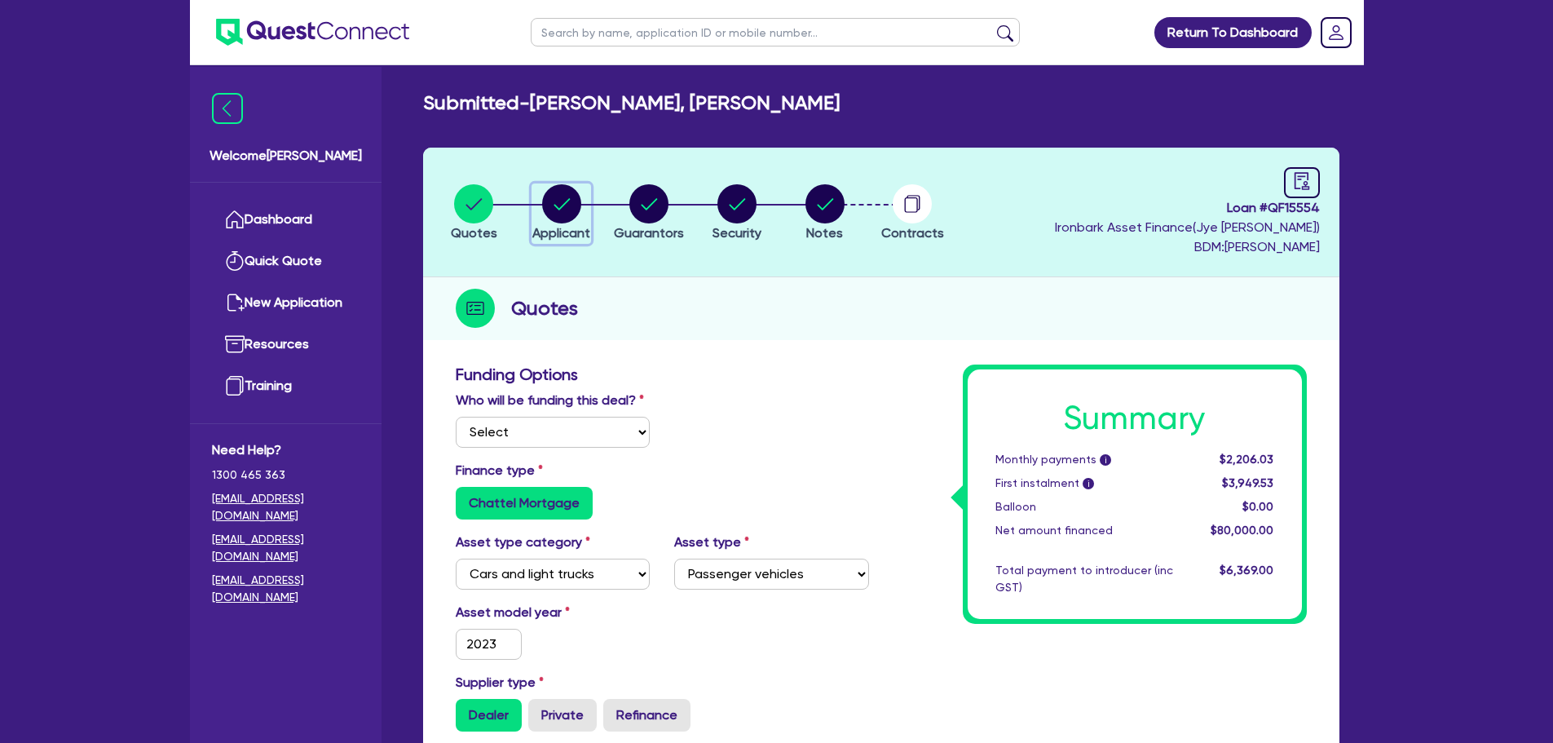
click at [559, 215] on circle "button" at bounding box center [561, 203] width 39 height 39
select select "SOLE_TRADER"
select select "BUILDING_CONSTRUCTION"
select select "TRADES_SERVICES_CONSUMERS"
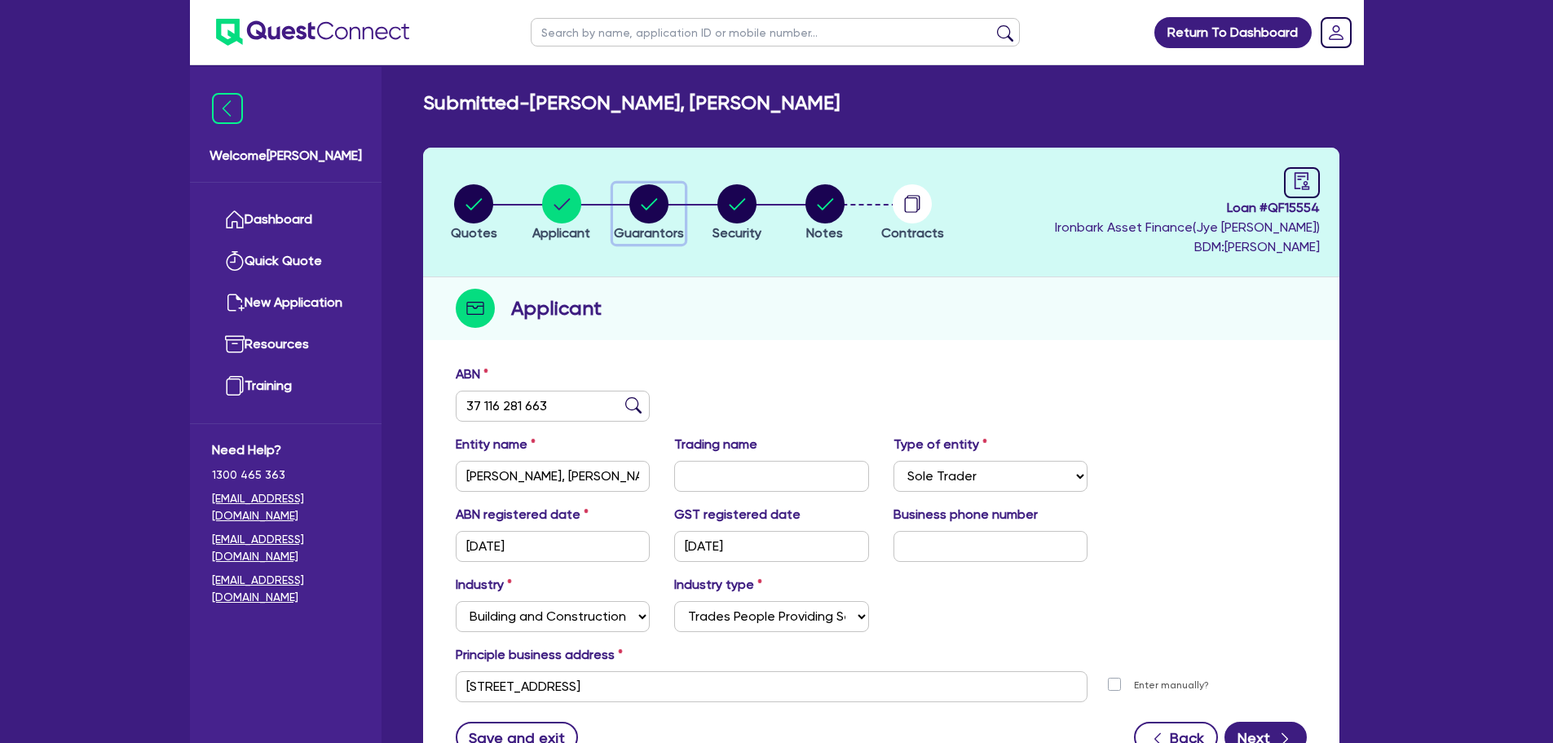
click at [643, 215] on circle "button" at bounding box center [648, 203] width 39 height 39
select select "MR"
select select "[GEOGRAPHIC_DATA]"
select select "SINGLE"
select select "CASH"
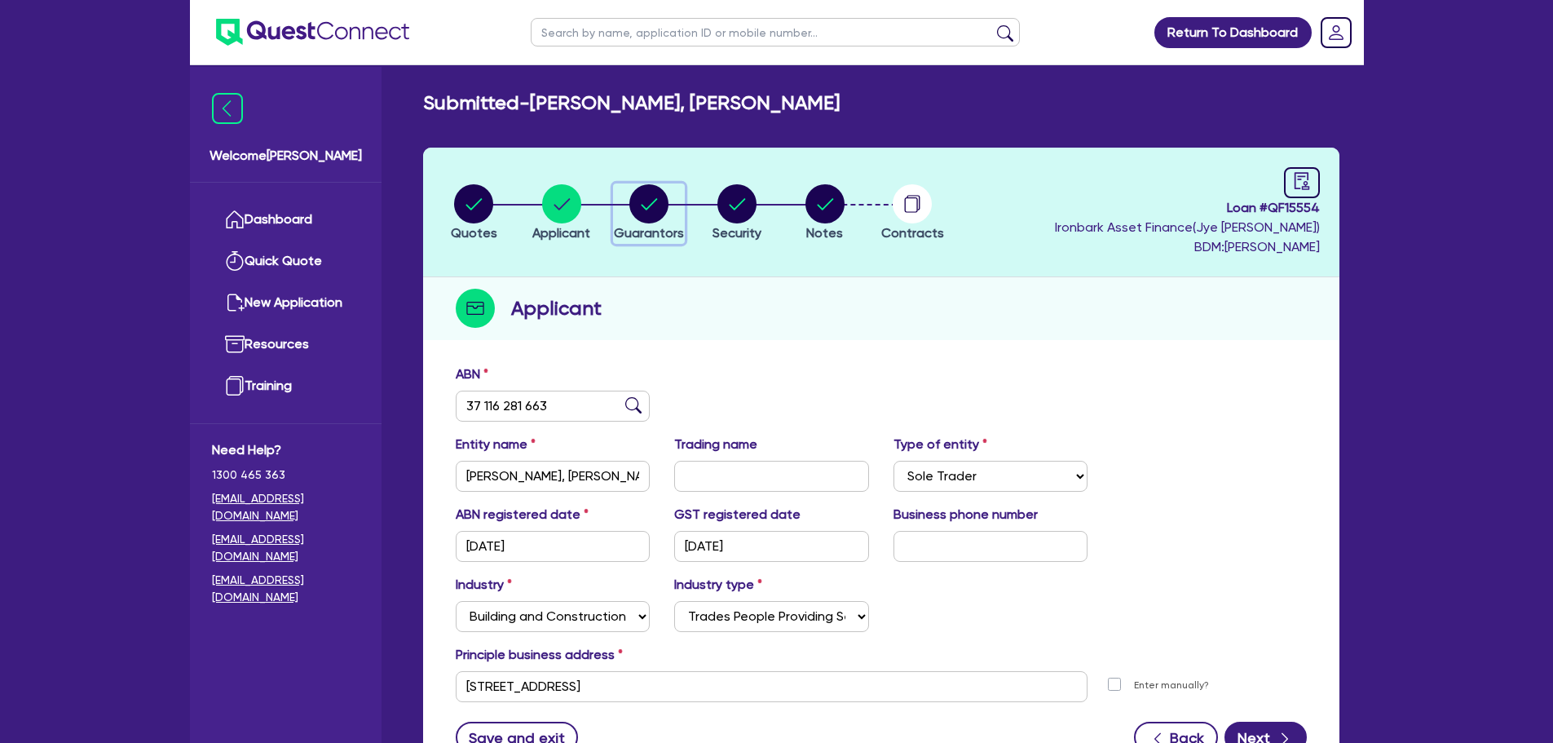
select select "VEHICLE"
select select "HOUSEHOLD_PERSONAL"
select select "OTHER"
select select "VEHICLE_LOAN"
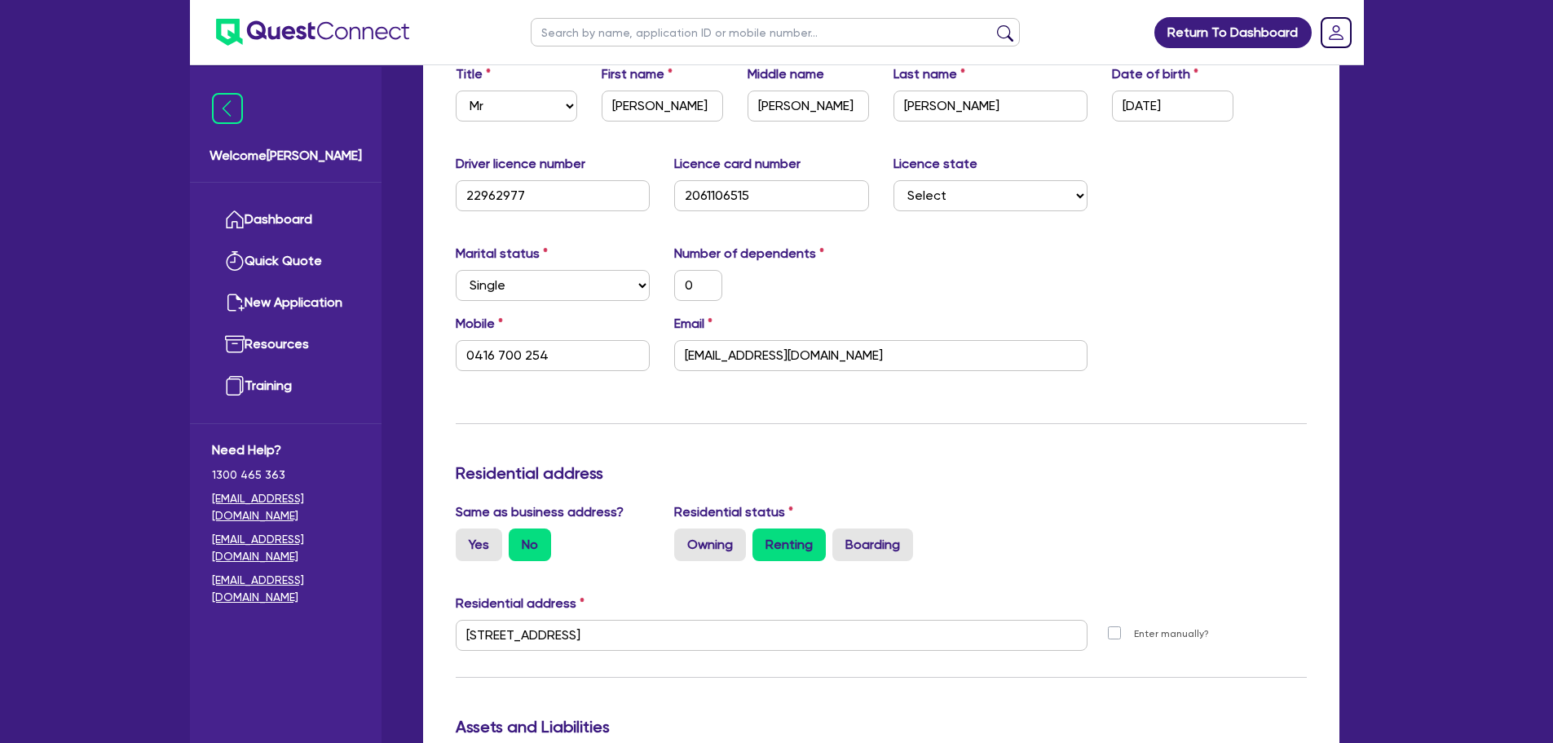
scroll to position [82, 0]
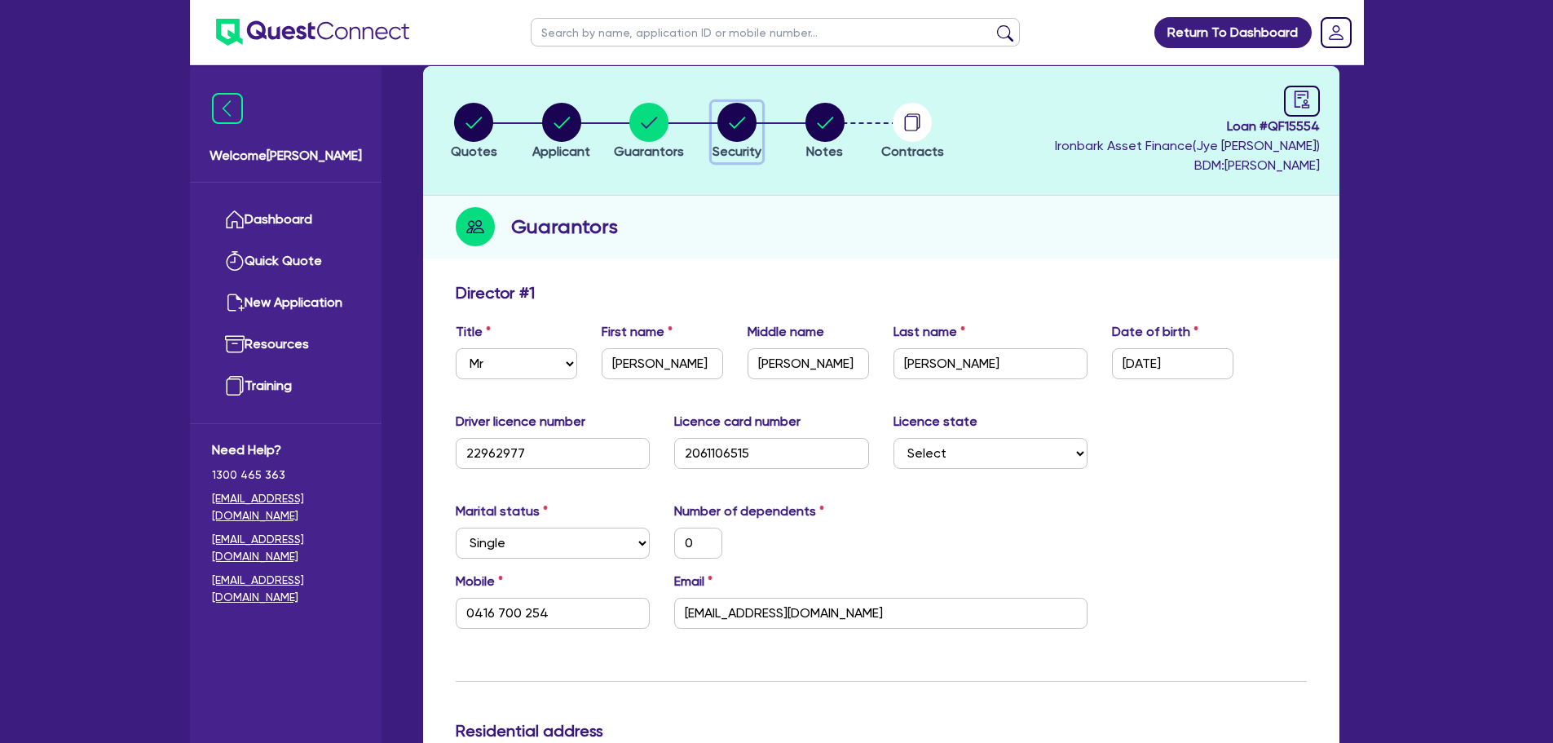
click at [744, 132] on circle "button" at bounding box center [737, 122] width 39 height 39
select select "CARS_AND_LIGHT_TRUCKS"
select select "PASSENGER_VEHICLES"
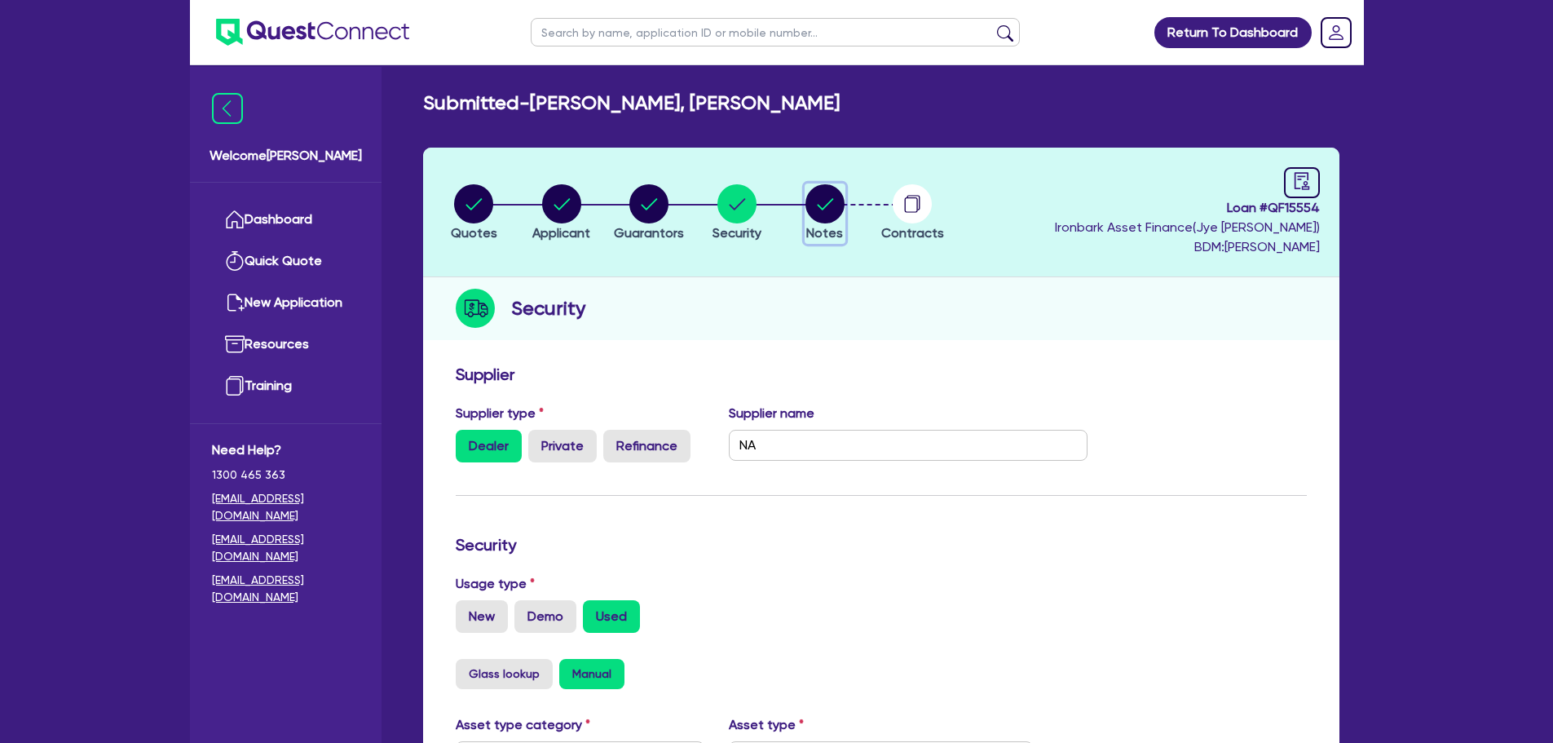
click at [819, 192] on circle "button" at bounding box center [825, 203] width 39 height 39
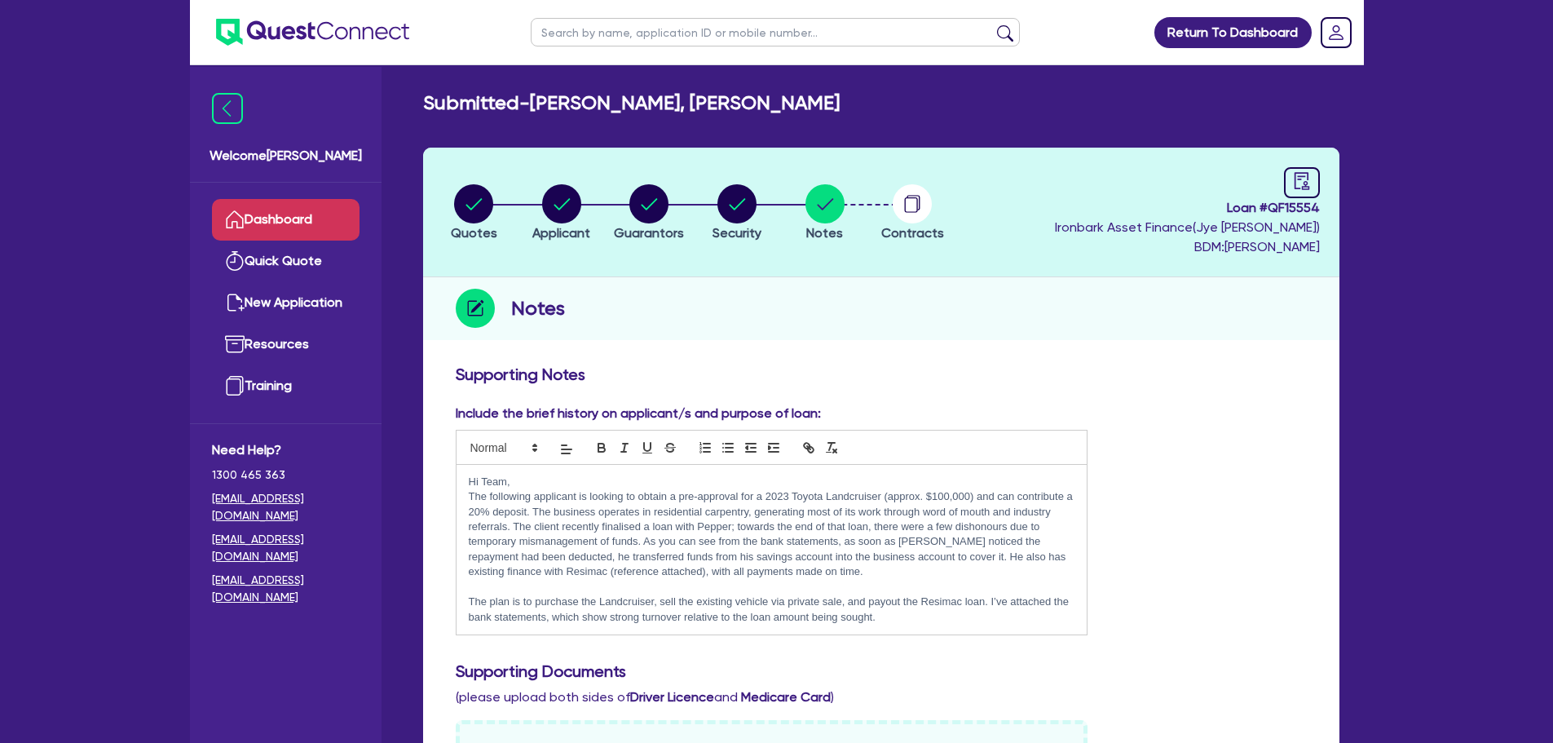
click at [293, 218] on link "Dashboard" at bounding box center [286, 220] width 148 height 42
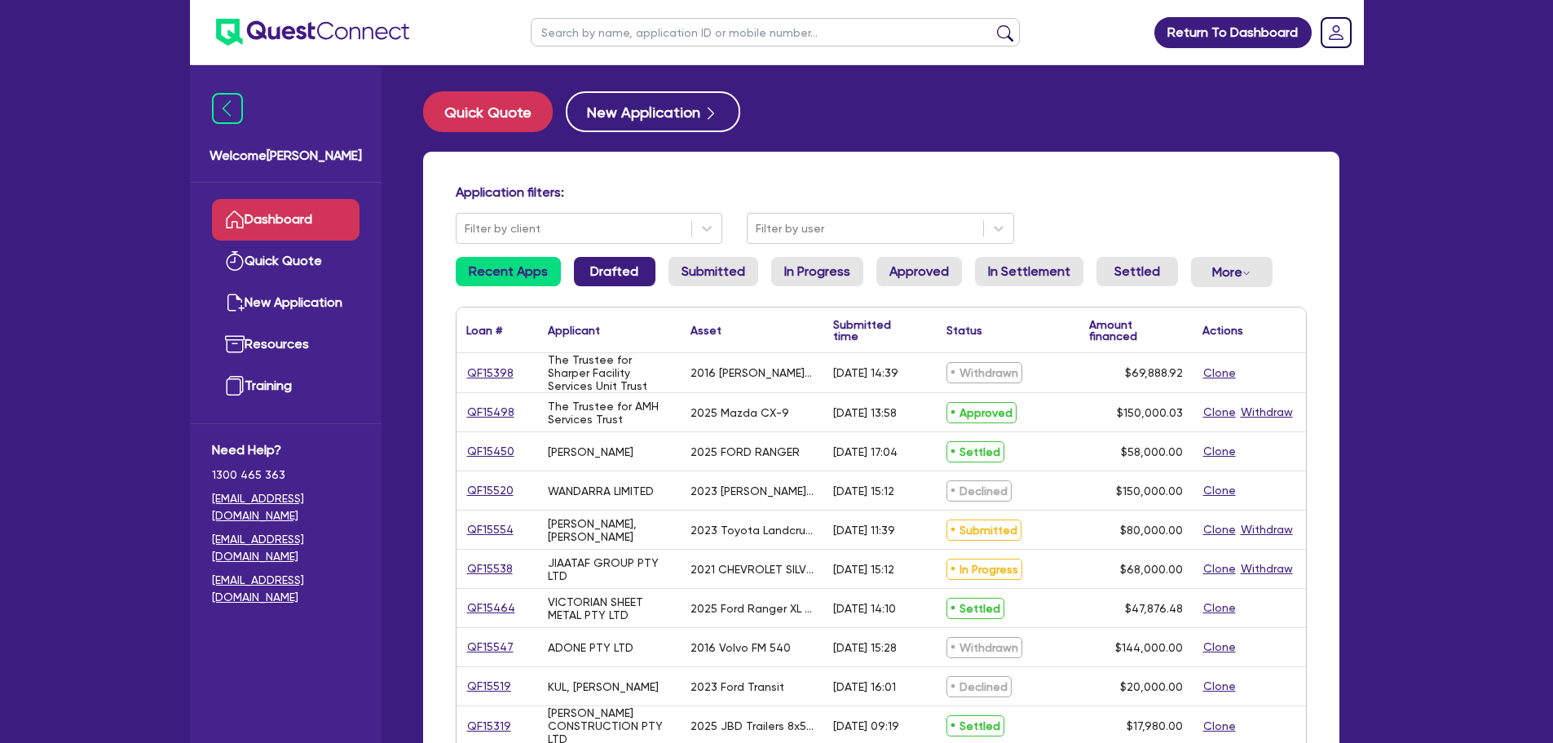
click at [620, 278] on link "Drafted" at bounding box center [615, 271] width 82 height 29
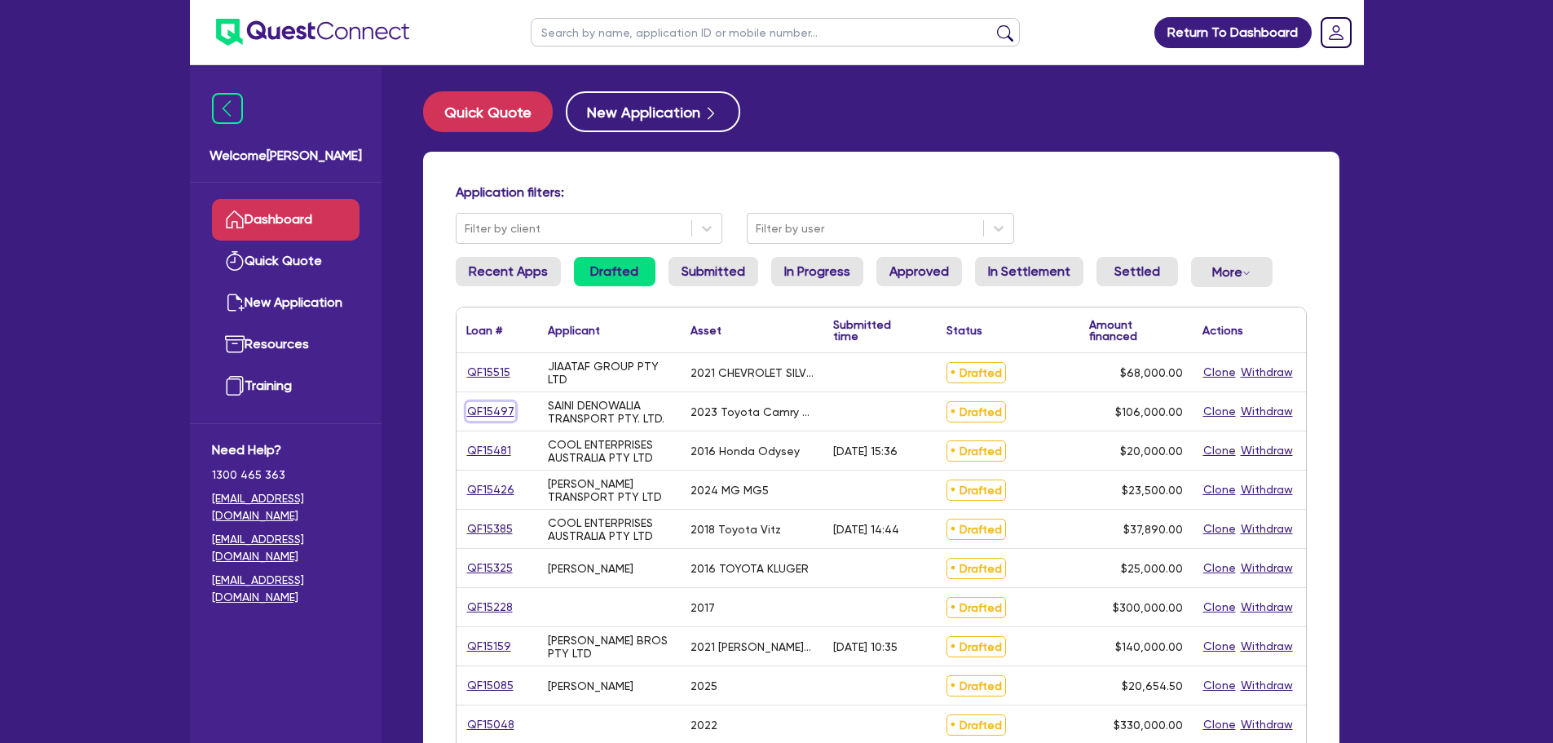
click at [498, 408] on link "QF15497" at bounding box center [490, 411] width 49 height 19
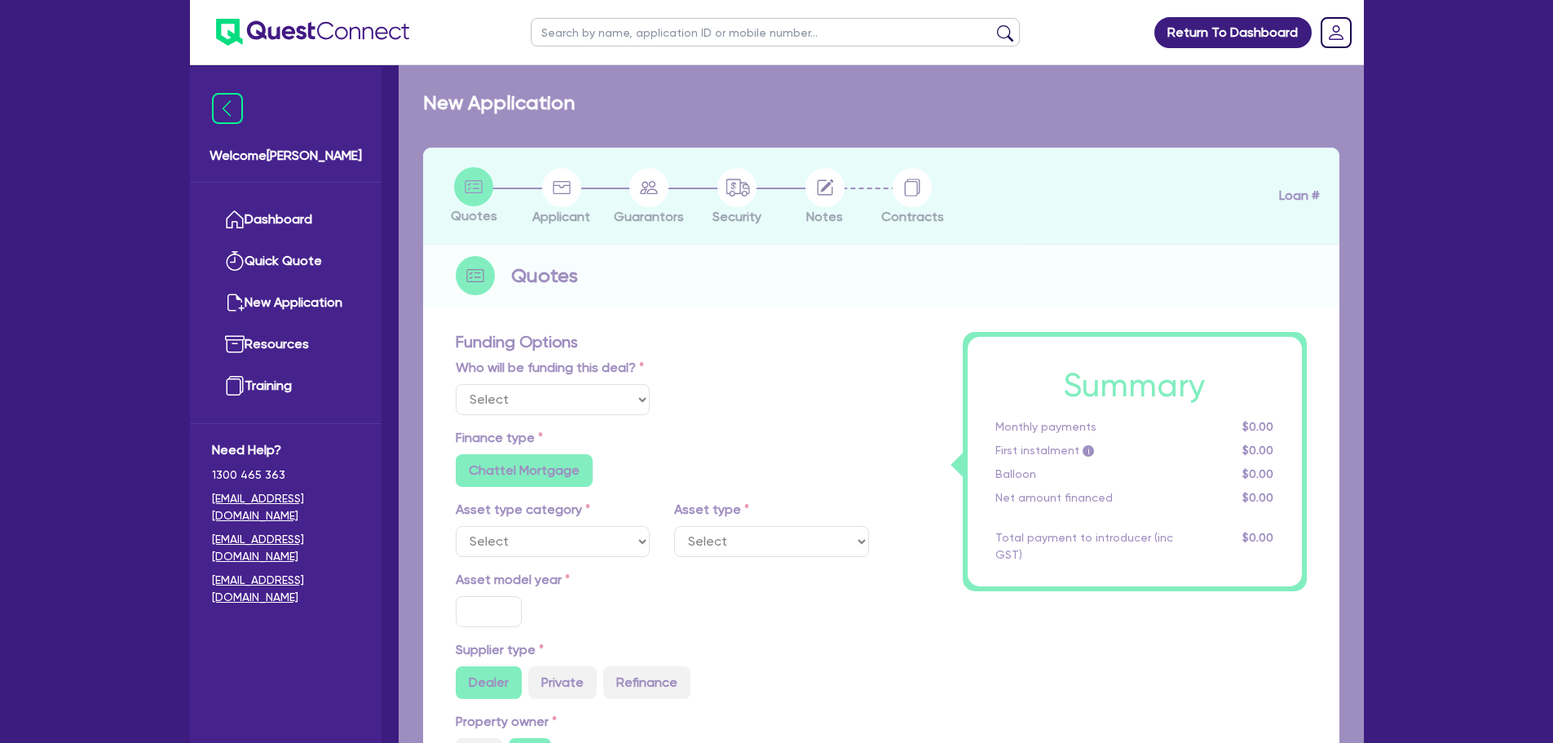
select select "Quest Finance - Own Book"
select select "CARS_AND_LIGHT_TRUCKS"
type input "2023"
radio input "true"
type input "106,000"
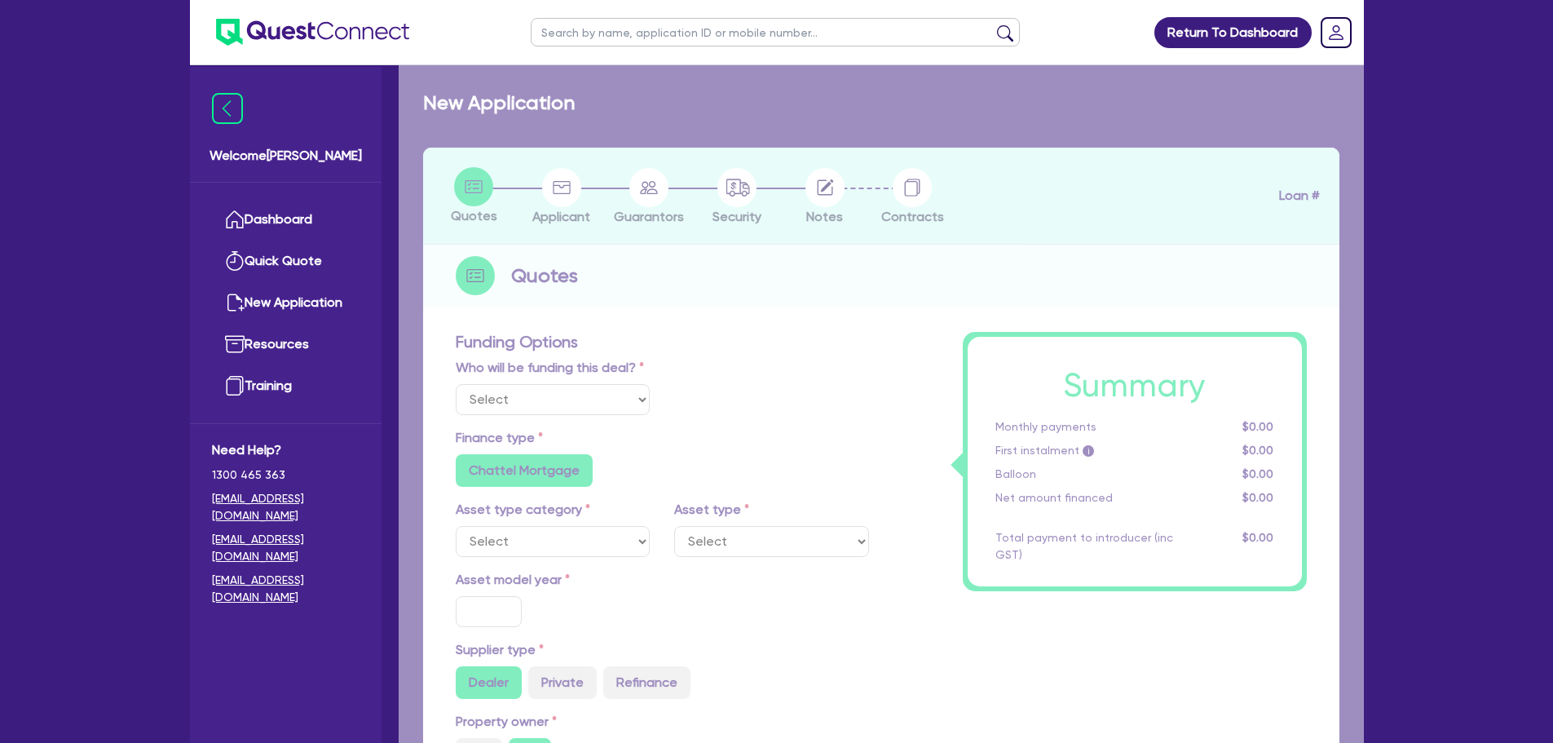
type input "30"
type input "31,800"
type input "2.5"
type input "2,650"
type input "17.95"
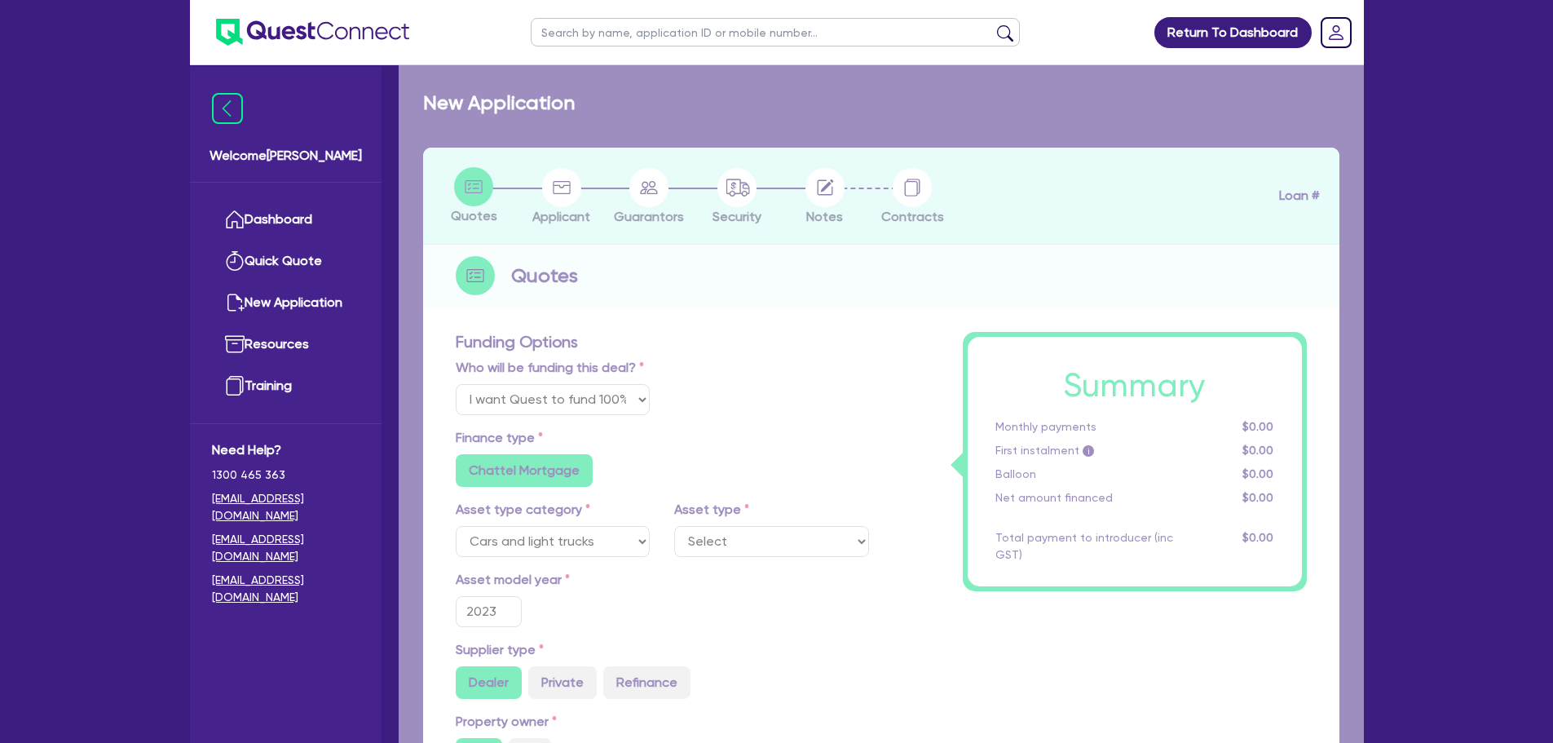
select select "PASSENGER_VEHICLES"
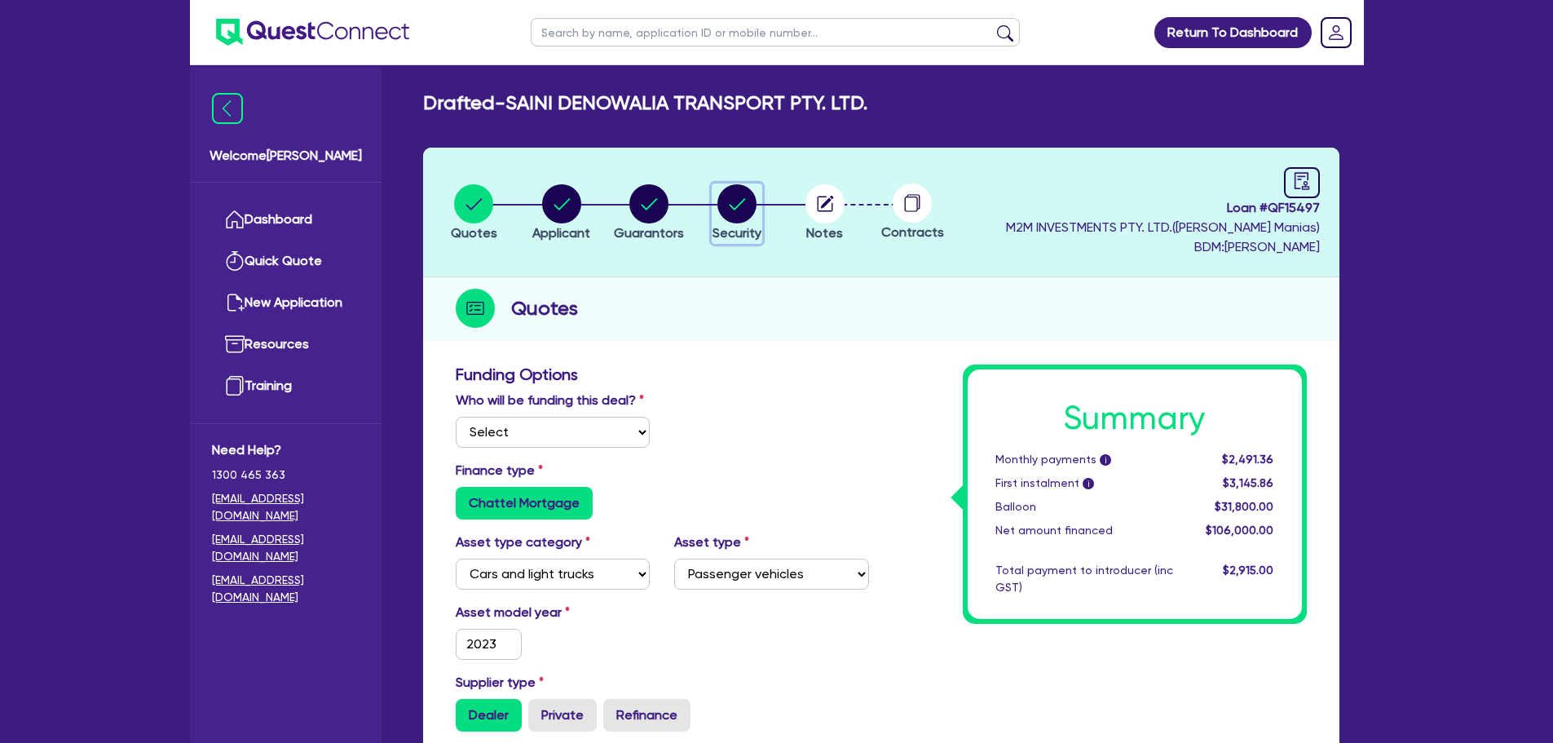
click at [727, 209] on circle "button" at bounding box center [737, 203] width 39 height 39
select select "CARS_AND_LIGHT_TRUCKS"
select select "PASSENGER_VEHICLES"
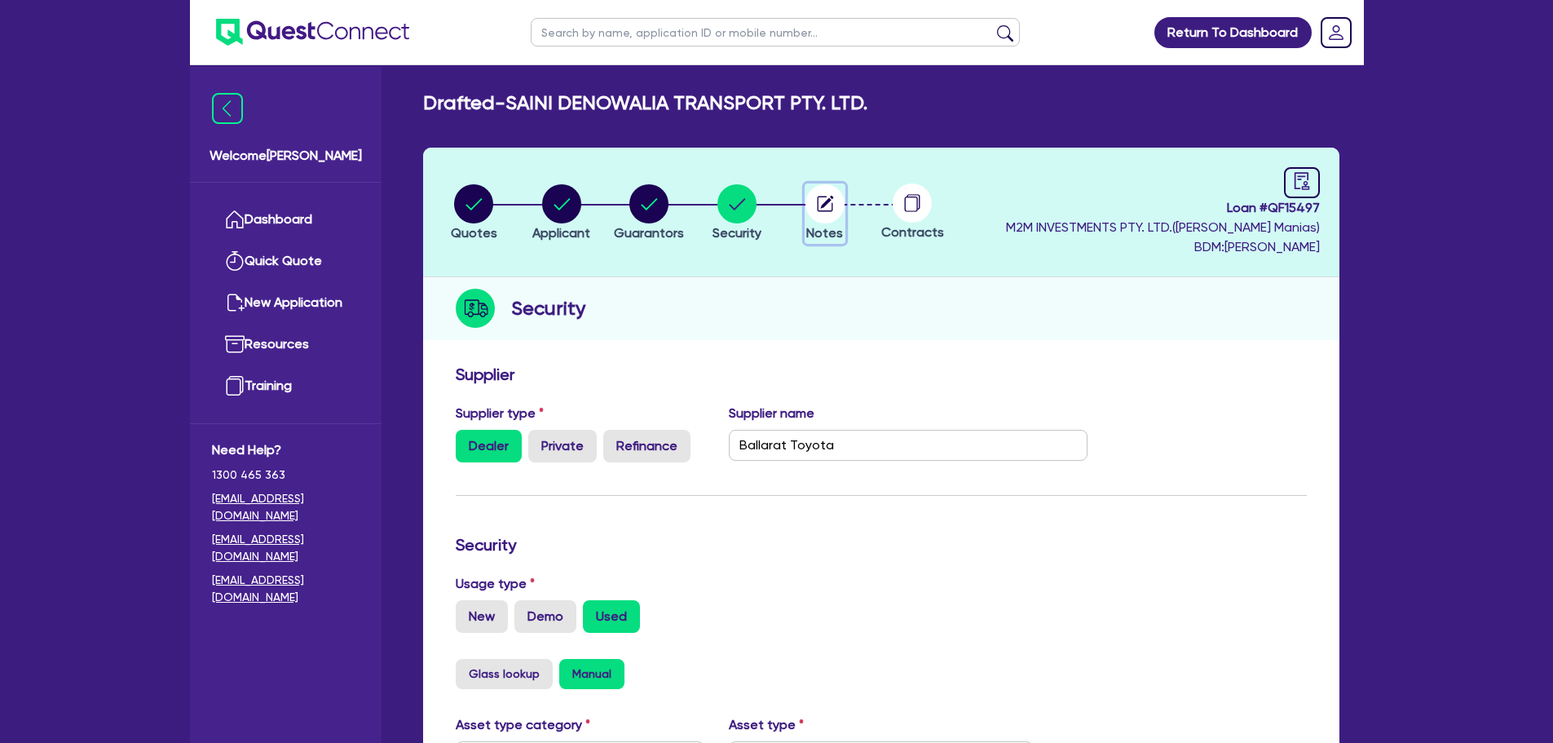
click at [834, 218] on circle "button" at bounding box center [825, 203] width 39 height 39
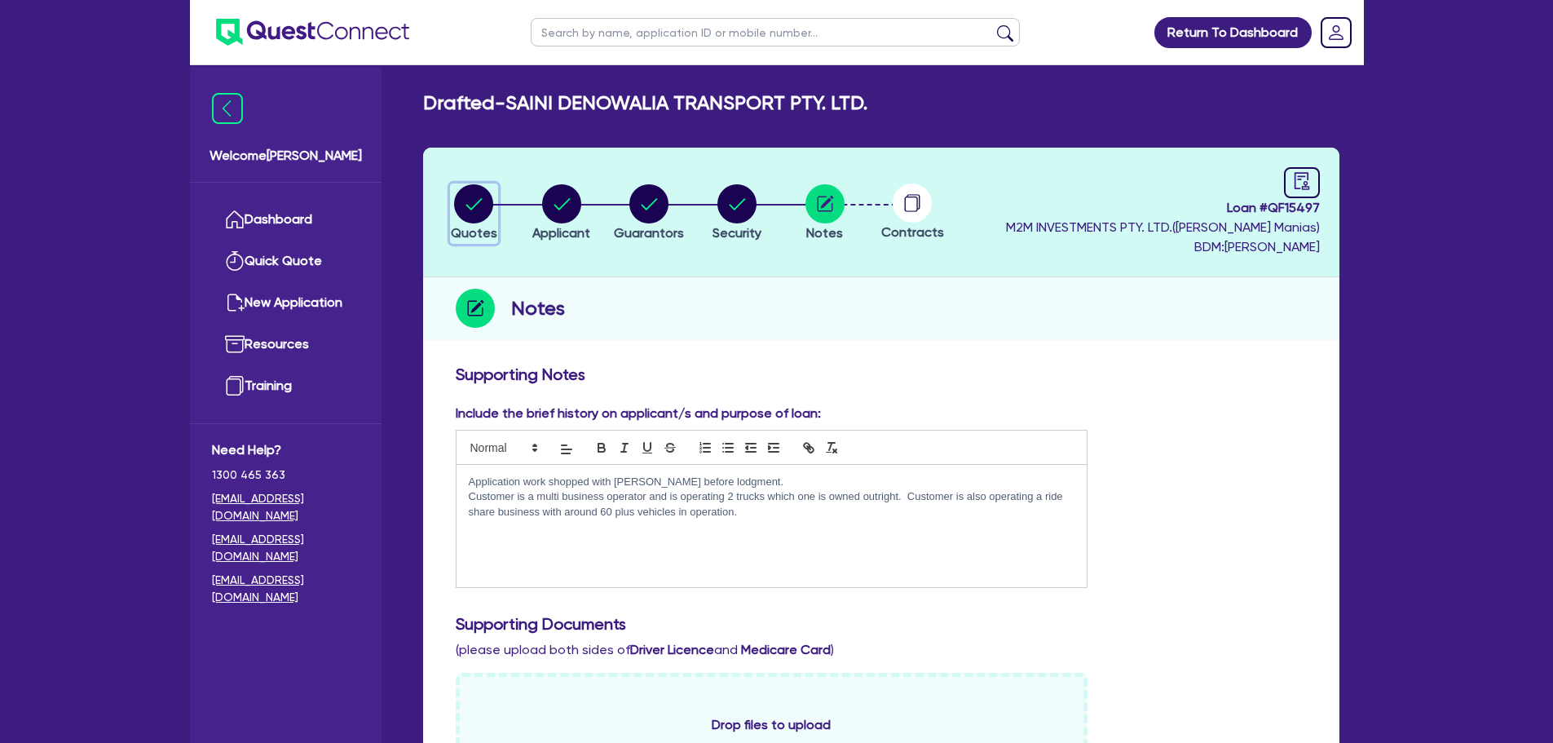
click at [484, 206] on circle "button" at bounding box center [473, 203] width 39 height 39
select select "Quest Finance - Own Book"
select select "CARS_AND_LIGHT_TRUCKS"
select select "PASSENGER_VEHICLES"
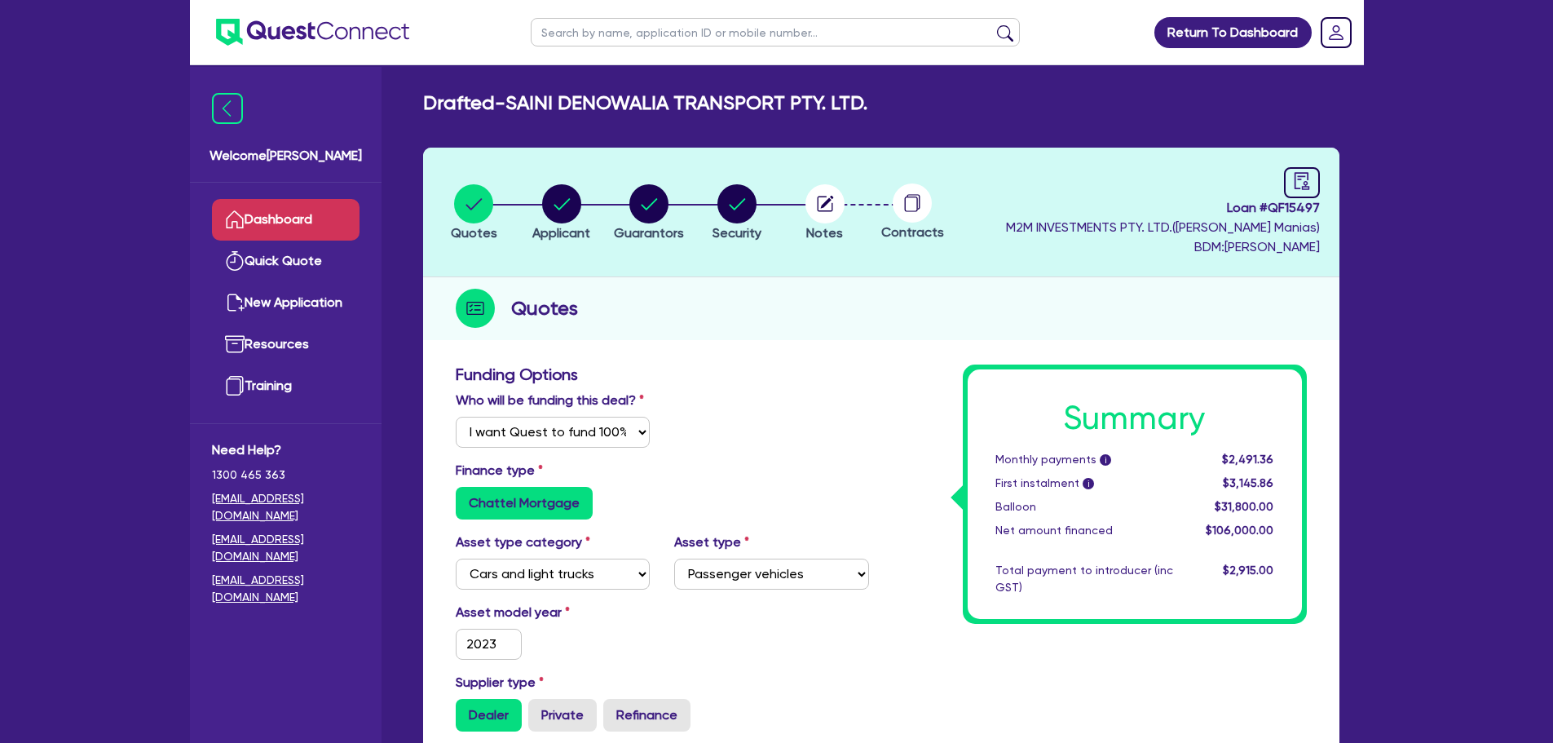
click at [289, 217] on link "Dashboard" at bounding box center [286, 220] width 148 height 42
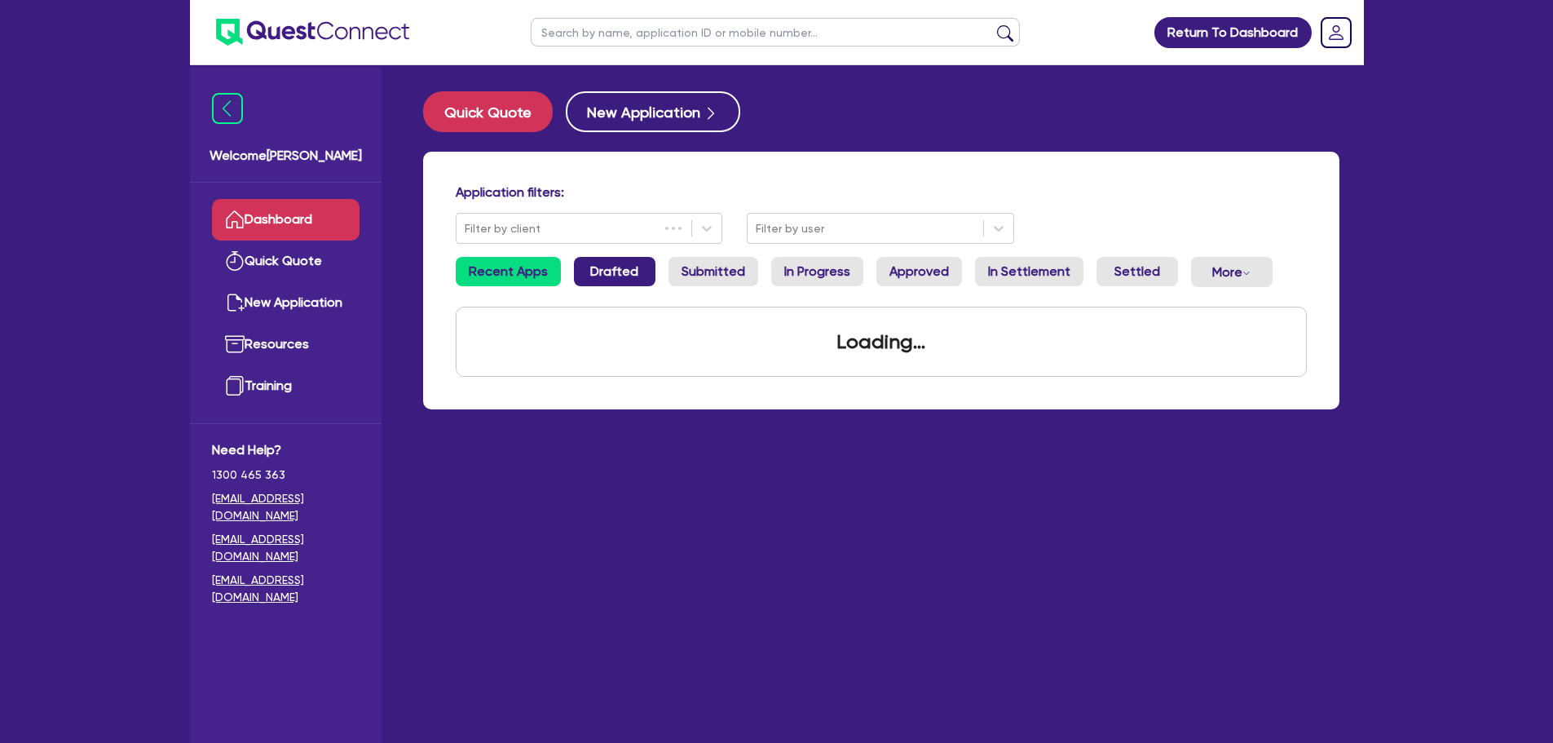
click at [613, 265] on link "Drafted" at bounding box center [615, 271] width 82 height 29
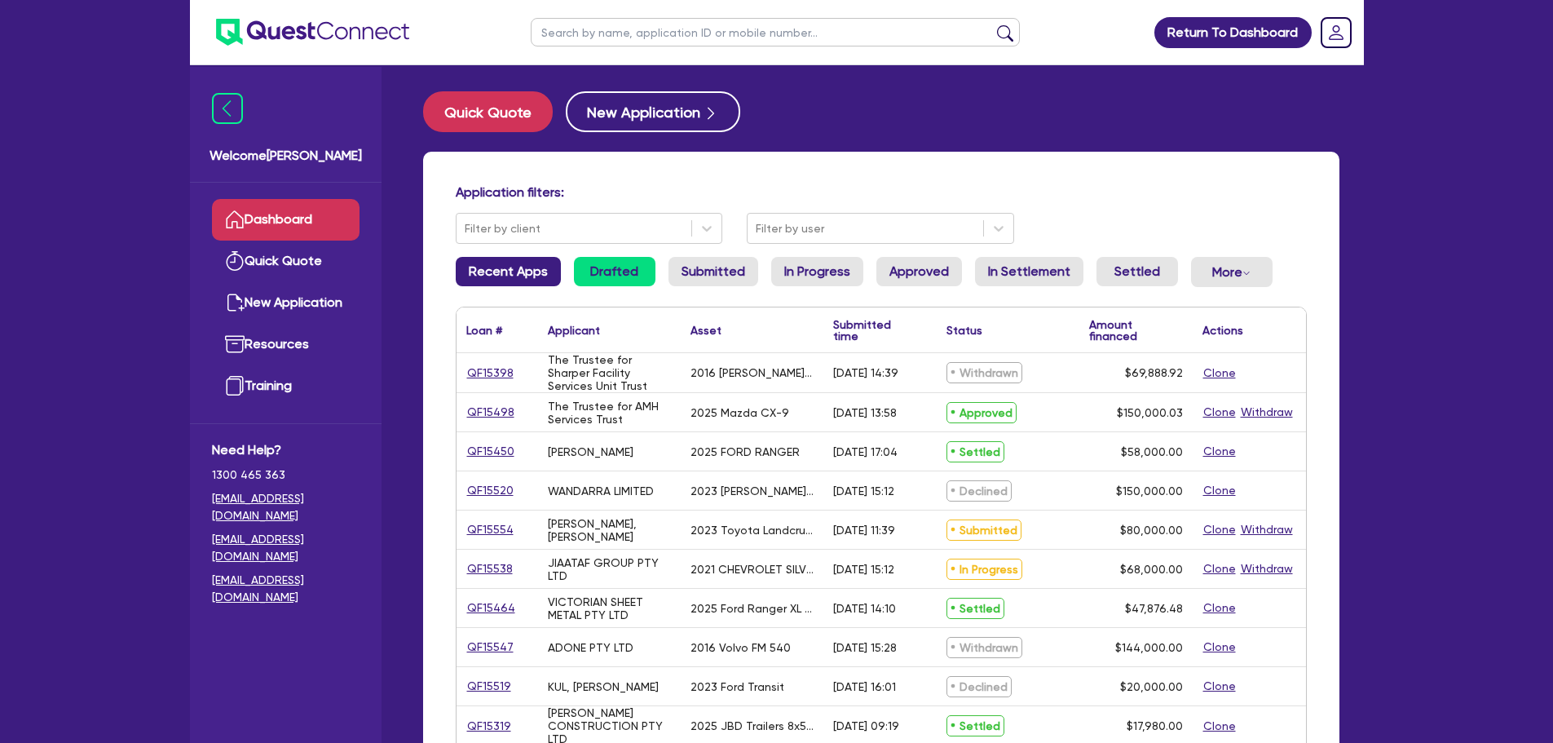
click at [519, 271] on link "Recent Apps" at bounding box center [508, 271] width 105 height 29
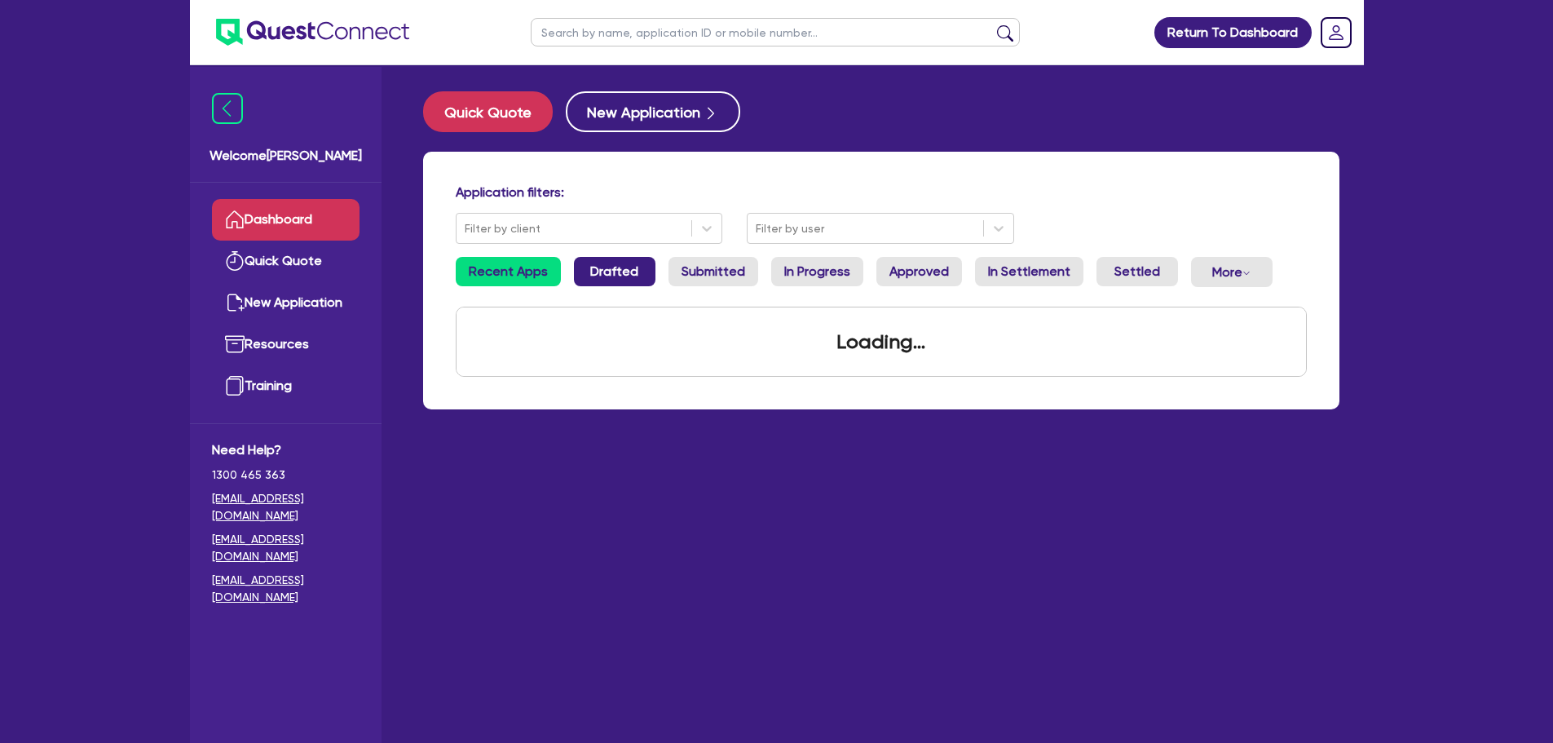
click at [597, 271] on link "Drafted" at bounding box center [615, 271] width 82 height 29
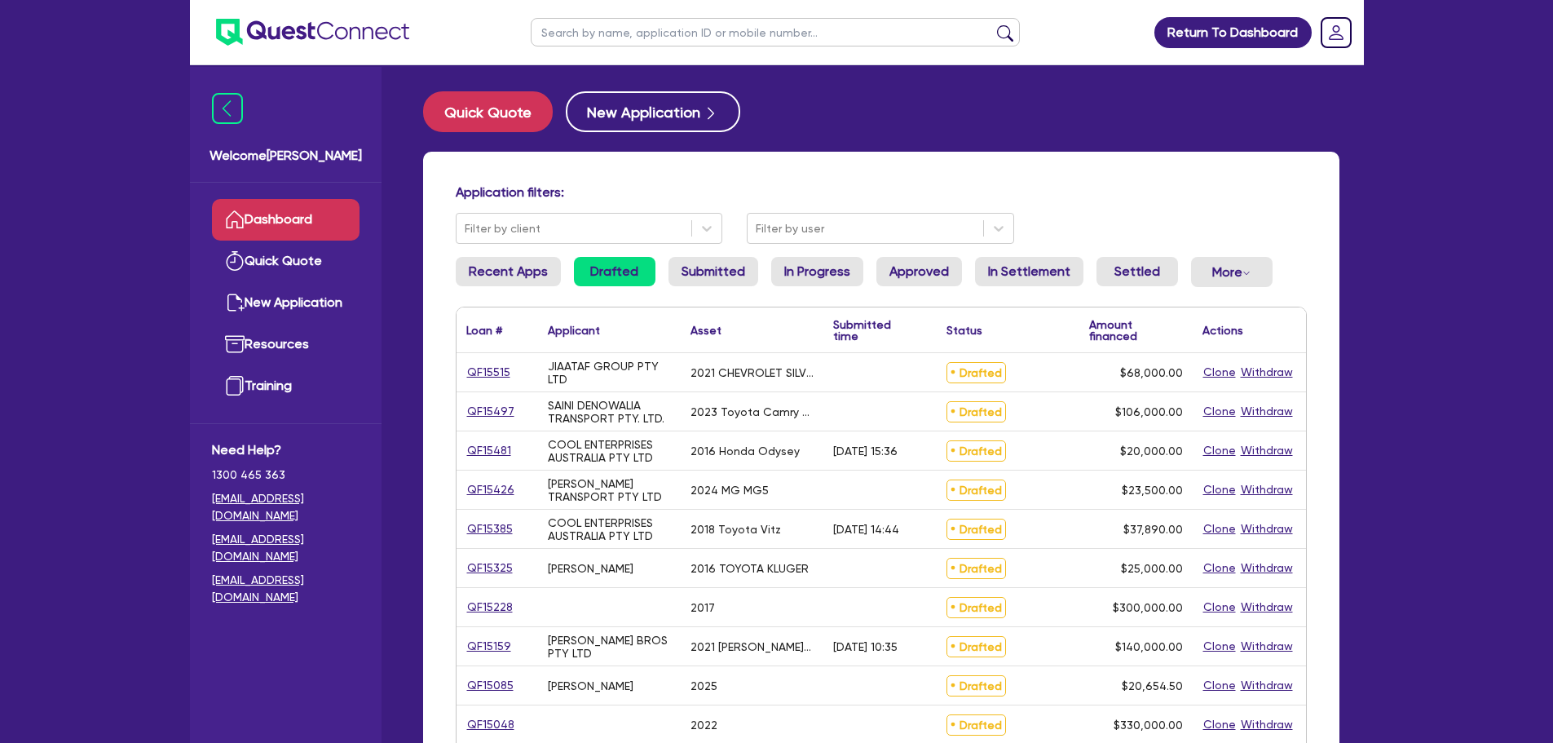
click at [499, 255] on div "Application filters: Filter by client Filter by user Recent Apps Drafted Submit…" at bounding box center [881, 646] width 916 height 988
click at [507, 268] on link "Recent Apps" at bounding box center [508, 271] width 105 height 29
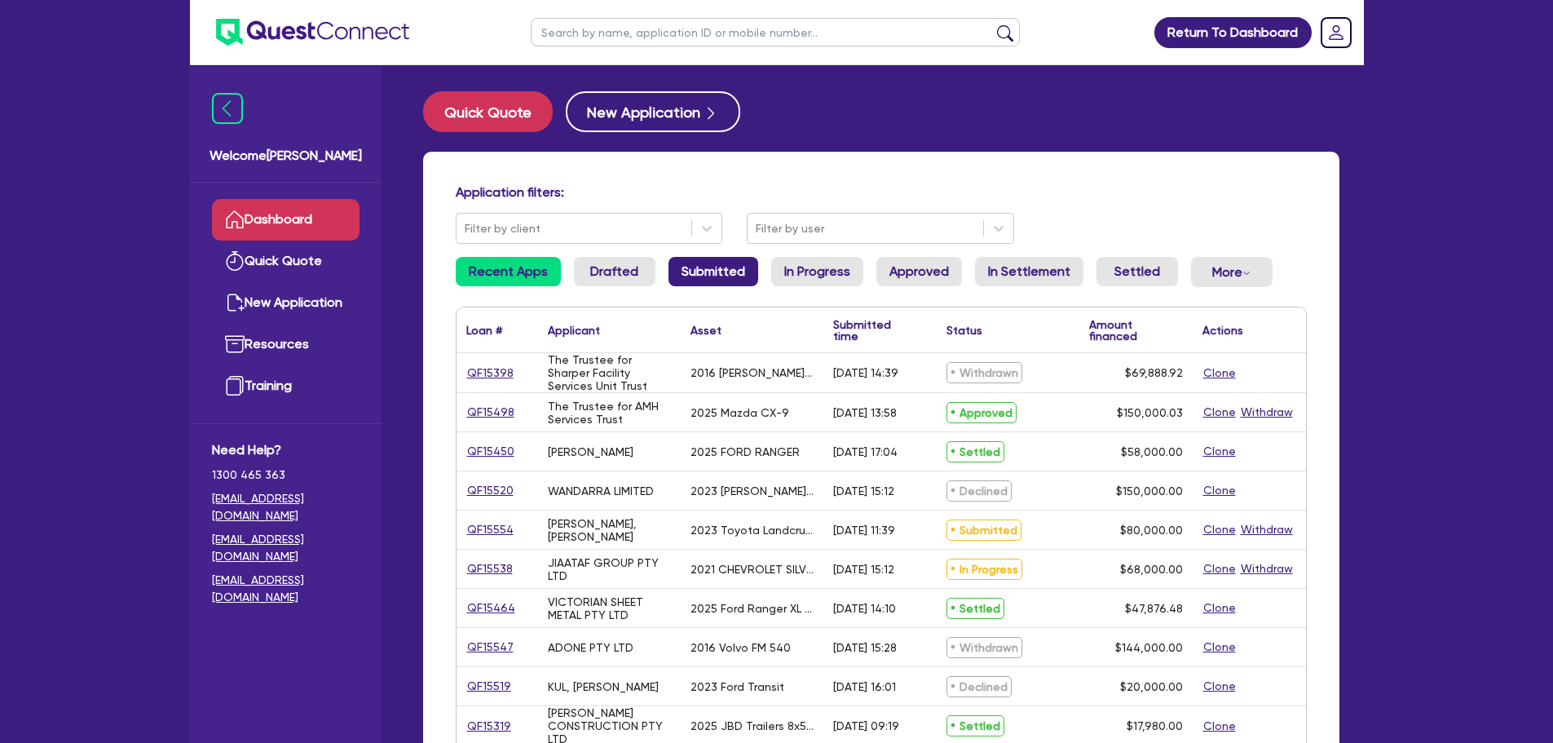
click at [736, 271] on link "Submitted" at bounding box center [714, 271] width 90 height 29
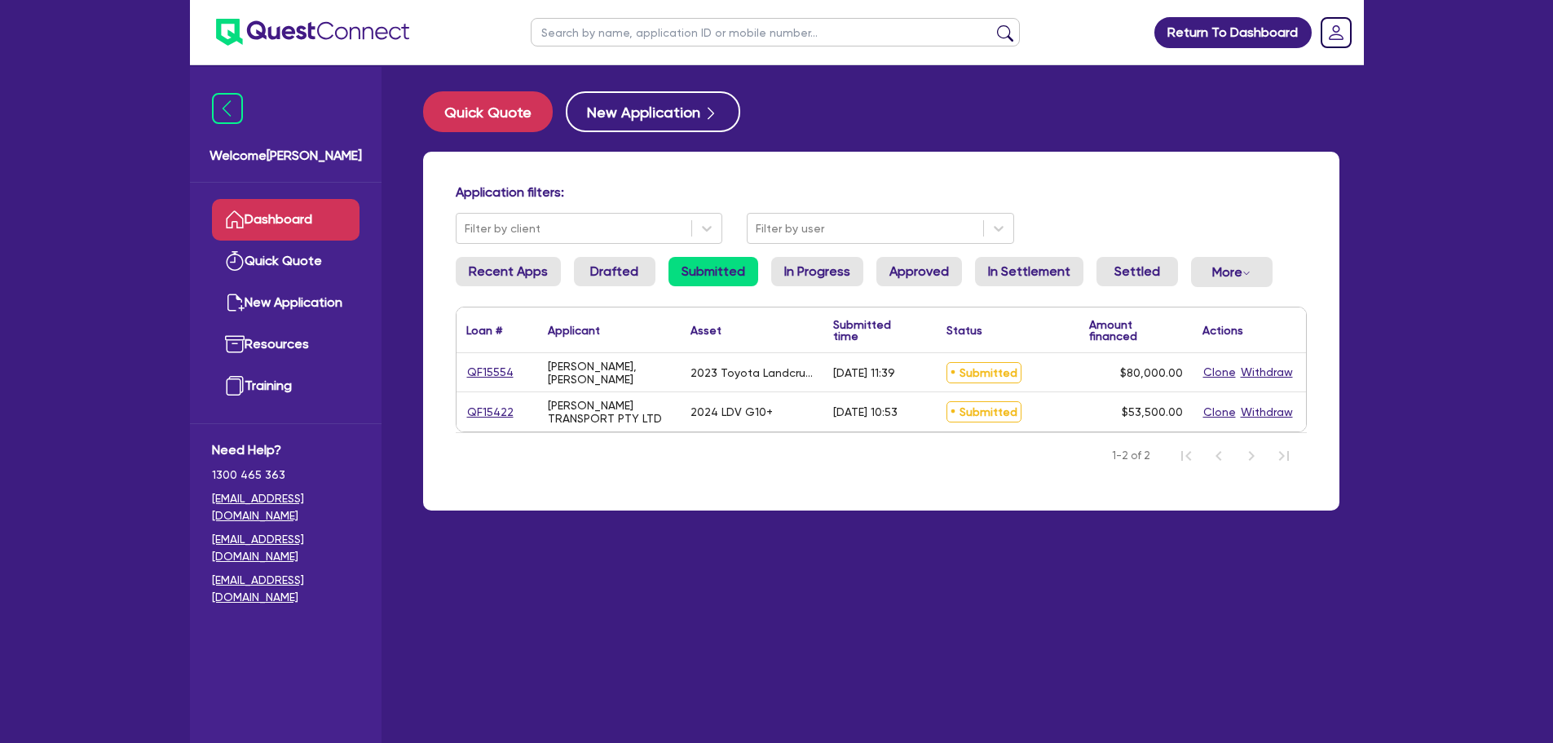
drag, startPoint x: 513, startPoint y: 372, endPoint x: 470, endPoint y: 373, distance: 42.4
click at [470, 373] on div "QF15554" at bounding box center [496, 372] width 61 height 19
drag, startPoint x: 506, startPoint y: 373, endPoint x: 472, endPoint y: 373, distance: 34.2
click at [472, 373] on div "QF15554" at bounding box center [496, 372] width 61 height 19
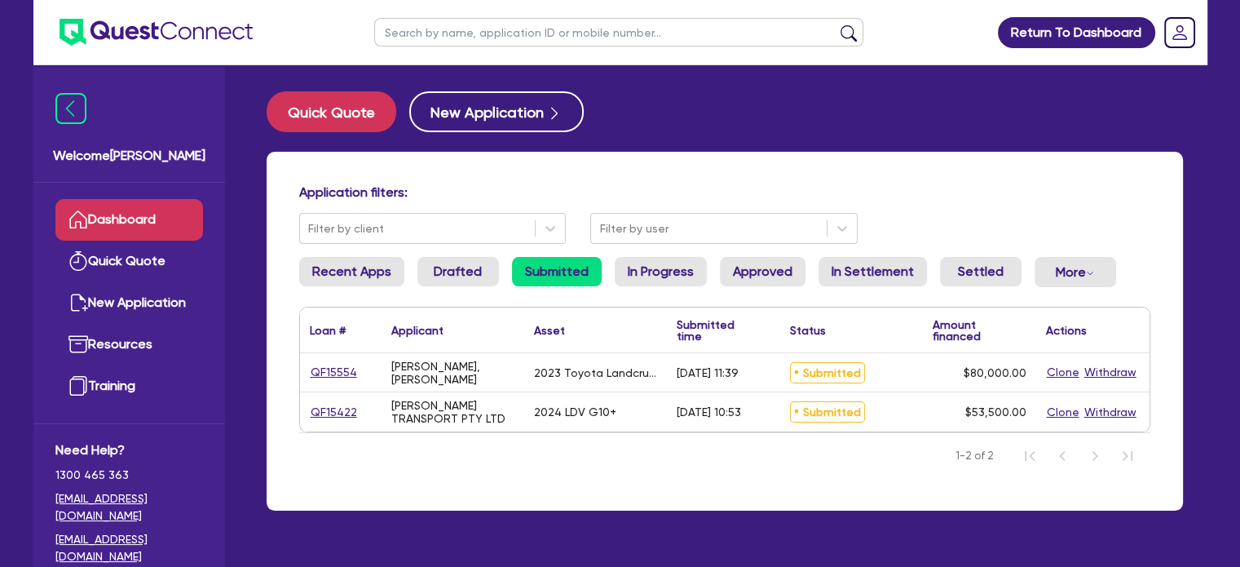
click at [222, 134] on div "Welcome [PERSON_NAME]" at bounding box center [129, 125] width 192 height 116
click at [135, 210] on link "Dashboard" at bounding box center [129, 220] width 148 height 42
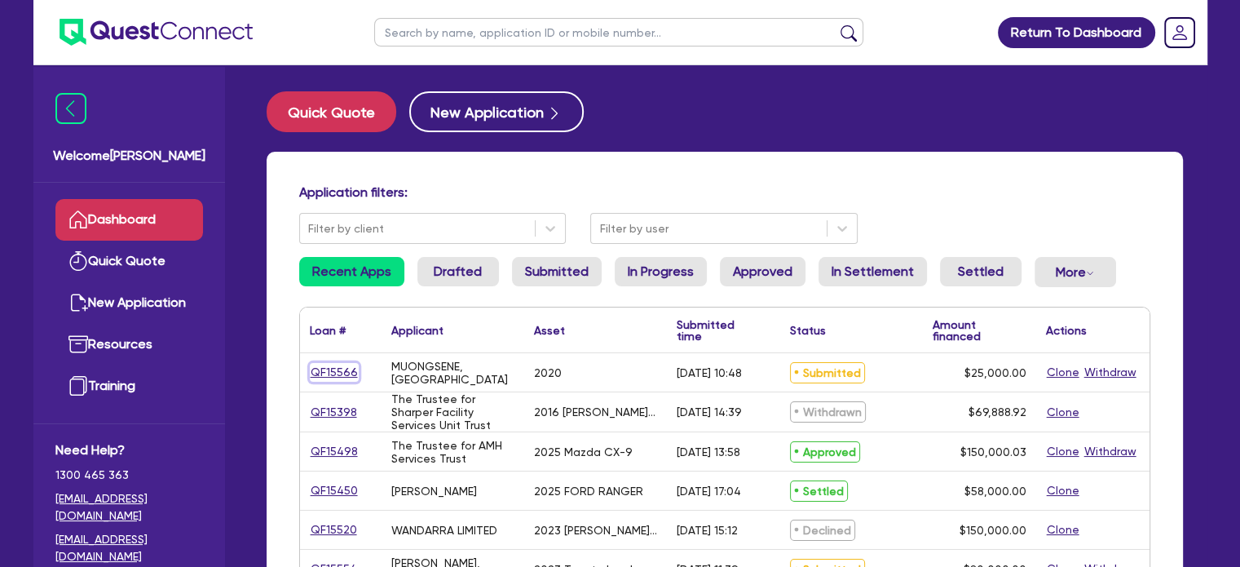
click at [333, 371] on link "QF15566" at bounding box center [334, 372] width 49 height 19
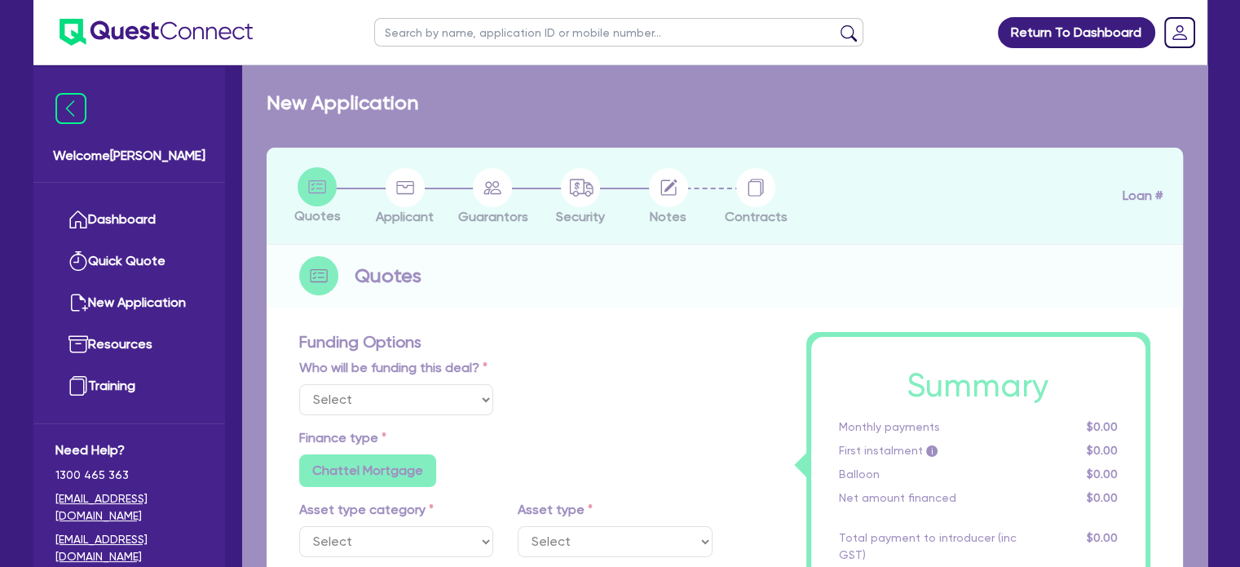
select select "Quest Finance - Own Book"
select select "CARS_AND_LIGHT_TRUCKS"
type input "2020"
radio input "false"
radio input "true"
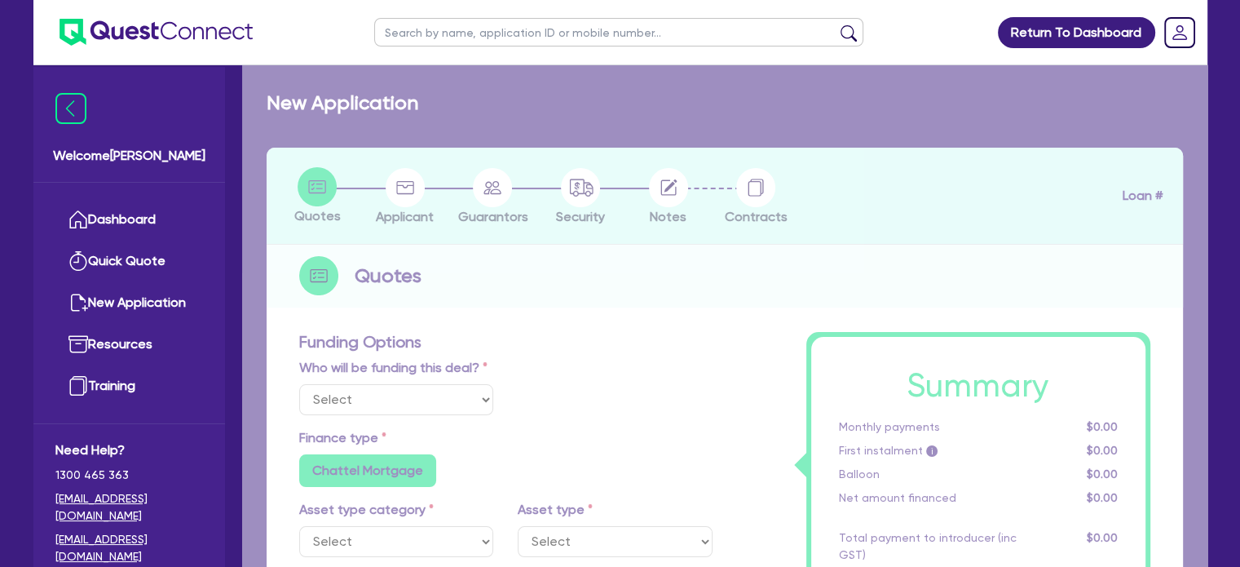
type input "25,000"
type input "10"
type input "2,500"
type input "17.99"
select select "VANS_AND_UTES"
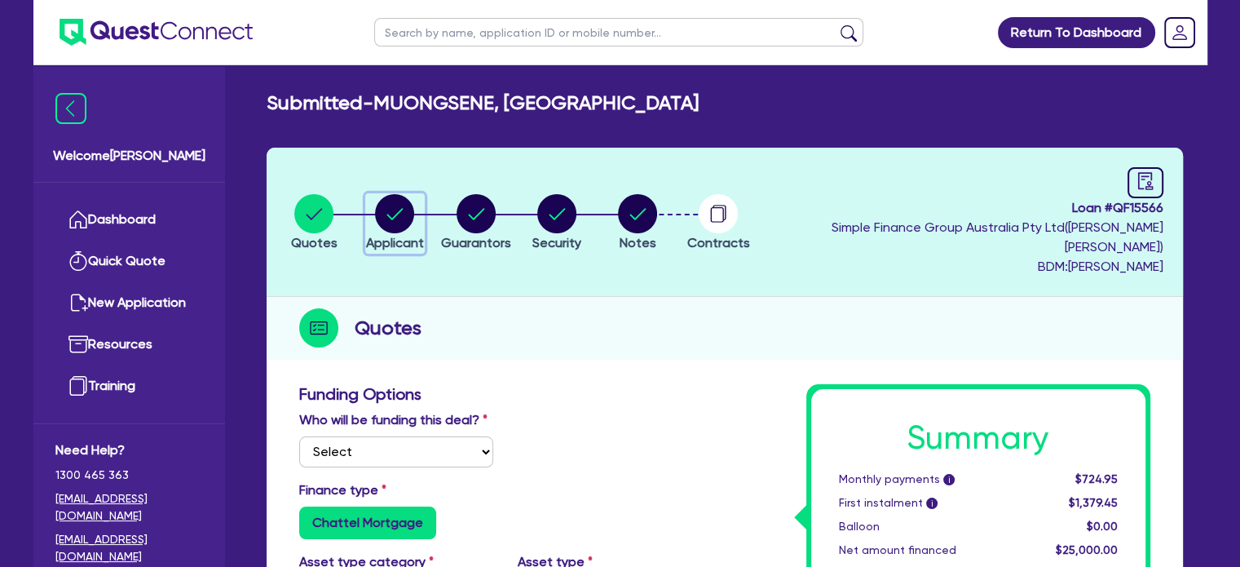
click at [392, 205] on circle "button" at bounding box center [394, 213] width 39 height 39
select select "SOLE_TRADER"
select select "ARTS_RECREATION"
select select "SPORTS_CLUB"
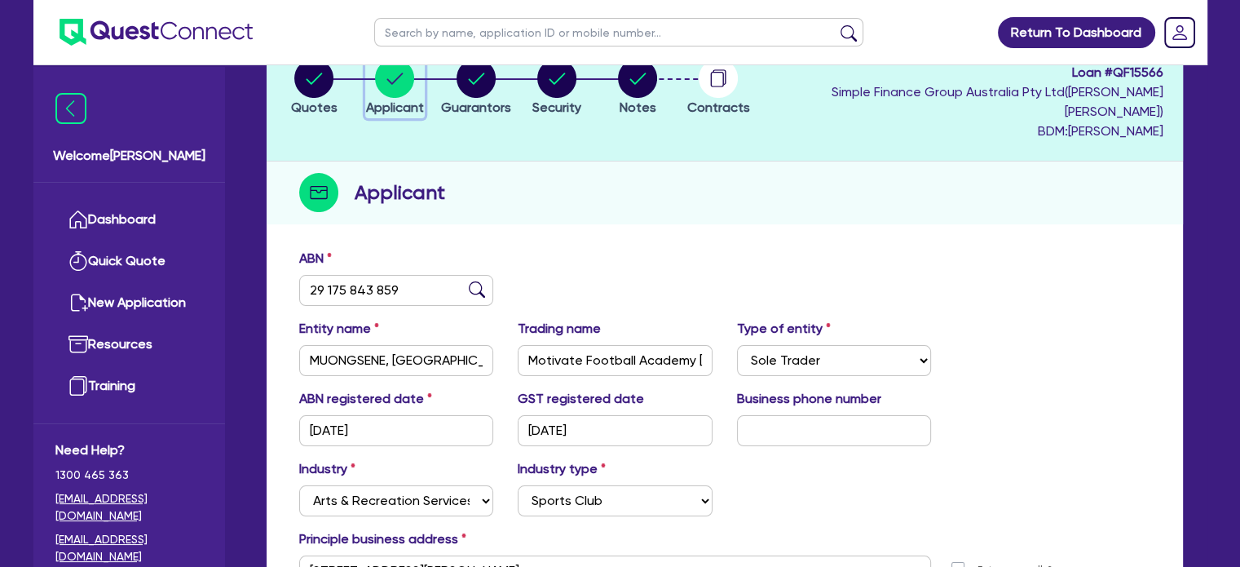
scroll to position [100, 0]
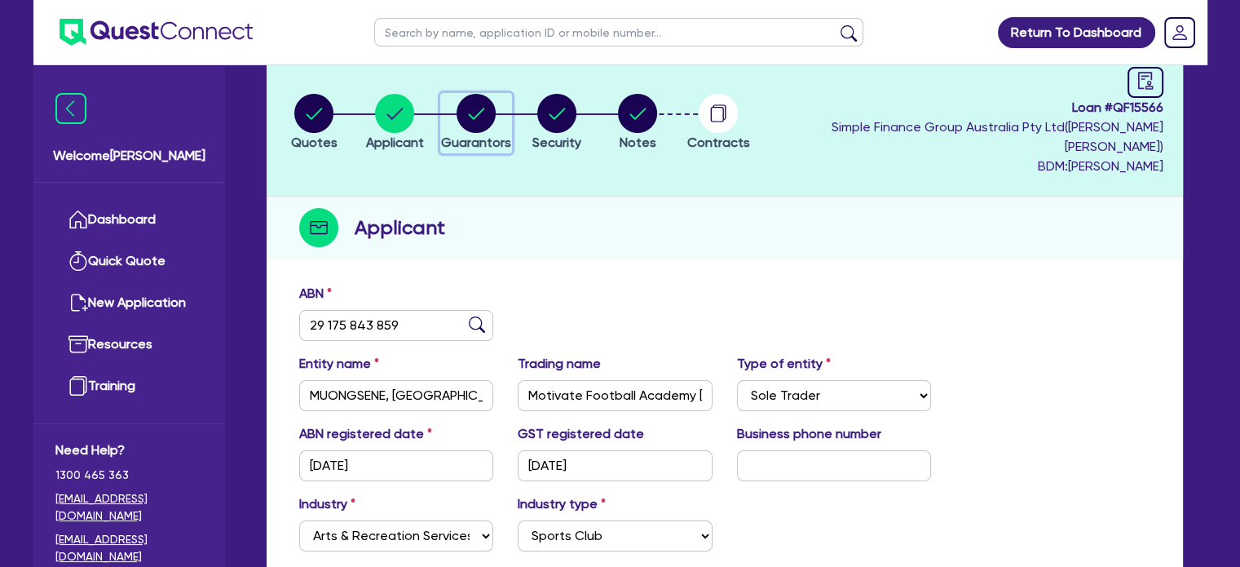
click at [511, 113] on div "button" at bounding box center [476, 113] width 70 height 39
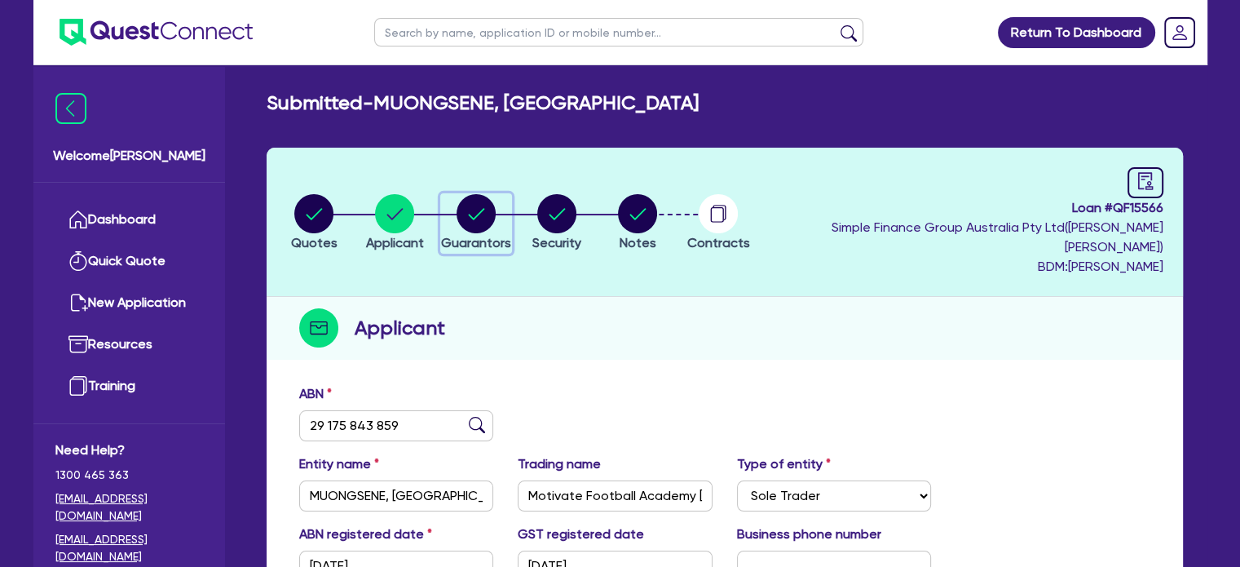
select select "MR"
select select "ACT"
select select "MARRIED"
select select "CASH"
select select "VEHICLE"
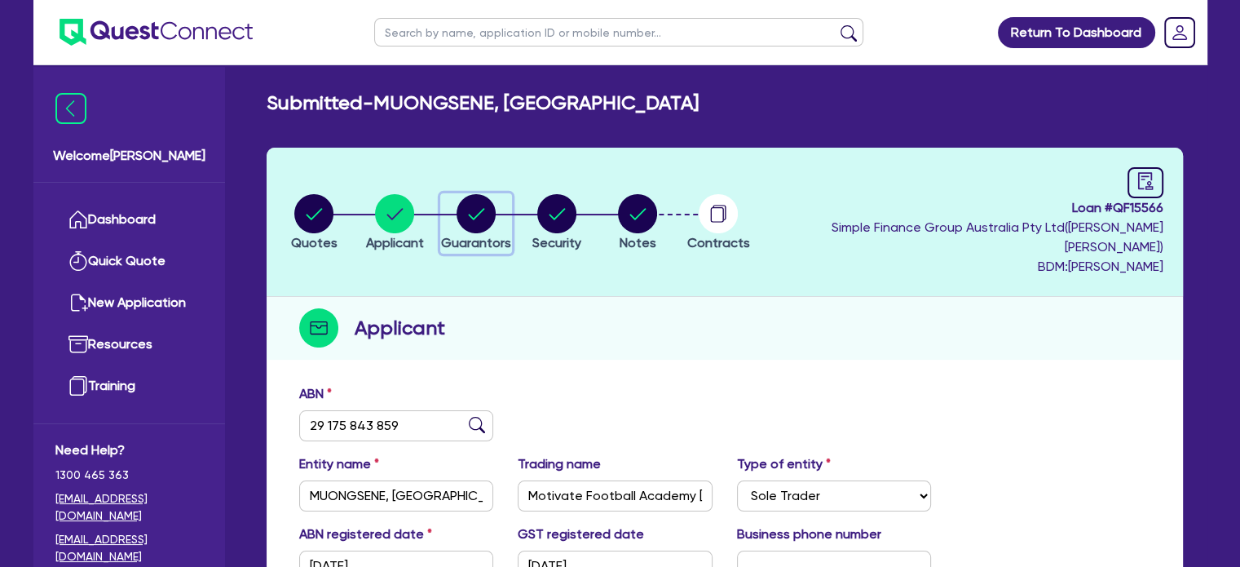
select select "VEHICLE"
select select "HOUSEHOLD_PERSONAL"
select select "OTHER"
select select "VEHICLE_LOAN"
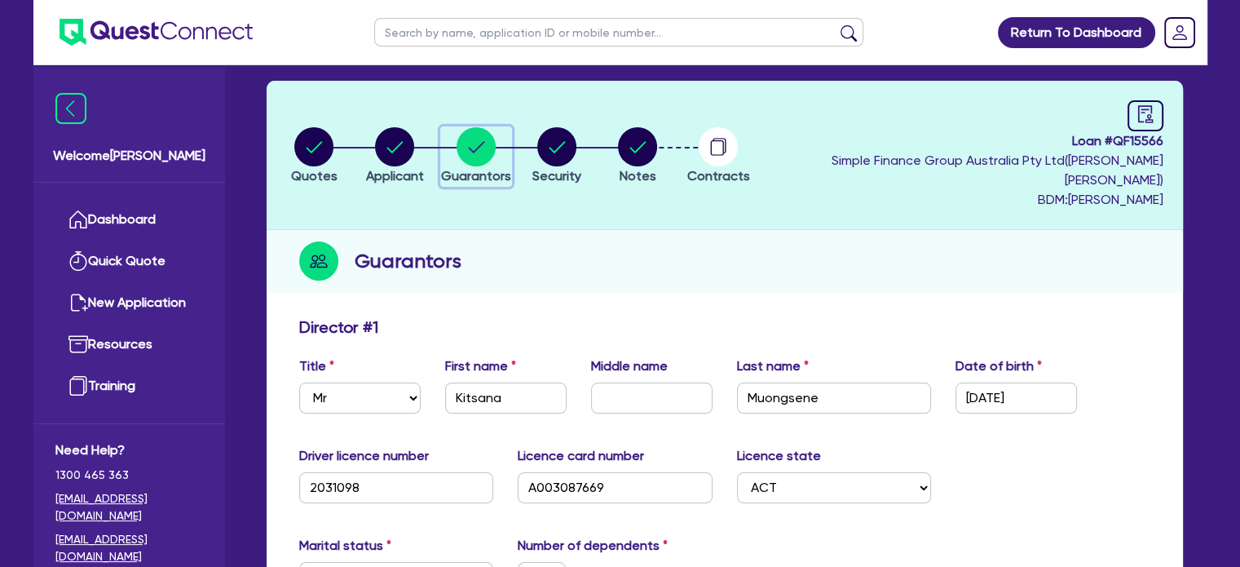
scroll to position [57, 0]
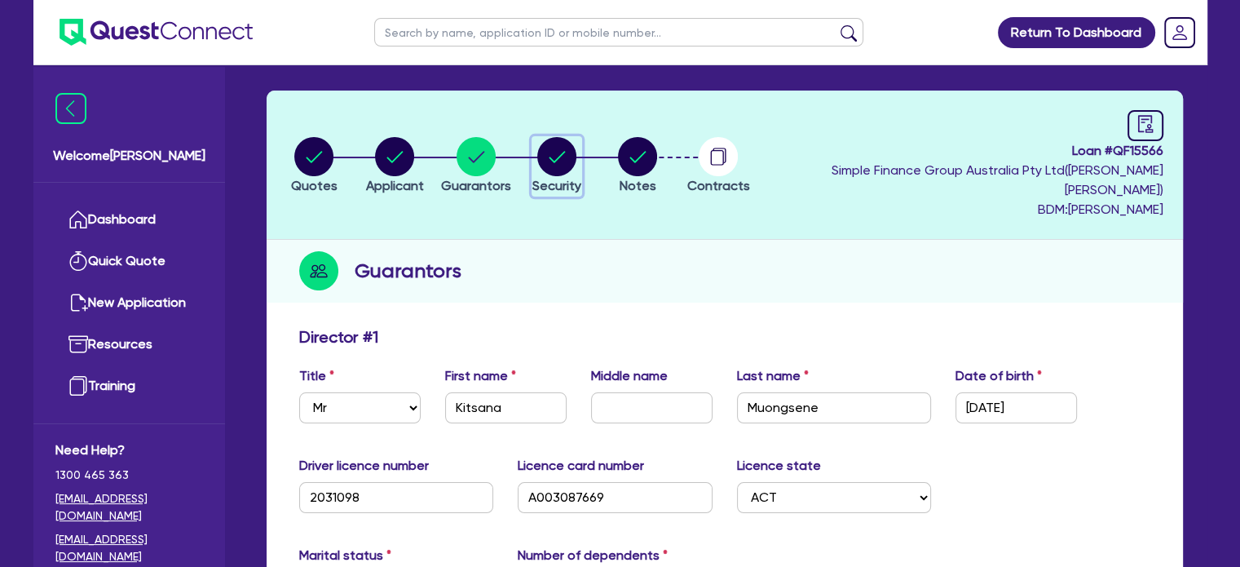
click at [576, 137] on circle "button" at bounding box center [556, 156] width 39 height 39
select select "CARS_AND_LIGHT_TRUCKS"
select select "VANS_AND_UTES"
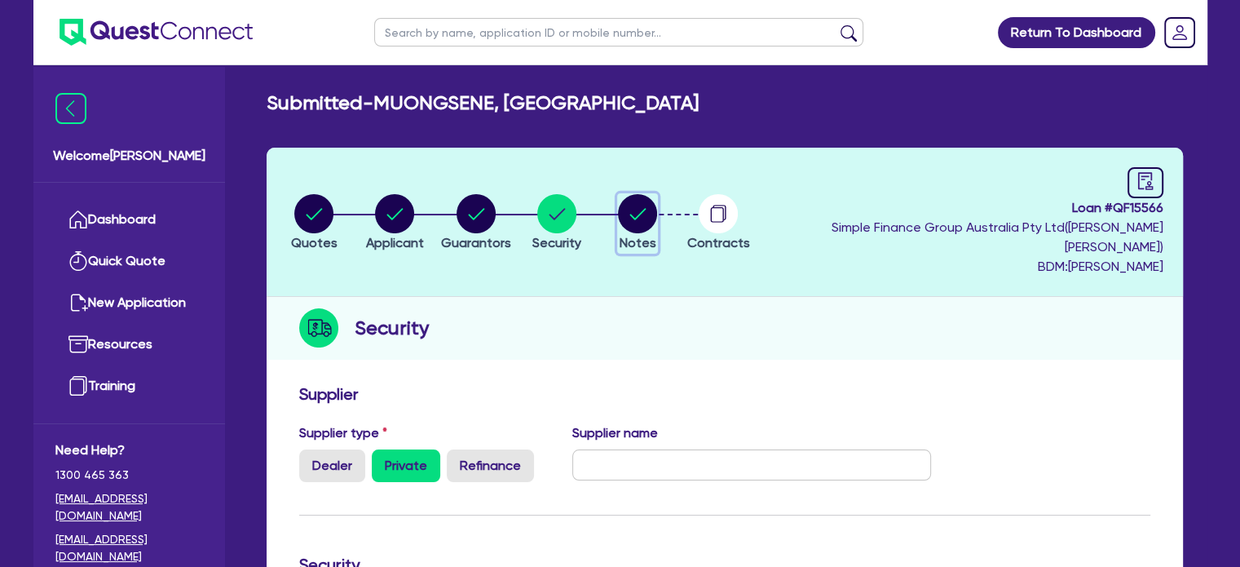
click at [657, 213] on circle "button" at bounding box center [637, 213] width 39 height 39
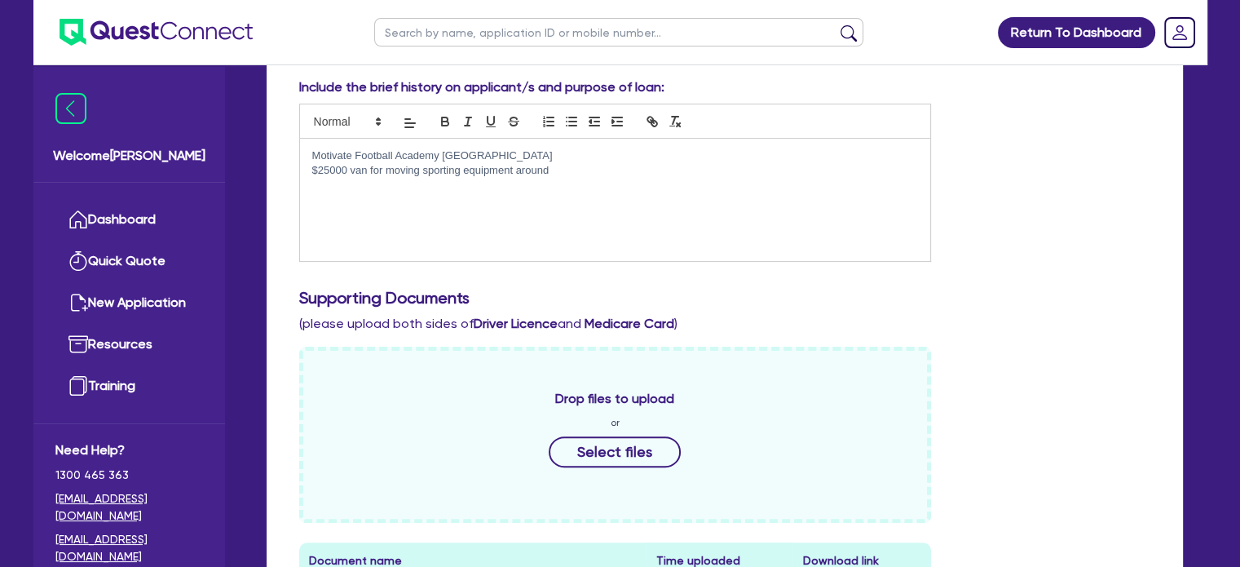
scroll to position [691, 0]
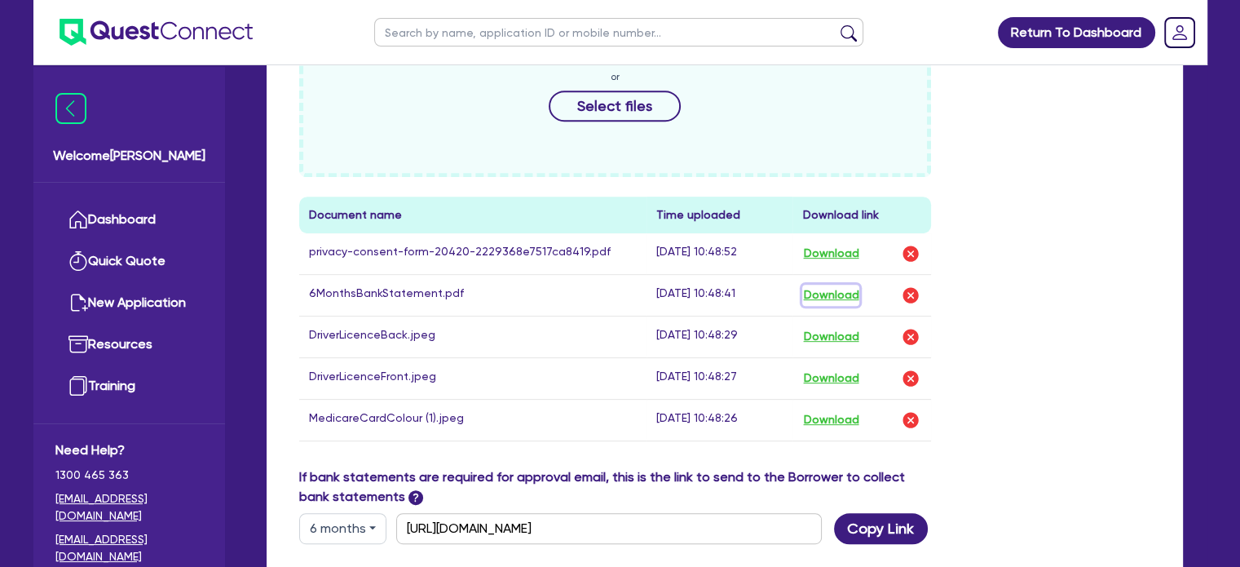
click at [838, 285] on button "Download" at bounding box center [830, 295] width 57 height 21
click at [139, 207] on link "Dashboard" at bounding box center [129, 220] width 148 height 42
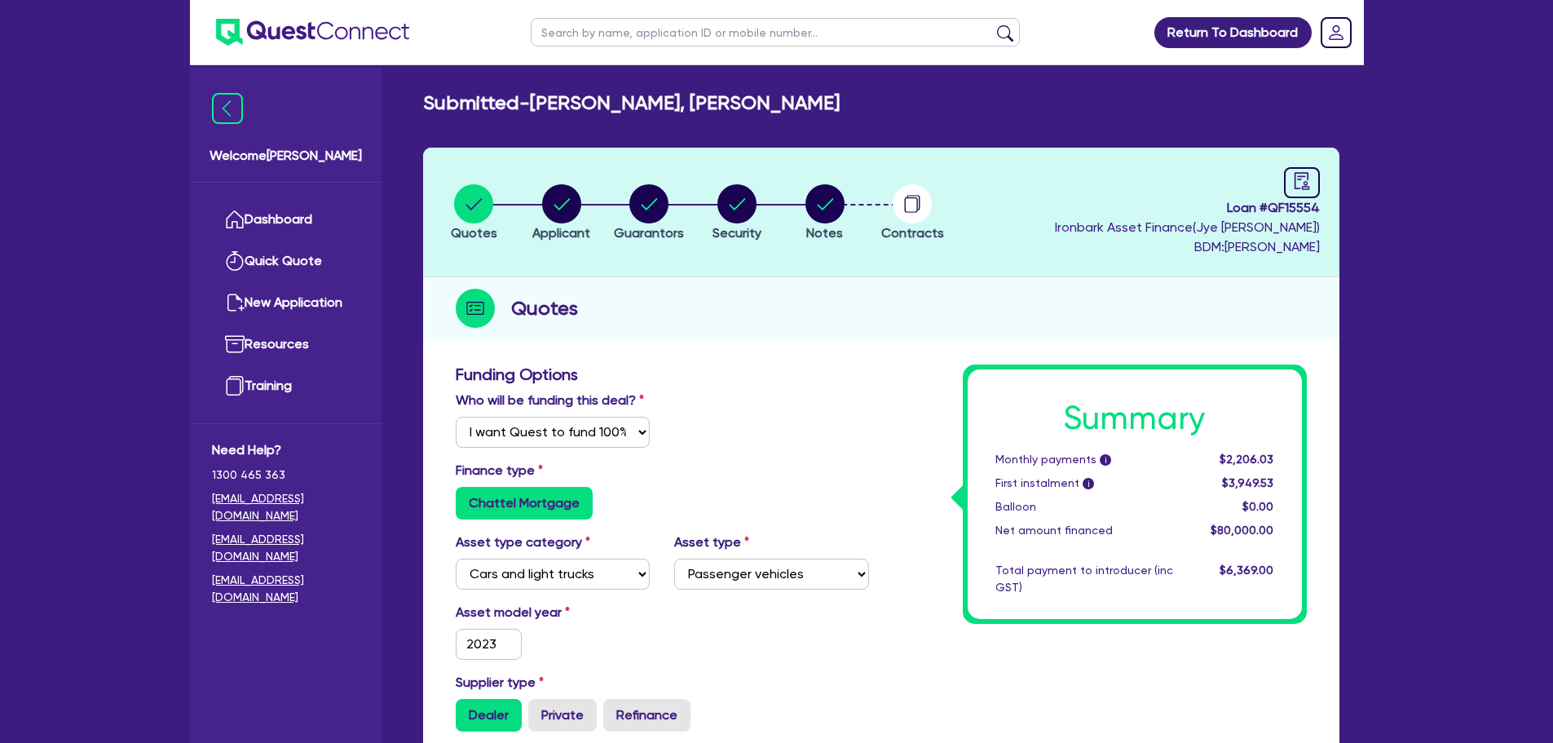
select select "Quest Finance - Own Book"
select select "CARS_AND_LIGHT_TRUCKS"
select select "PASSENGER_VEHICLES"
drag, startPoint x: 1271, startPoint y: 205, endPoint x: 1340, endPoint y: 214, distance: 69.1
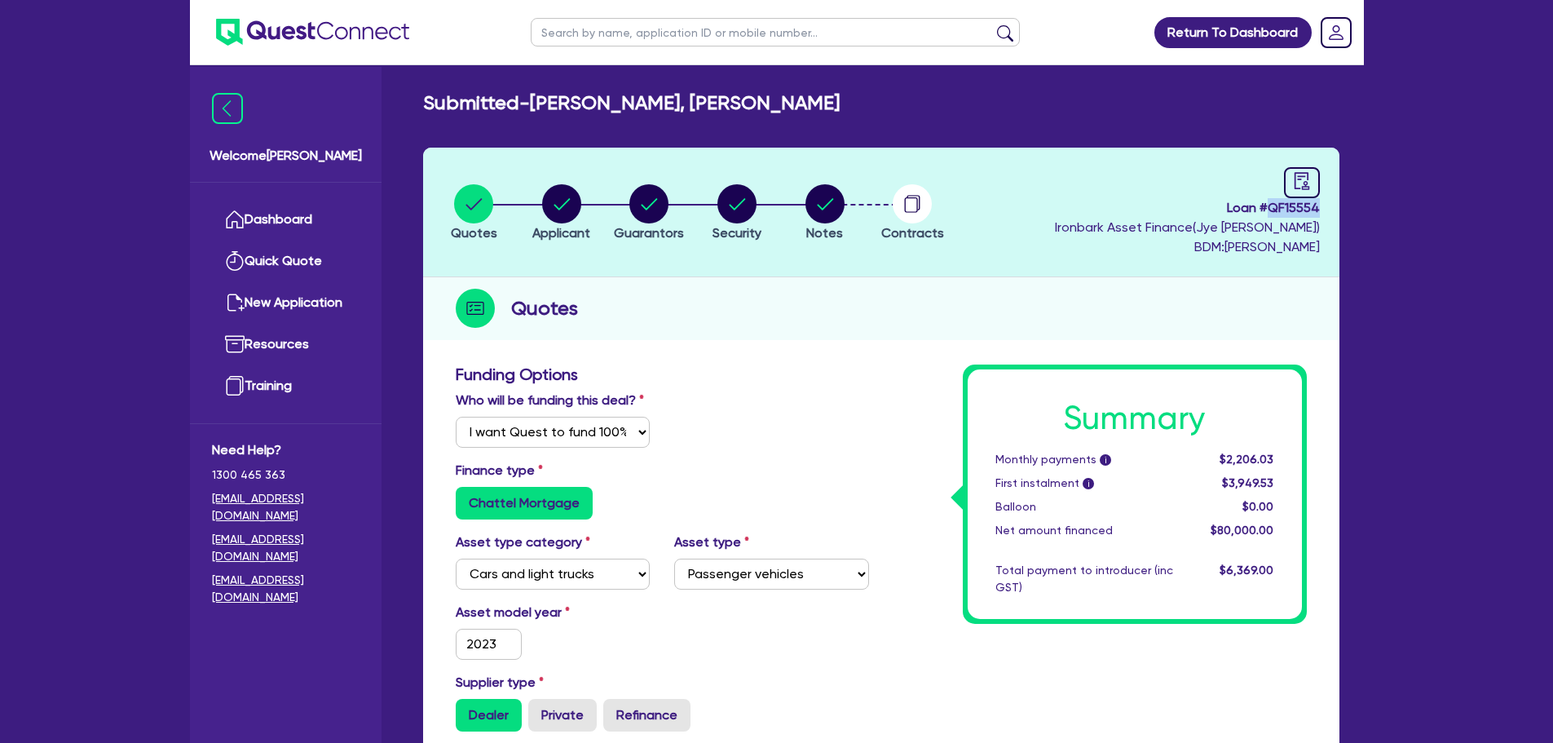
copy span "QF15554"
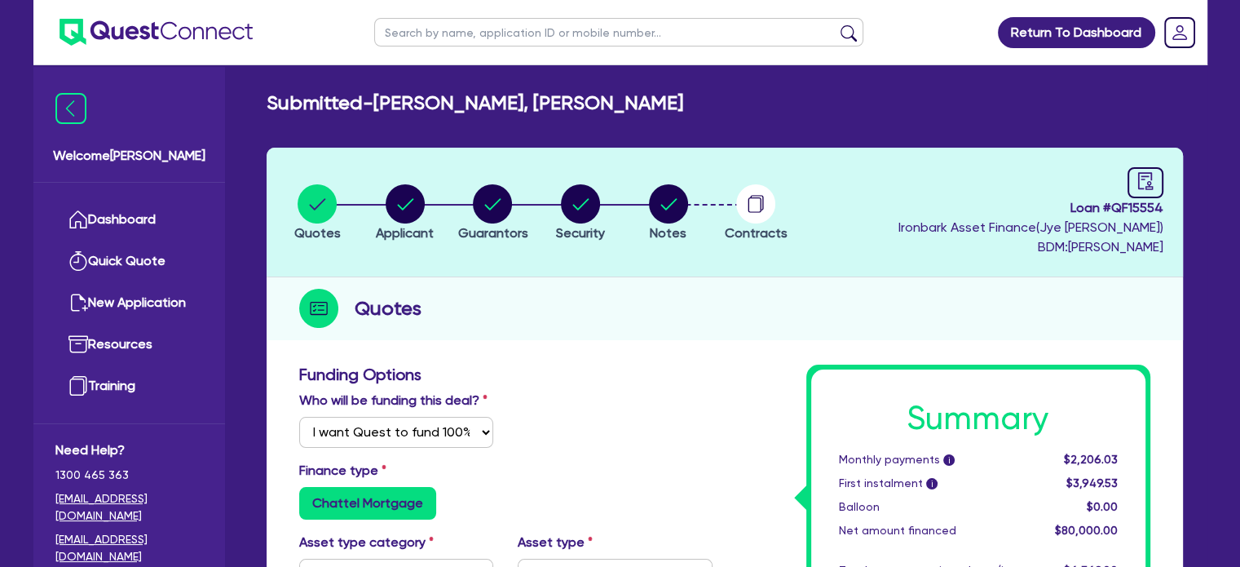
click at [219, 120] on div "Welcome [PERSON_NAME]" at bounding box center [129, 125] width 192 height 116
